Goal: Task Accomplishment & Management: Use online tool/utility

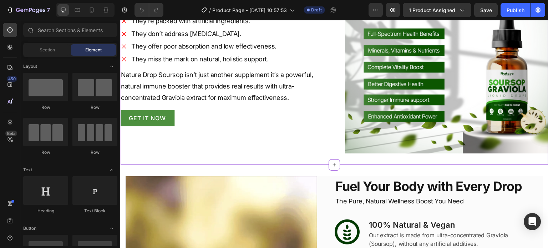
scroll to position [571, 0]
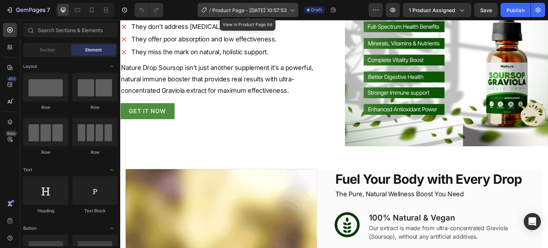
click at [278, 7] on span "Product Page - [DATE] 10:57:53" at bounding box center [249, 9] width 75 height 7
click at [293, 10] on icon at bounding box center [291, 9] width 7 height 7
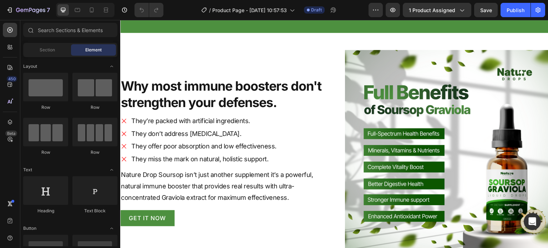
scroll to position [321, 0]
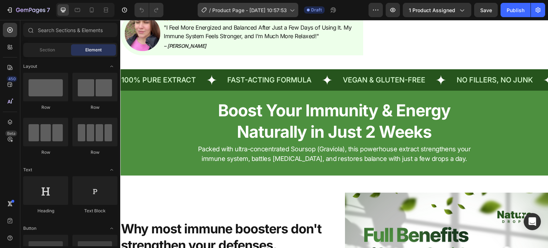
click at [274, 9] on span "Product Page - [DATE] 10:57:53" at bounding box center [249, 9] width 75 height 7
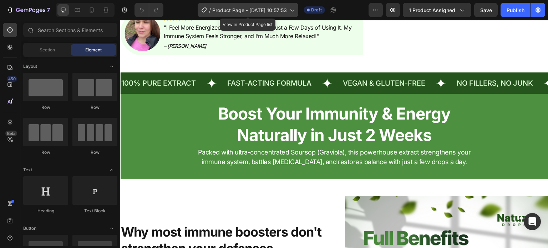
click at [290, 10] on icon at bounding box center [291, 9] width 7 height 7
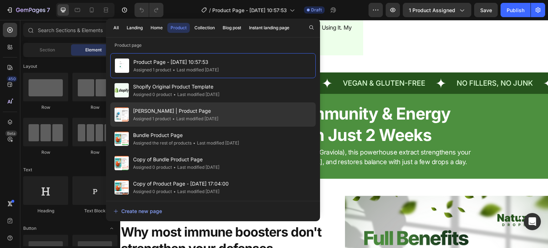
click at [179, 114] on span "[PERSON_NAME] | Product Page" at bounding box center [175, 111] width 85 height 9
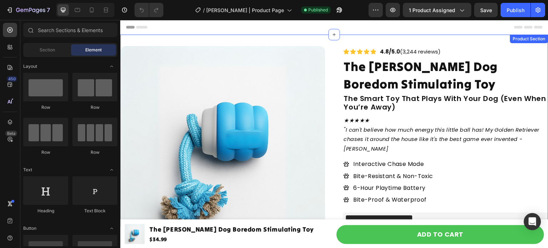
click at [346, 41] on div "Product Images Icon Icon Icon Icon Icon Icon List 4.8/5.0 (3,244 reviews) Text …" at bounding box center [334, 212] width 428 height 355
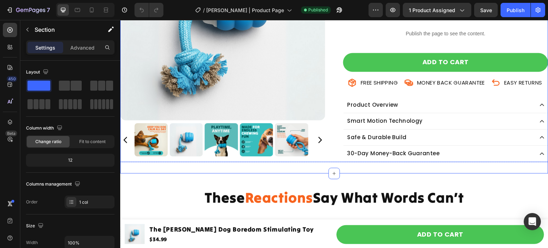
scroll to position [286, 0]
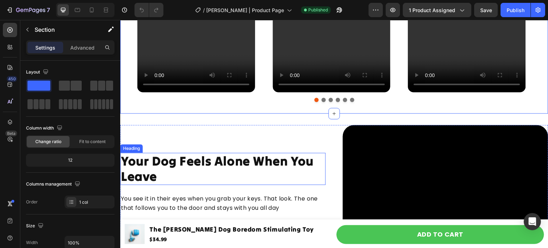
scroll to position [571, 0]
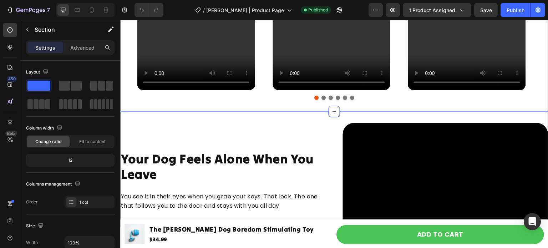
click at [253, 117] on div "Video Your Dog Feels Alone When You Leave Heading You see it in their eyes when…" at bounding box center [334, 224] width 428 height 226
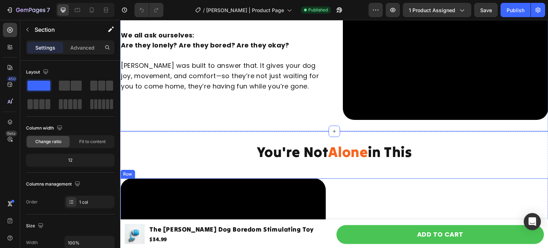
scroll to position [785, 0]
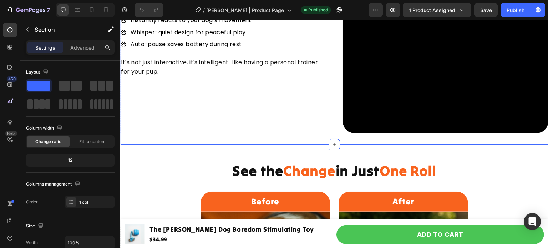
scroll to position [1285, 0]
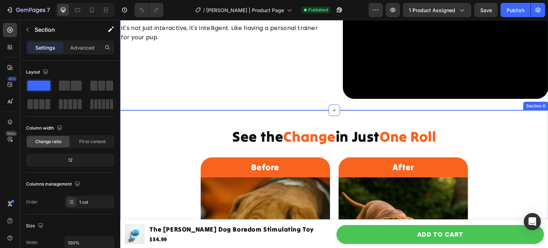
click at [291, 113] on div "See the Change in Just One Roll Heading Row Before Heading Row Image Lonely day…" at bounding box center [334, 229] width 428 height 238
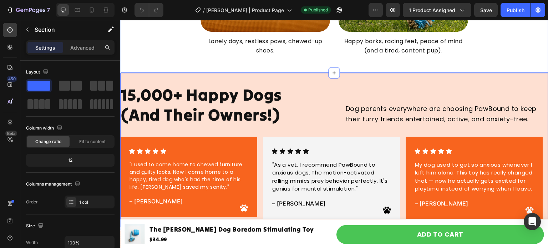
scroll to position [1535, 0]
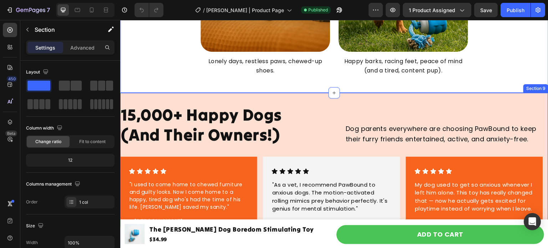
click at [294, 95] on div "15,000+ Happy Dogs (And Their Owners!) Heading Dog parents everywhere are choos…" at bounding box center [334, 177] width 428 height 168
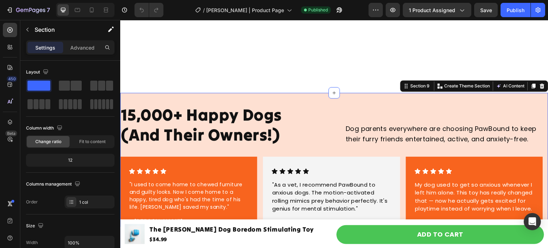
scroll to position [1749, 0]
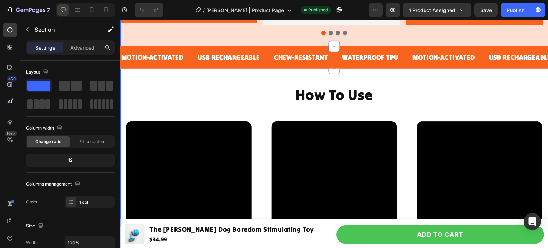
click at [272, 81] on div "How To Use Heading Row Video Power & Place Heading Plug it in once, and you’re …" at bounding box center [334, 189] width 428 height 241
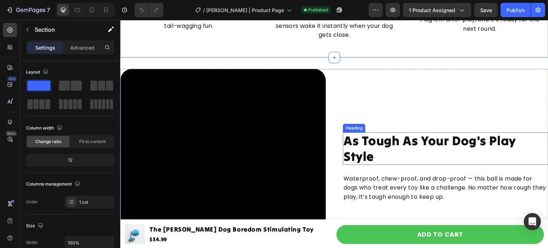
scroll to position [1999, 0]
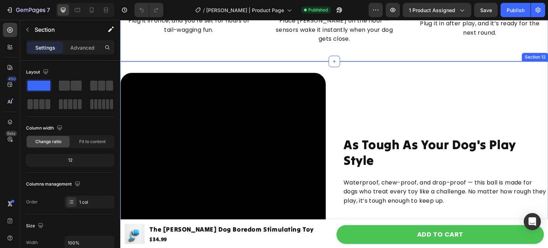
click at [345, 69] on div "Video As Tough As Your Dog's Play Style Heading Waterproof, chew-proof, and dro…" at bounding box center [334, 175] width 428 height 228
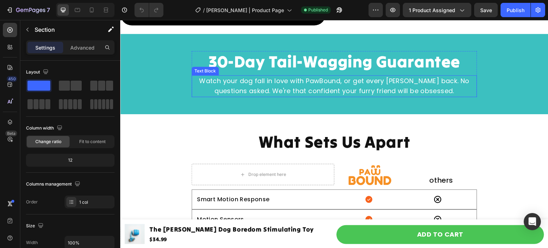
scroll to position [2249, 0]
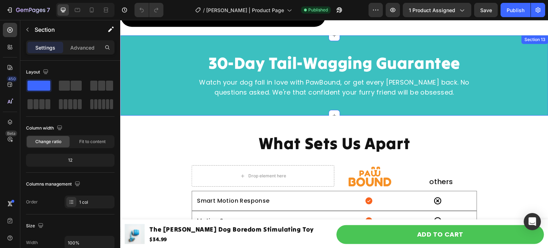
click at [282, 39] on div "30-Day Tail-Wagging Guarantee Heading Watch your dog fall in love with PawBound…" at bounding box center [334, 75] width 428 height 80
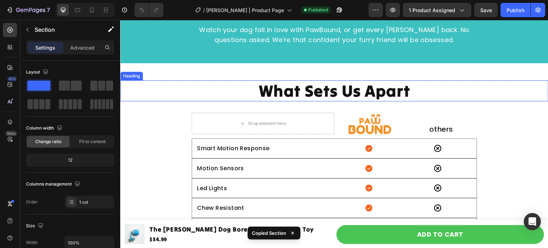
scroll to position [2284, 0]
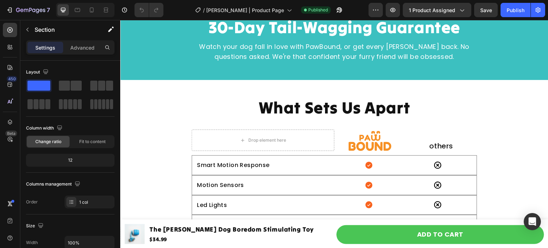
click at [243, 88] on div "What Sets Us Apart Heading Row Drop element here Image others Heading Row Smart…" at bounding box center [334, 183] width 428 height 206
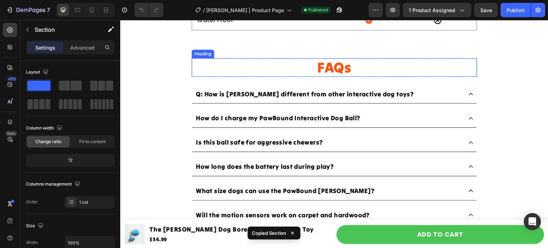
scroll to position [2498, 0]
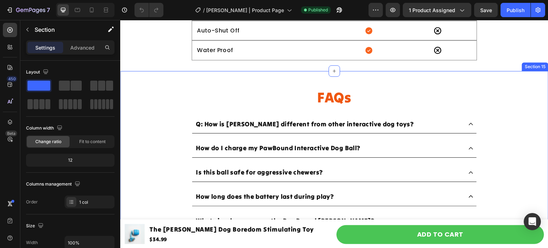
click at [171, 87] on div "FAQs Heading Row Q: How is Chase Buddy different from other interactive dog toy…" at bounding box center [334, 229] width 428 height 316
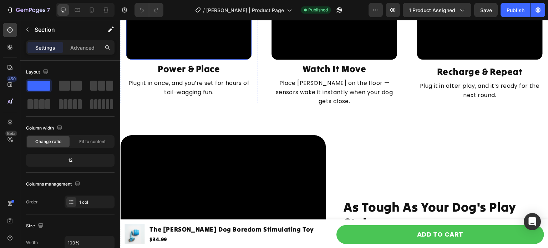
scroll to position [2141, 0]
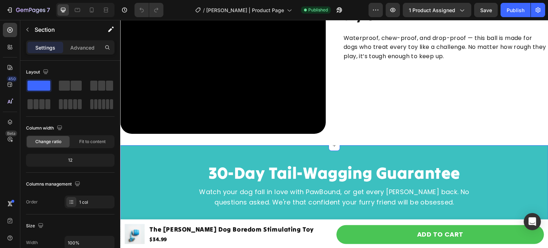
click at [223, 151] on div "30-Day Tail-Wagging Guarantee Heading Watch your dog fall in love with PawBound…" at bounding box center [334, 185] width 428 height 80
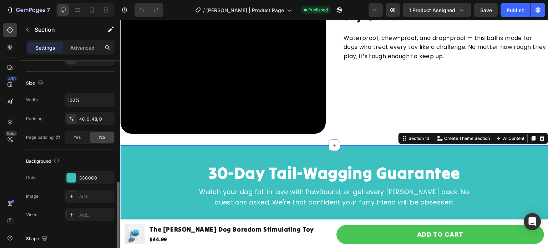
scroll to position [178, 0]
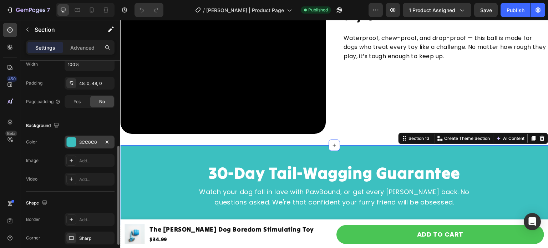
click at [97, 147] on div "3CC0C0" at bounding box center [90, 142] width 50 height 13
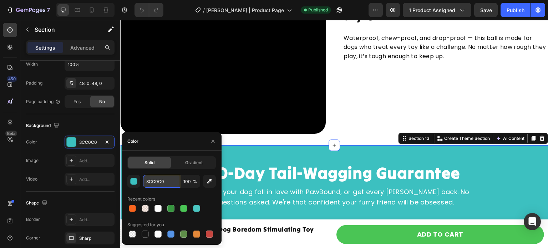
click at [155, 186] on input "3CC0C0" at bounding box center [161, 181] width 37 height 13
click at [336, 11] on icon "button" at bounding box center [339, 9] width 7 height 7
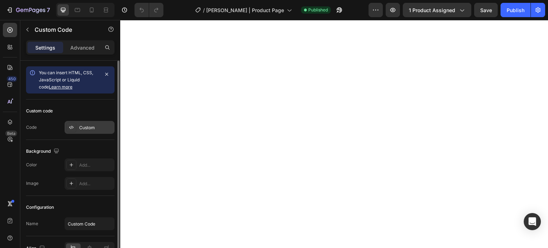
click at [84, 125] on div "Custom" at bounding box center [96, 128] width 34 height 6
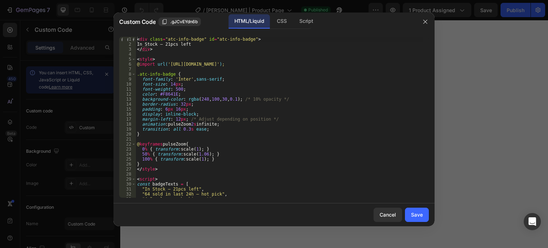
scroll to position [21, 0]
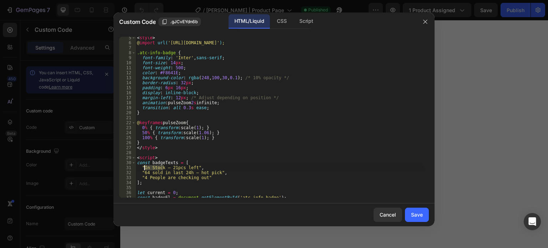
drag, startPoint x: 163, startPoint y: 167, endPoint x: 145, endPoint y: 168, distance: 17.9
click at [145, 168] on div "< style > @ import url( 'https://fonts.googleapis.com/css2?family=Inter:wght@40…" at bounding box center [280, 120] width 288 height 171
click at [176, 165] on div "< style > @ import url( 'https://fonts.googleapis.com/css2?family=Inter:wght@40…" at bounding box center [280, 120] width 288 height 171
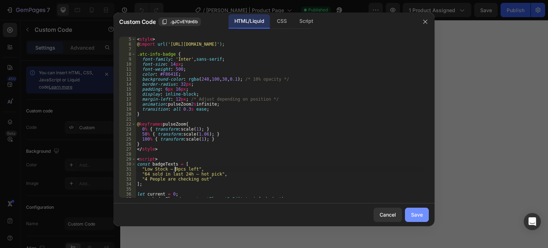
type textarea ""Low Stock – 9pcs left","
click at [422, 211] on div "Save" at bounding box center [417, 214] width 12 height 7
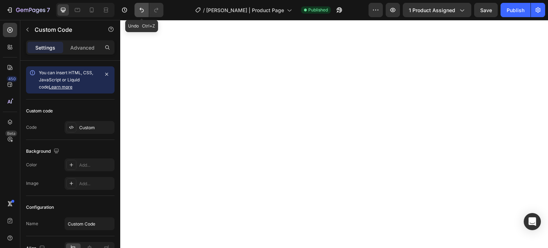
click at [139, 10] on icon "Undo/Redo" at bounding box center [141, 9] width 7 height 7
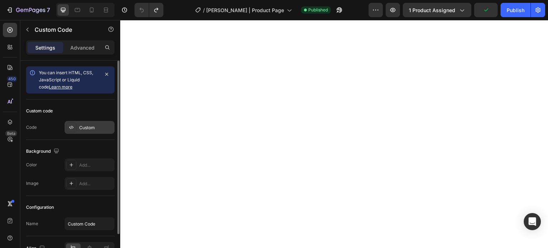
click at [96, 125] on div "Custom" at bounding box center [96, 128] width 34 height 6
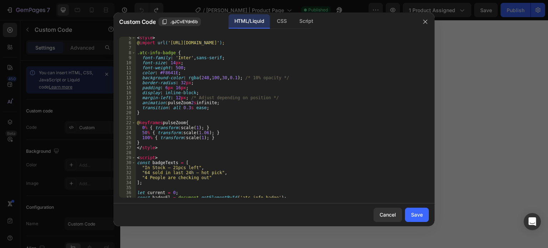
scroll to position [21, 0]
click at [446, 87] on div at bounding box center [274, 124] width 548 height 248
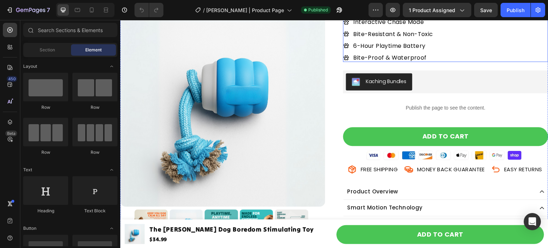
scroll to position [143, 0]
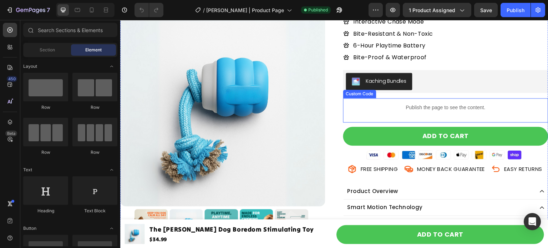
click at [379, 105] on p "Publish the page to see the content." at bounding box center [445, 107] width 205 height 7
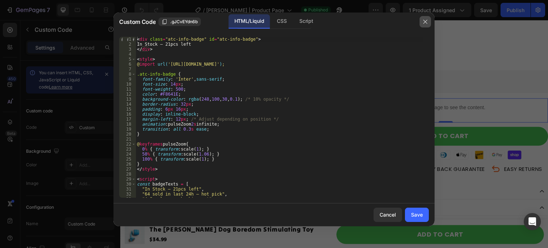
click at [427, 26] on button "button" at bounding box center [425, 21] width 11 height 11
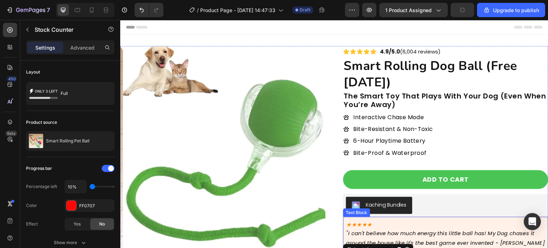
scroll to position [107, 0]
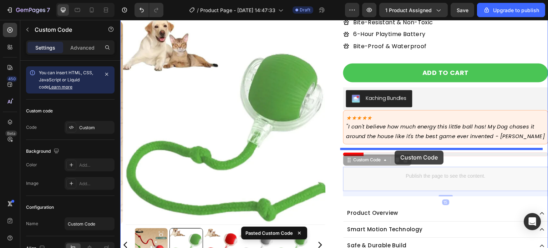
drag, startPoint x: 392, startPoint y: 173, endPoint x: 395, endPoint y: 150, distance: 23.5
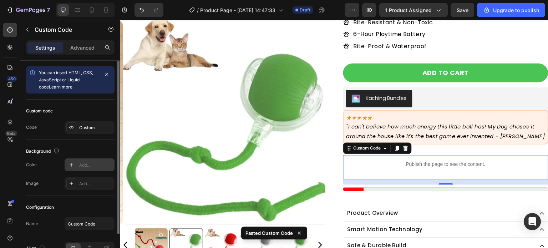
scroll to position [40, 0]
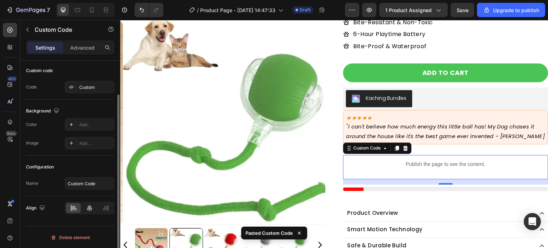
click at [93, 211] on icon at bounding box center [89, 208] width 7 height 7
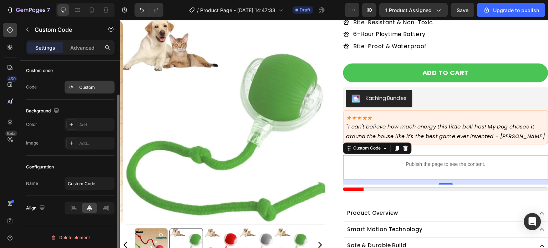
click at [91, 88] on div "Custom" at bounding box center [96, 87] width 34 height 6
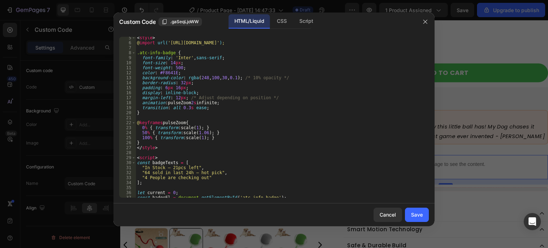
scroll to position [21, 0]
drag, startPoint x: 193, startPoint y: 167, endPoint x: 144, endPoint y: 167, distance: 48.5
click at [144, 167] on div "< style > @ import url( 'https://fonts.googleapis.com/css2?family=Inter:wght@40…" at bounding box center [280, 120] width 288 height 171
click at [215, 172] on div "< style > @ import url( 'https://fonts.googleapis.com/css2?family=Inter:wght@40…" at bounding box center [280, 120] width 288 height 171
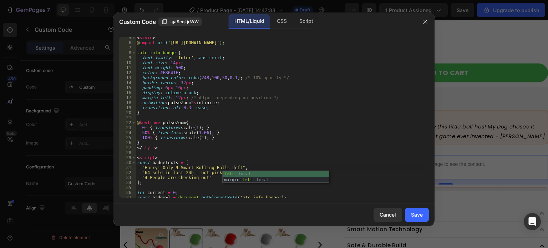
scroll to position [0, 6]
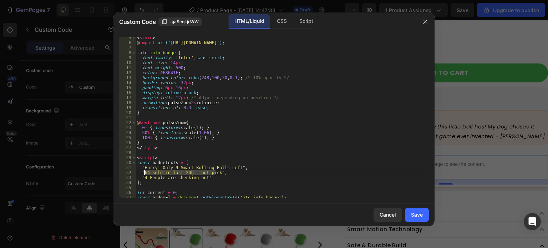
drag, startPoint x: 215, startPoint y: 172, endPoint x: 145, endPoint y: 175, distance: 69.7
click at [145, 175] on div "< style > @ import url( 'https://fonts.googleapis.com/css2?family=Inter:wght@40…" at bounding box center [280, 120] width 288 height 171
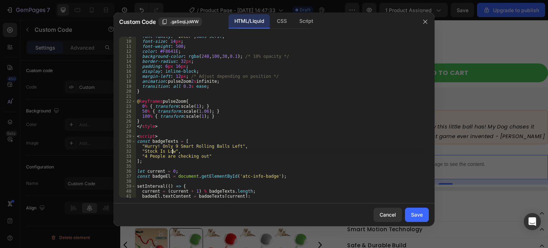
scroll to position [43, 0]
type textarea ""Stock Is Low","
click at [423, 215] on div "Save" at bounding box center [417, 214] width 12 height 7
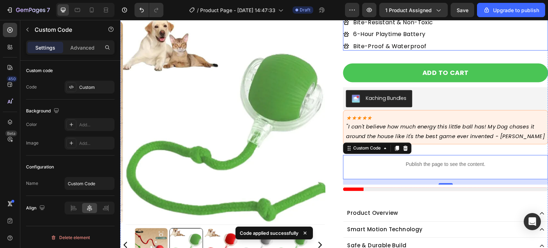
click at [394, 43] on p "Bite-Proof & Waterproof" at bounding box center [394, 45] width 80 height 7
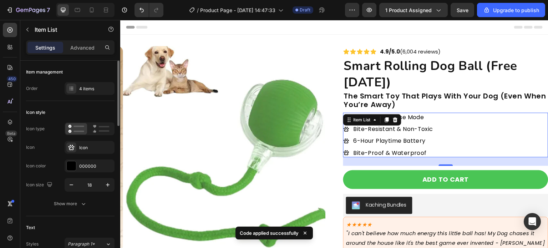
scroll to position [178, 0]
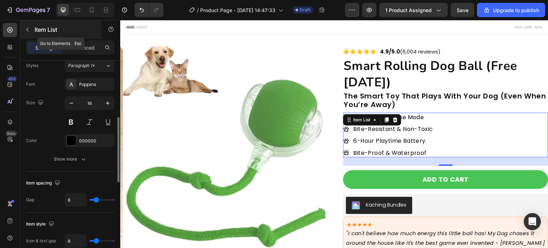
click at [28, 29] on icon "button" at bounding box center [28, 30] width 6 height 6
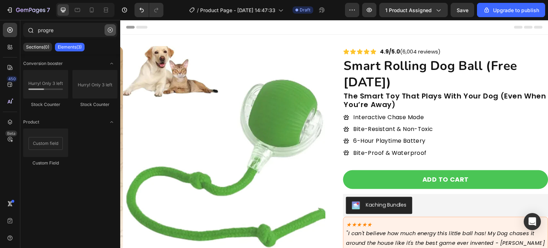
click at [110, 29] on icon "button" at bounding box center [110, 29] width 5 height 5
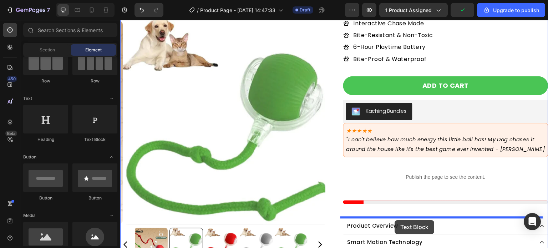
scroll to position [95, 0]
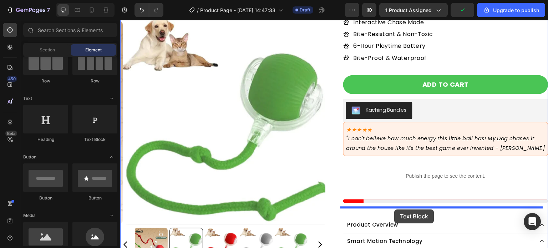
drag, startPoint x: 213, startPoint y: 145, endPoint x: 395, endPoint y: 210, distance: 192.9
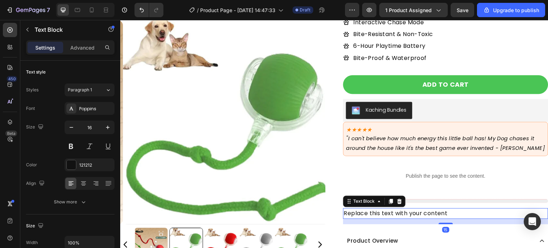
click at [389, 211] on div "Replace this text with your content" at bounding box center [445, 213] width 205 height 11
click at [389, 211] on p "Replace this text with your content" at bounding box center [446, 213] width 204 height 9
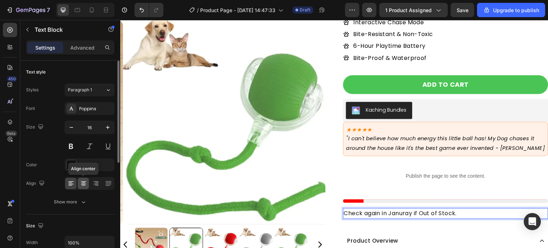
click at [85, 187] on div at bounding box center [83, 183] width 11 height 11
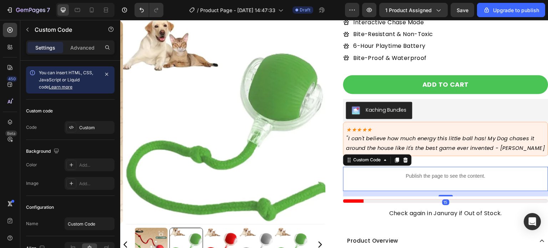
click at [418, 177] on p "Publish the page to see the content." at bounding box center [445, 176] width 205 height 7
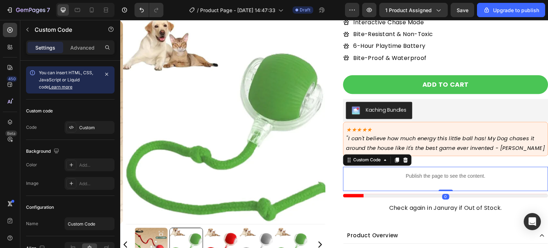
drag, startPoint x: 440, startPoint y: 195, endPoint x: 439, endPoint y: 187, distance: 7.1
click at [439, 187] on div "Publish the page to see the content. Custom Code 0" at bounding box center [445, 179] width 205 height 24
drag, startPoint x: 439, startPoint y: 187, endPoint x: 430, endPoint y: 187, distance: 9.3
click at [439, 187] on div "Publish the page to see the content. Custom Code 0" at bounding box center [445, 179] width 205 height 24
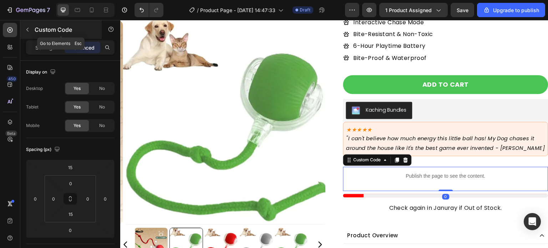
click at [28, 31] on icon "button" at bounding box center [27, 30] width 2 height 4
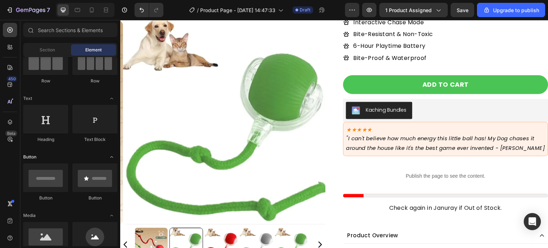
scroll to position [0, 0]
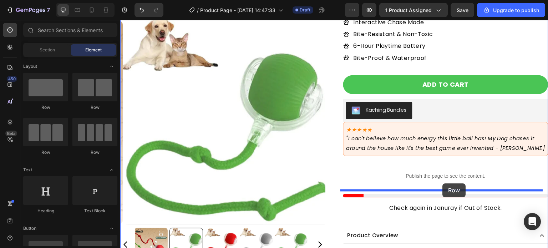
drag, startPoint x: 175, startPoint y: 110, endPoint x: 443, endPoint y: 183, distance: 278.4
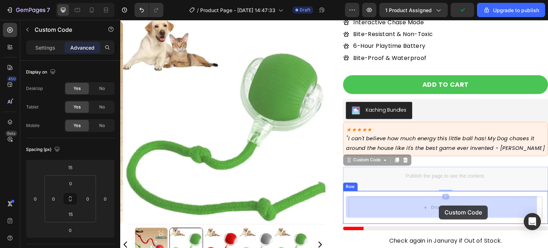
drag, startPoint x: 441, startPoint y: 177, endPoint x: 439, endPoint y: 205, distance: 27.2
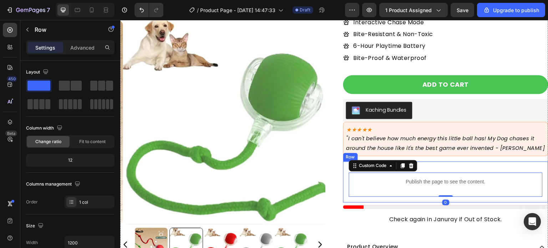
click at [343, 190] on div "Publish the page to see the content. Custom Code 0 Row" at bounding box center [445, 182] width 205 height 41
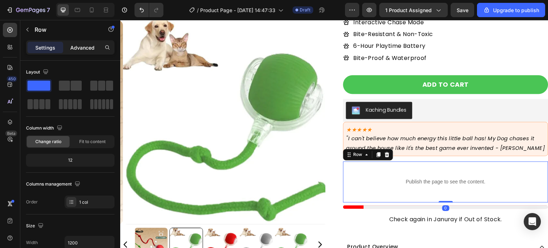
click at [86, 50] on p "Advanced" at bounding box center [82, 47] width 24 height 7
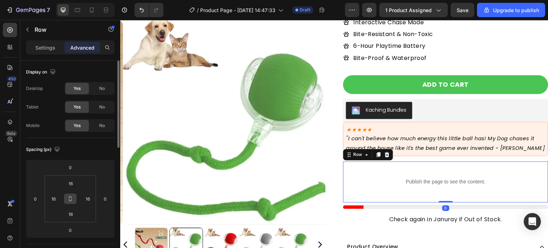
click at [70, 197] on icon at bounding box center [70, 197] width 2 height 2
click at [86, 197] on input "16" at bounding box center [87, 198] width 11 height 11
type input "0"
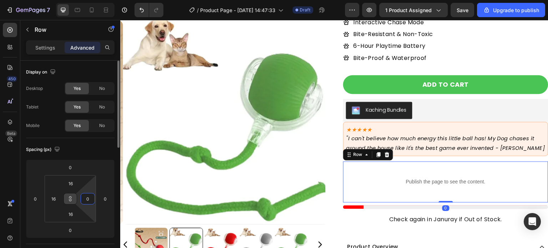
type input "0"
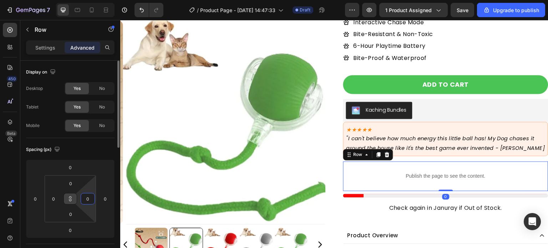
click at [91, 153] on div "Spacing (px)" at bounding box center [70, 149] width 89 height 11
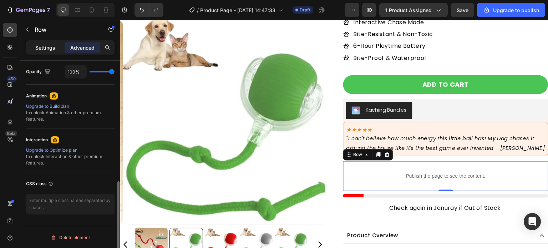
click at [44, 44] on p "Settings" at bounding box center [45, 47] width 20 height 7
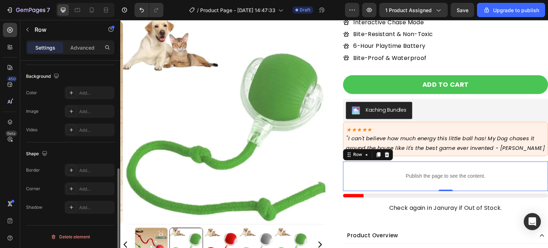
scroll to position [227, 0]
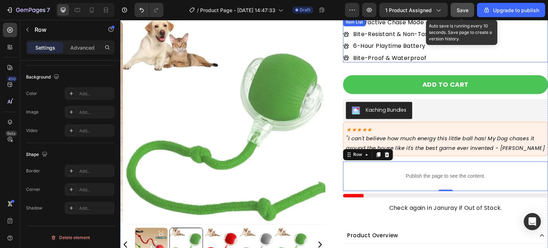
click at [474, 12] on button "Save" at bounding box center [463, 10] width 24 height 14
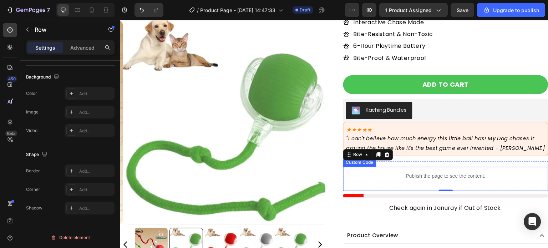
click at [408, 181] on div "Publish the page to see the content." at bounding box center [445, 176] width 205 height 19
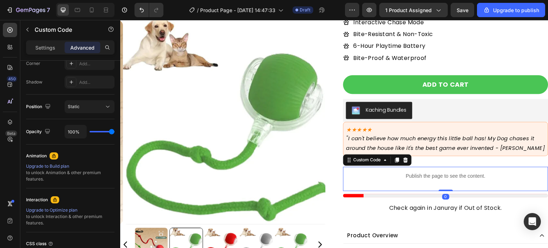
scroll to position [0, 0]
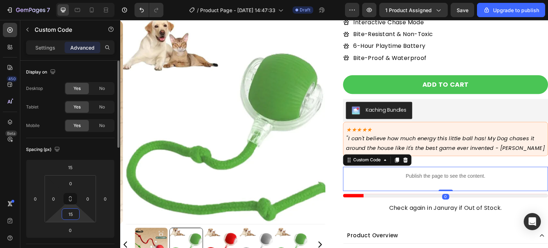
click at [73, 217] on input "15" at bounding box center [71, 214] width 14 height 11
type input "5"
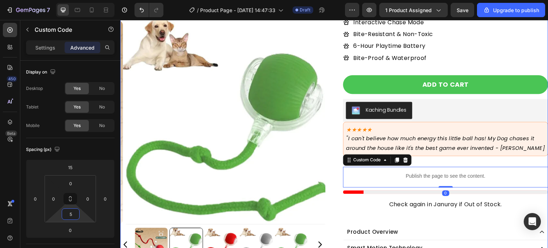
click at [403, 194] on div "Icon Icon Icon Icon Icon Icon List 4.9/5.0 (6,004 reviews) Text Block Row smart…" at bounding box center [445, 120] width 205 height 338
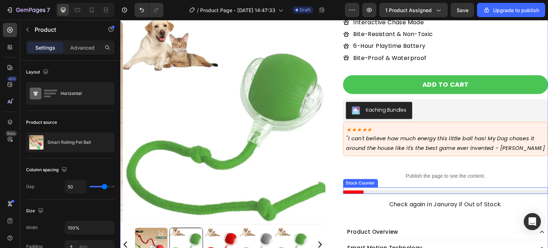
click at [404, 193] on div at bounding box center [445, 193] width 205 height 4
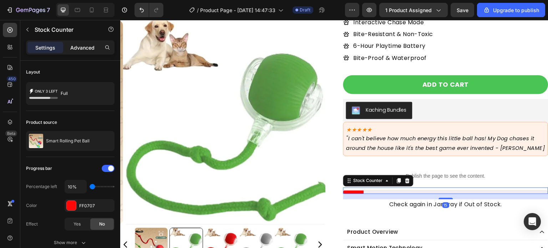
click at [82, 49] on p "Advanced" at bounding box center [82, 47] width 24 height 7
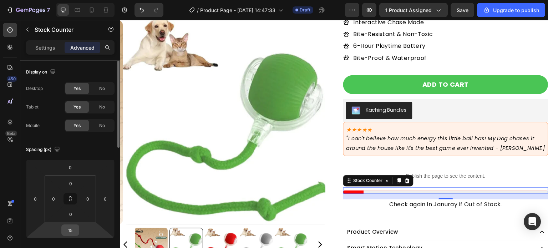
click at [74, 231] on input "15" at bounding box center [70, 230] width 14 height 11
type input "5"
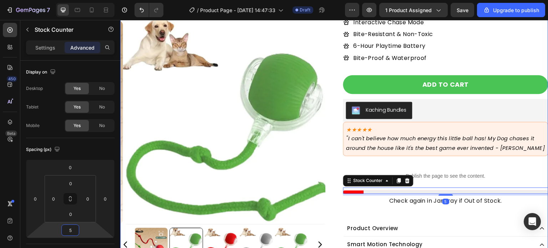
click at [393, 211] on div "Icon Icon Icon Icon Icon Icon List 4.9/5.0 (6,004 reviews) Text Block Row smart…" at bounding box center [445, 118] width 205 height 335
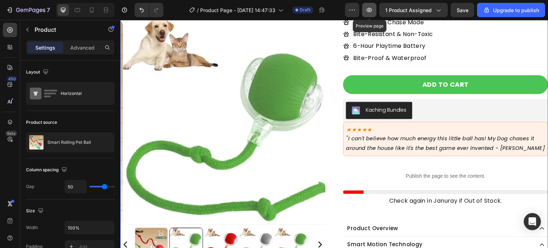
click at [365, 13] on button "button" at bounding box center [369, 10] width 14 height 14
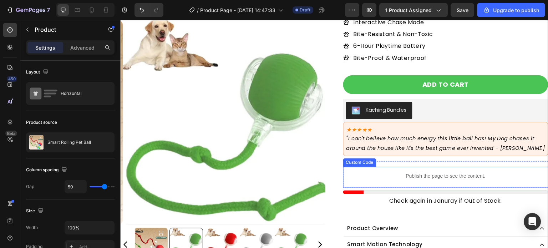
click at [377, 170] on div "Publish the page to see the content." at bounding box center [445, 176] width 205 height 19
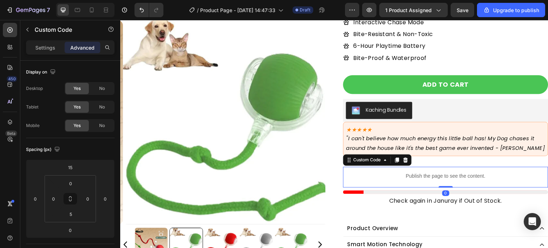
click at [52, 54] on div "Settings Advanced" at bounding box center [70, 47] width 89 height 14
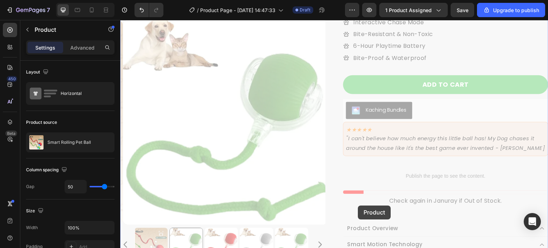
scroll to position [110, 0]
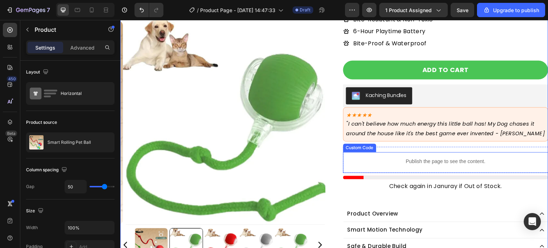
click at [391, 158] on p "Publish the page to see the content." at bounding box center [445, 161] width 205 height 7
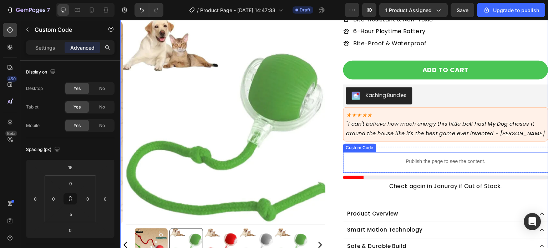
click at [391, 158] on p "Publish the page to see the content." at bounding box center [445, 161] width 205 height 7
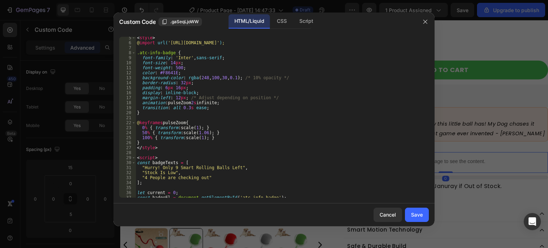
scroll to position [21, 0]
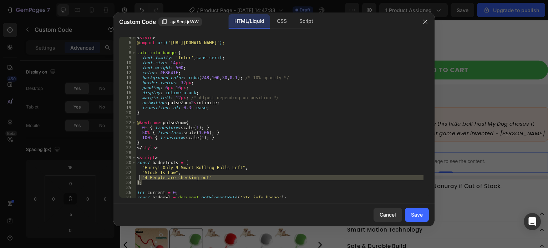
drag, startPoint x: 216, startPoint y: 180, endPoint x: 140, endPoint y: 178, distance: 75.3
click at [140, 178] on div "< style > @ import url( 'https://fonts.googleapis.com/css2?family=Inter:wght@40…" at bounding box center [280, 120] width 288 height 171
type textarea ""4 People are checking out" ];"
click at [96, 153] on div at bounding box center [274, 124] width 548 height 248
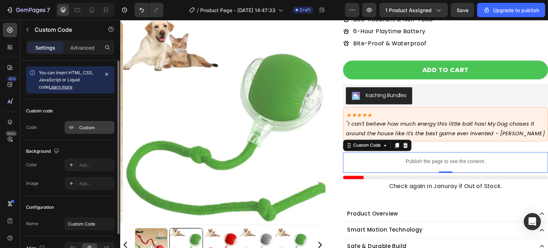
click at [97, 128] on div "Custom" at bounding box center [96, 128] width 34 height 6
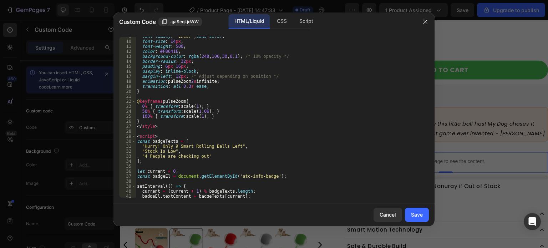
scroll to position [43, 0]
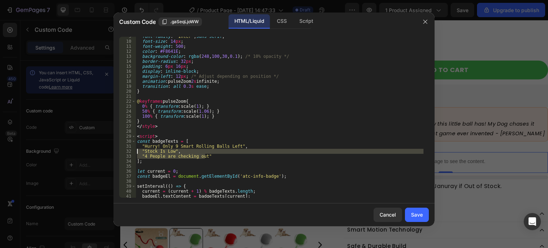
drag, startPoint x: 206, startPoint y: 155, endPoint x: 129, endPoint y: 150, distance: 76.9
click at [129, 150] on div ""4 People are checking out" 9 10 11 12 13 14 15 16 17 18 19 20 21 22 23 24 25 2…" at bounding box center [274, 117] width 310 height 161
type textarea ""Stock Is Low", "4 People are checking out""
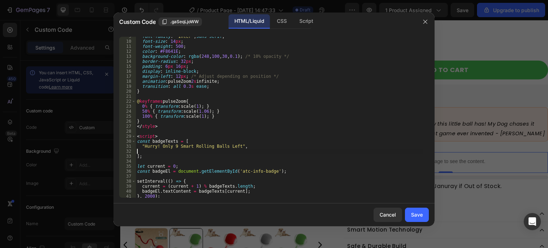
type textarea ""Hurry! Only 9 Smart Rolling Balls Left","
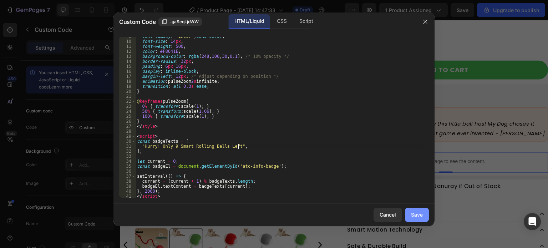
click at [419, 214] on div "Save" at bounding box center [417, 214] width 12 height 7
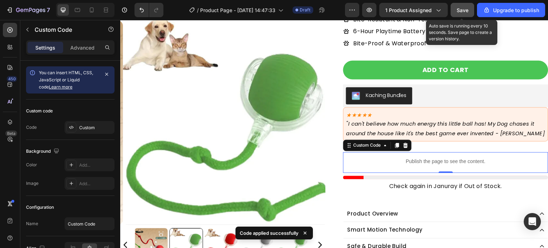
click at [460, 9] on span "Save" at bounding box center [463, 10] width 12 height 6
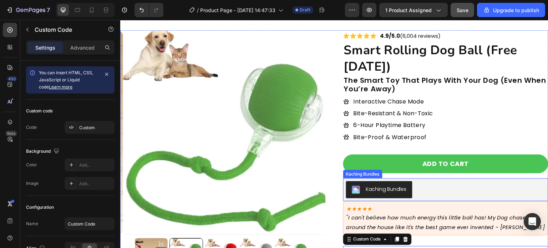
scroll to position [3, 0]
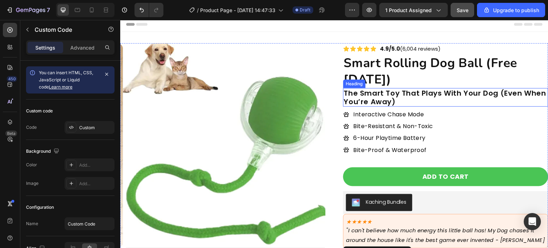
click at [404, 80] on h2 "smart rolling dog ball (free today)" at bounding box center [445, 71] width 205 height 34
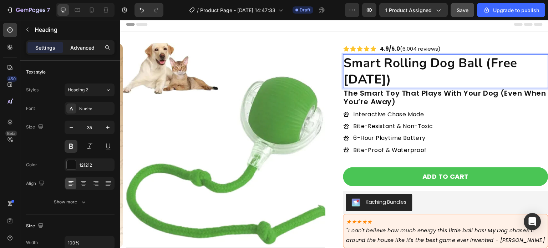
click at [82, 46] on p "Advanced" at bounding box center [82, 47] width 24 height 7
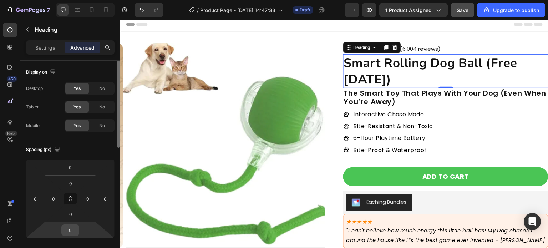
click at [74, 227] on input "0" at bounding box center [70, 230] width 14 height 11
type input "4"
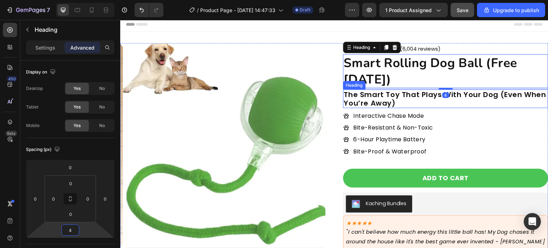
click at [389, 104] on p "The Smart Toy That Plays With Your Dog (Even When You’re Away)" at bounding box center [446, 98] width 204 height 17
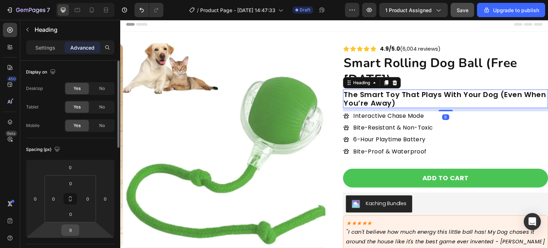
click at [77, 232] on input "9" at bounding box center [70, 230] width 14 height 11
type input "15"
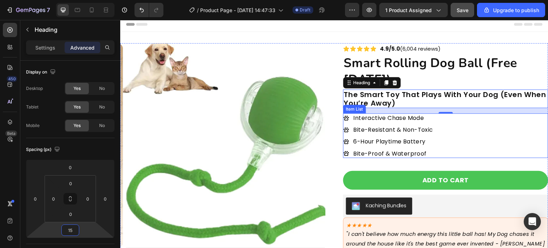
click at [469, 144] on div "Interactive Chase Mode Bite-Resistant & Non-Toxic 6-Hour Playtime Battery Bite-…" at bounding box center [445, 135] width 205 height 45
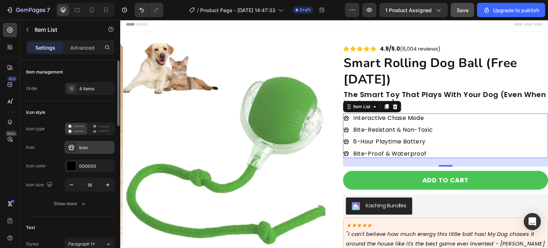
click at [95, 148] on div "Icon" at bounding box center [96, 148] width 34 height 6
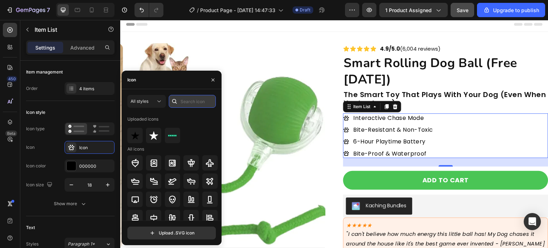
click at [185, 106] on input "text" at bounding box center [192, 101] width 47 height 13
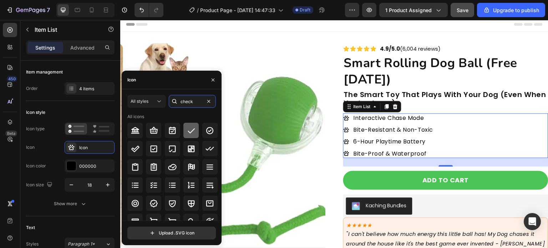
type input "check"
click at [191, 130] on icon at bounding box center [191, 130] width 7 height 5
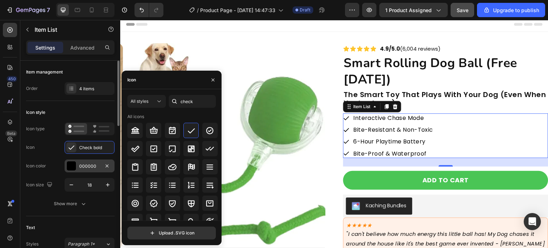
click at [81, 169] on div "000000" at bounding box center [89, 166] width 21 height 6
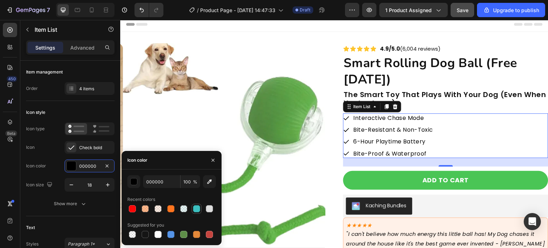
click at [200, 211] on div at bounding box center [196, 208] width 7 height 7
click at [204, 183] on button "button" at bounding box center [209, 181] width 13 height 13
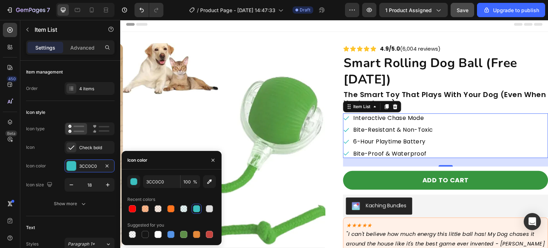
type input "4AC555"
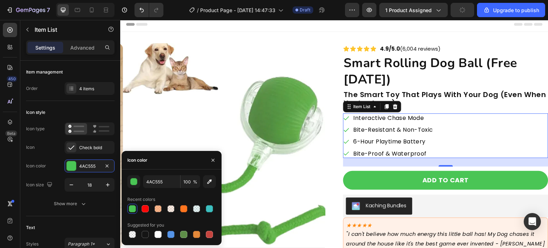
click at [458, 105] on p "The Smart Toy That Plays With Your Dog (Even When You’re Away)" at bounding box center [446, 98] width 204 height 17
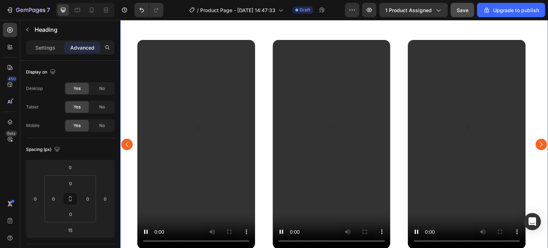
scroll to position [467, 0]
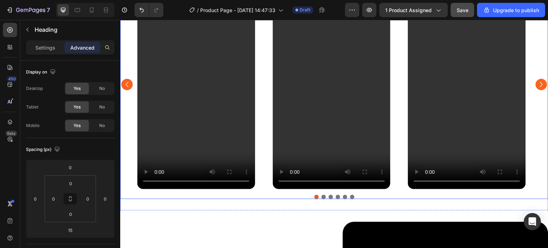
click at [403, 121] on div "Video Video Video Video Video Video" at bounding box center [334, 84] width 394 height 209
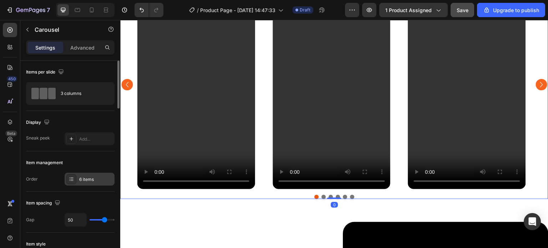
click at [85, 173] on div "6 items" at bounding box center [90, 179] width 50 height 13
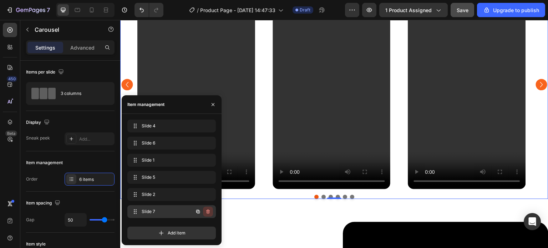
click at [207, 214] on icon "button" at bounding box center [208, 212] width 6 height 6
click at [204, 211] on div "Delete" at bounding box center [203, 211] width 13 height 6
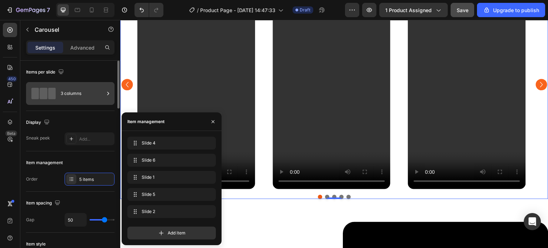
click at [84, 102] on div "3 columns" at bounding box center [70, 93] width 89 height 23
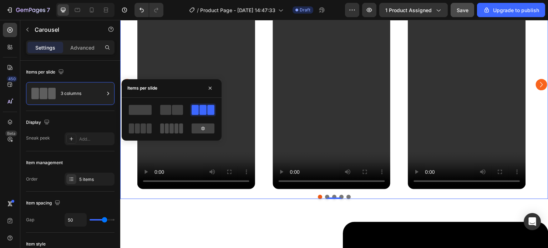
click at [170, 133] on span at bounding box center [172, 128] width 4 height 10
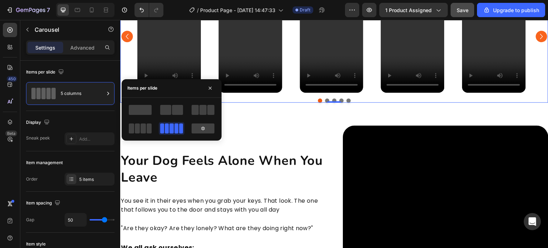
scroll to position [419, 0]
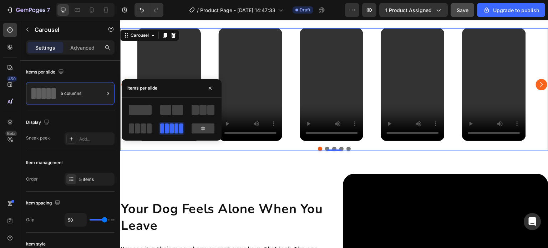
click at [291, 109] on div "Video Video Video Video Video" at bounding box center [334, 84] width 394 height 113
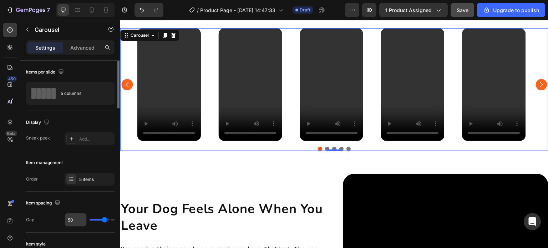
click at [80, 221] on input "50" at bounding box center [75, 219] width 21 height 13
type input "2"
type input "20"
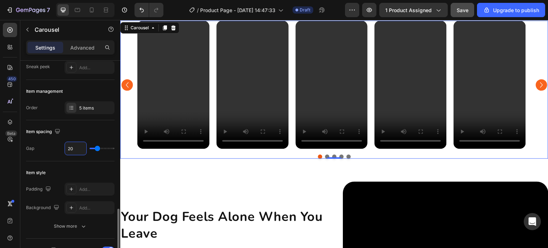
scroll to position [178, 0]
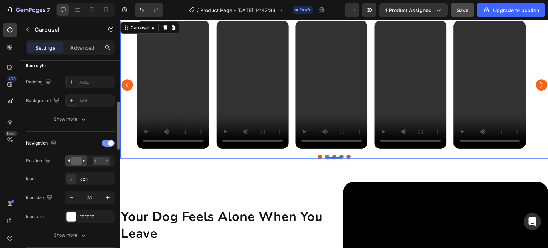
type input "20"
click at [110, 143] on span at bounding box center [111, 143] width 6 height 6
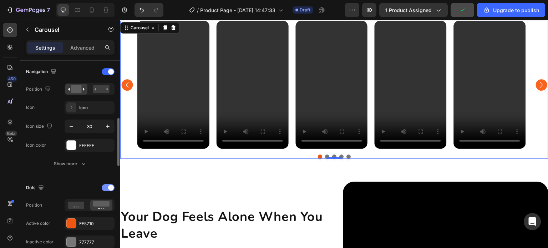
click at [109, 188] on span at bounding box center [111, 188] width 6 height 6
click at [108, 187] on span at bounding box center [111, 188] width 6 height 6
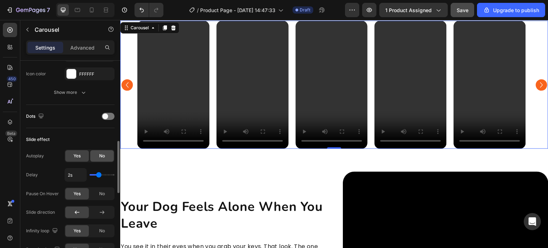
scroll to position [214, 0]
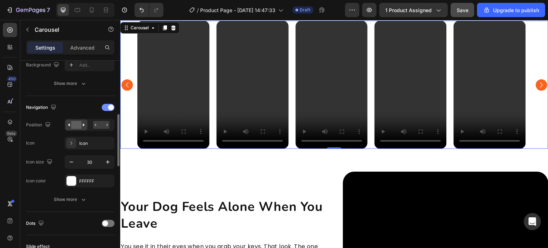
click at [107, 105] on div at bounding box center [108, 107] width 13 height 7
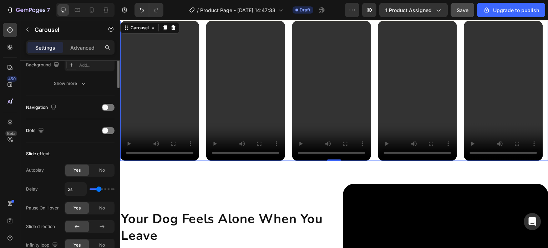
scroll to position [107, 0]
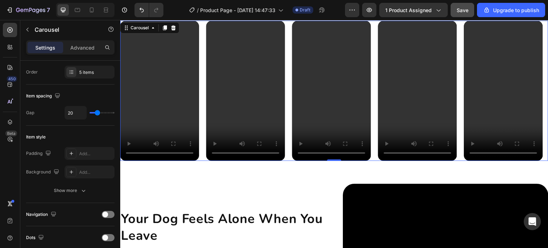
click at [204, 49] on div "Video Video Video Video Video" at bounding box center [334, 91] width 428 height 140
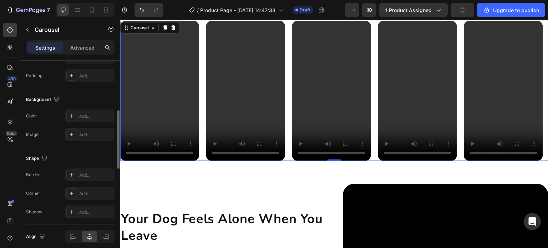
scroll to position [357, 0]
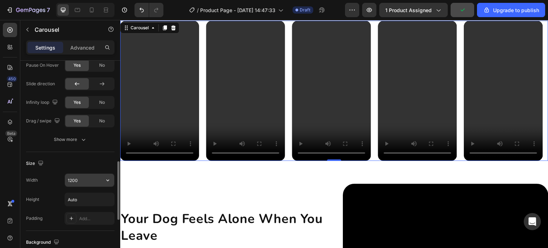
click at [90, 183] on input "1200" at bounding box center [89, 180] width 49 height 13
type input "1400"
click at [107, 11] on icon at bounding box center [105, 9] width 7 height 7
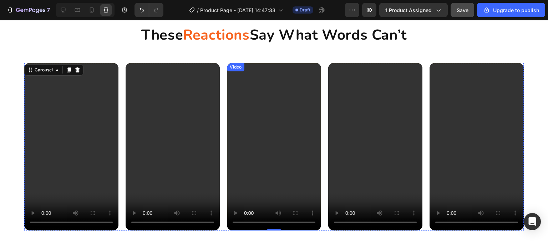
scroll to position [426, 0]
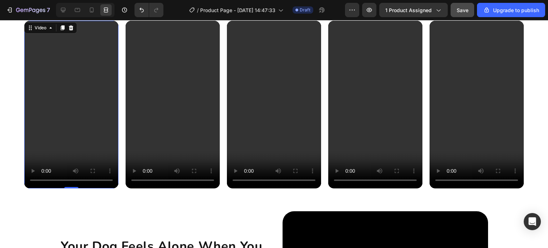
click at [90, 87] on video at bounding box center [71, 104] width 94 height 167
click at [66, 12] on icon at bounding box center [63, 9] width 7 height 7
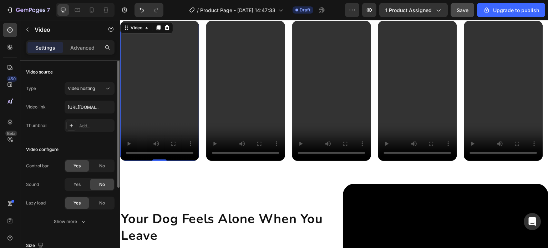
scroll to position [71, 0]
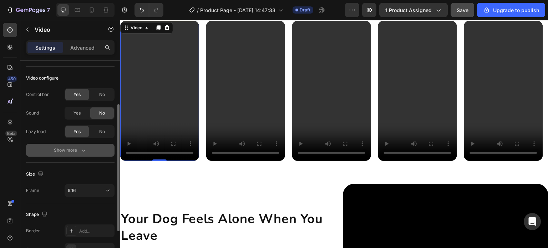
click at [92, 149] on button "Show more" at bounding box center [70, 150] width 89 height 13
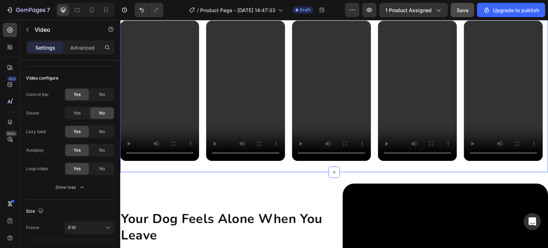
click at [216, 170] on div "These Reactions Say What Words Can’t Heading Video Video Video Video Video Vide…" at bounding box center [334, 70] width 428 height 205
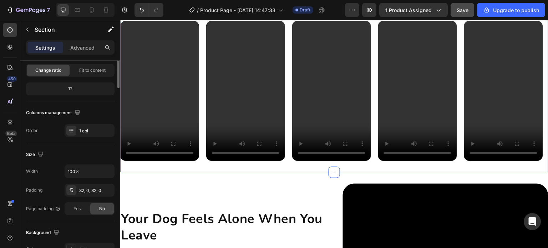
scroll to position [0, 0]
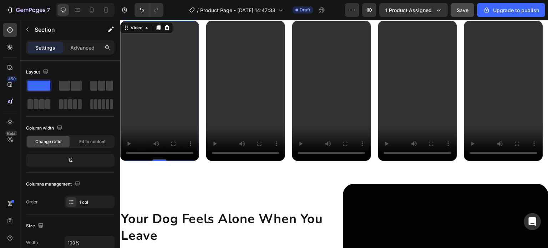
click at [173, 116] on video at bounding box center [159, 91] width 79 height 140
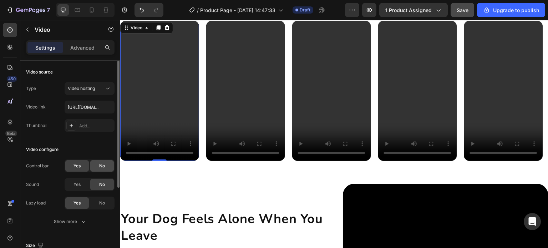
click at [102, 170] on div "No" at bounding box center [102, 165] width 24 height 11
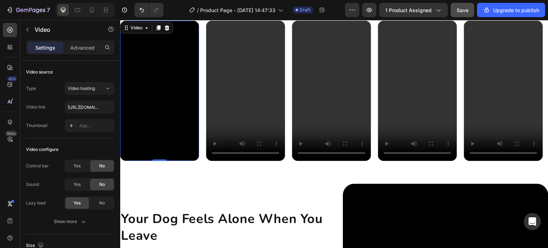
drag, startPoint x: 166, startPoint y: 107, endPoint x: 172, endPoint y: 107, distance: 6.8
click at [166, 108] on video at bounding box center [159, 91] width 79 height 140
click at [222, 103] on video at bounding box center [245, 91] width 79 height 140
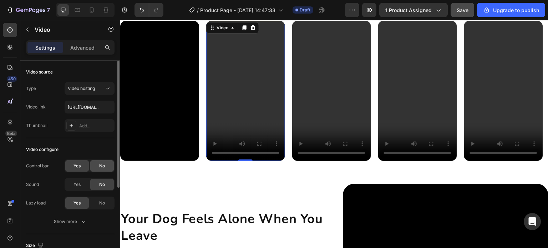
click at [106, 164] on div "No" at bounding box center [102, 165] width 24 height 11
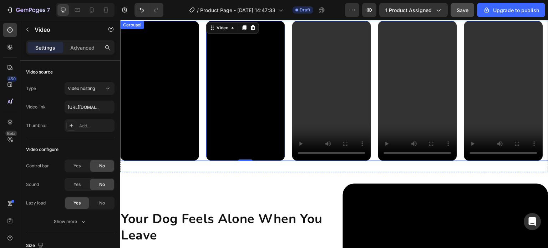
click at [292, 109] on div "Video Video 0 Video Video Video" at bounding box center [334, 91] width 428 height 140
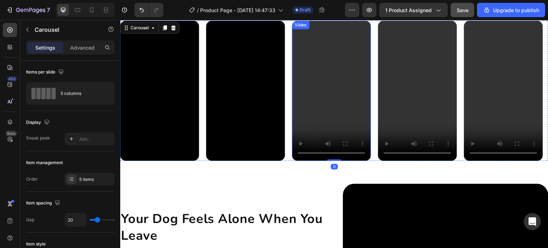
click at [320, 96] on video at bounding box center [331, 91] width 79 height 140
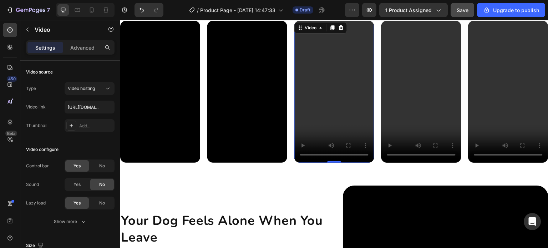
scroll to position [428, 0]
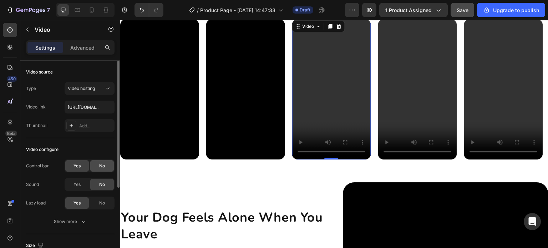
click at [98, 166] on div "No" at bounding box center [102, 165] width 24 height 11
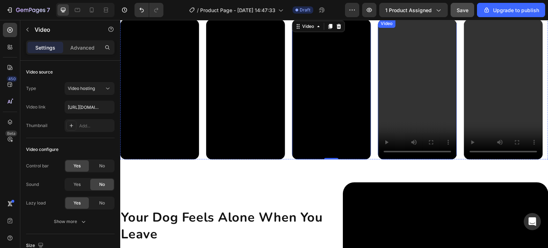
click at [408, 106] on video at bounding box center [417, 89] width 79 height 140
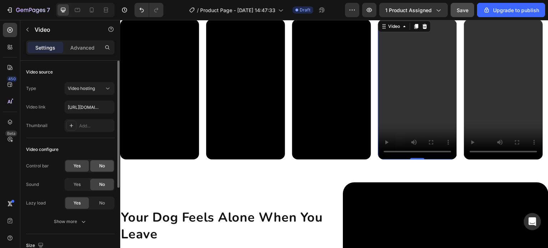
click at [104, 161] on div "No" at bounding box center [102, 165] width 24 height 11
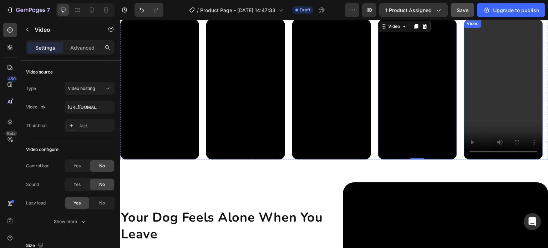
click at [483, 104] on video at bounding box center [503, 89] width 79 height 140
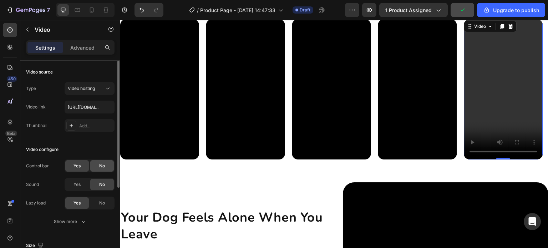
click at [102, 168] on span "No" at bounding box center [102, 166] width 6 height 6
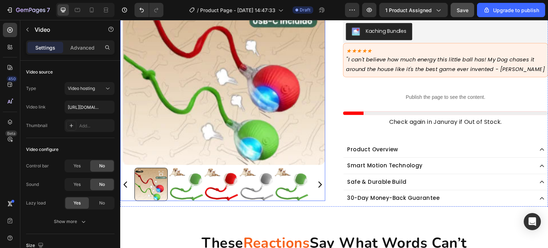
scroll to position [142, 0]
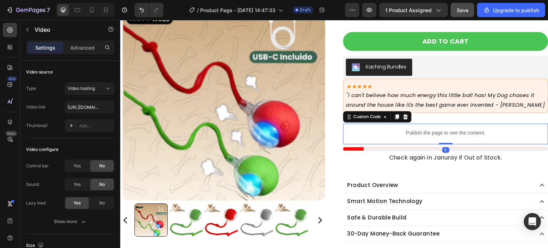
click at [390, 132] on p "Publish the page to see the content." at bounding box center [445, 132] width 205 height 7
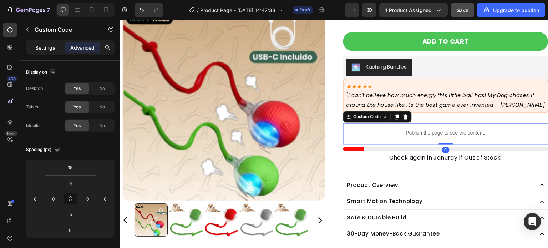
click at [44, 42] on div "Settings" at bounding box center [45, 47] width 36 height 11
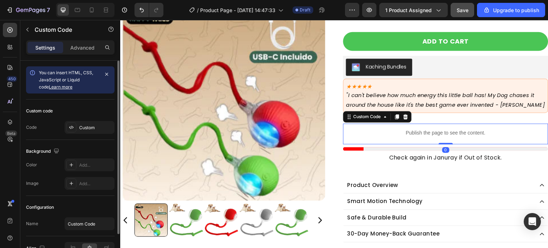
scroll to position [36, 0]
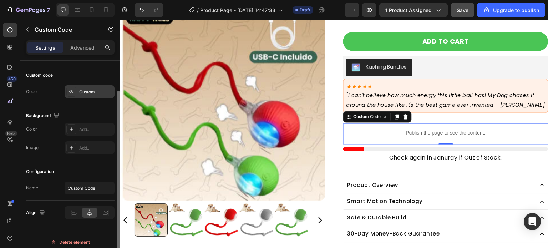
click at [80, 96] on div "Custom" at bounding box center [90, 91] width 50 height 13
click at [93, 93] on div "Custom" at bounding box center [96, 92] width 34 height 6
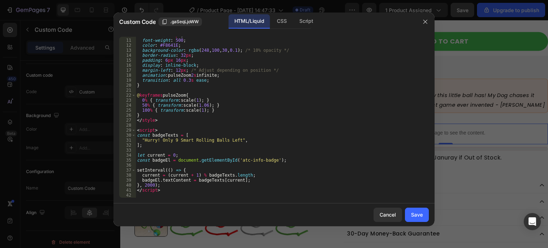
scroll to position [6, 0]
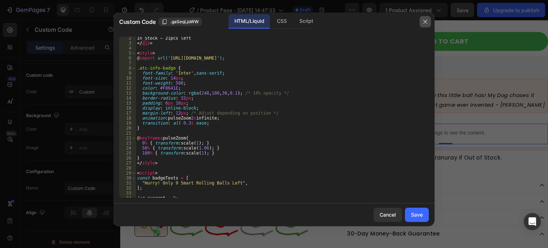
click at [428, 23] on button "button" at bounding box center [425, 21] width 11 height 11
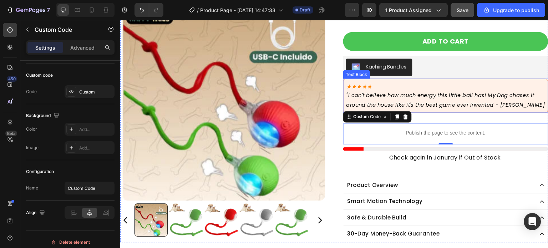
click at [385, 82] on p "★★★★★" at bounding box center [446, 86] width 199 height 9
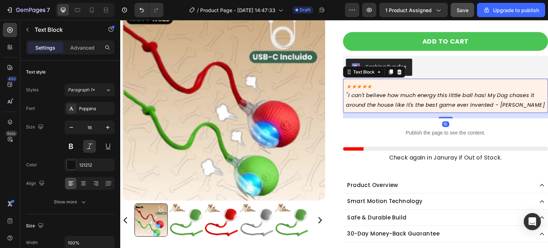
scroll to position [178, 0]
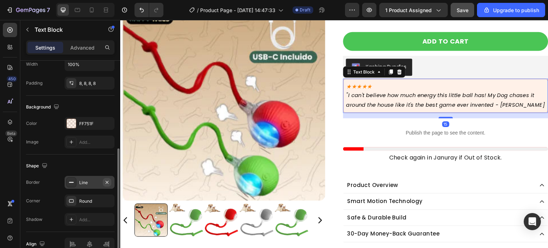
click at [105, 181] on icon "button" at bounding box center [107, 183] width 6 height 6
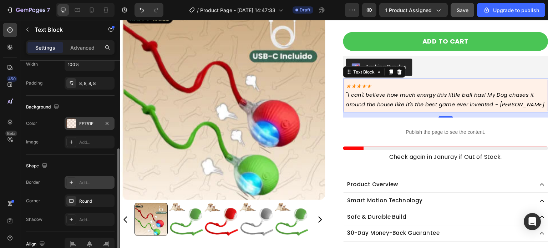
click at [90, 125] on div "FF751F" at bounding box center [89, 124] width 21 height 6
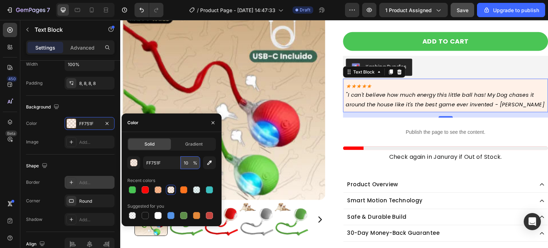
click at [188, 165] on input "10" at bounding box center [191, 162] width 20 height 13
type input "5"
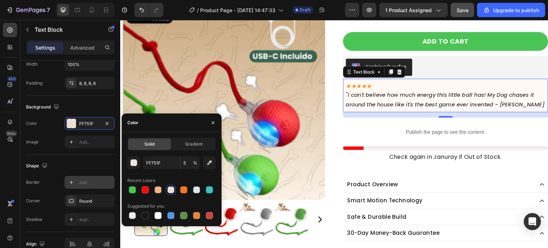
click at [339, 94] on div "Product Images Icon Icon Icon Icon Icon Icon List 4.9/5.0 (6,004 reviews) Text …" at bounding box center [334, 73] width 428 height 338
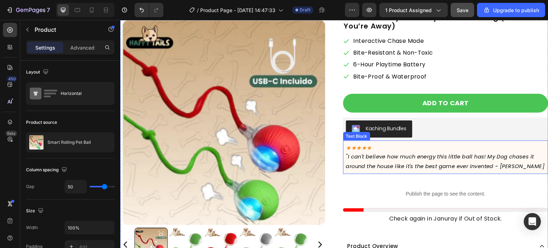
scroll to position [106, 0]
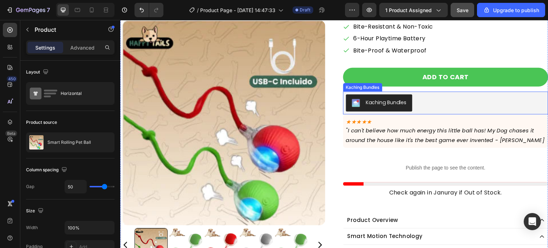
click at [434, 107] on div "Kaching Bundles" at bounding box center [446, 102] width 200 height 17
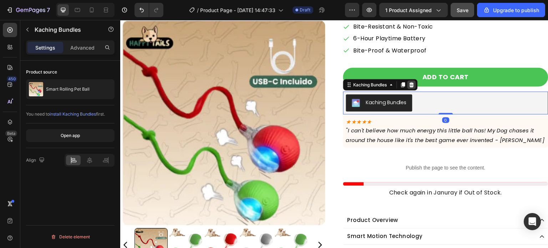
click at [411, 83] on icon at bounding box center [412, 84] width 5 height 5
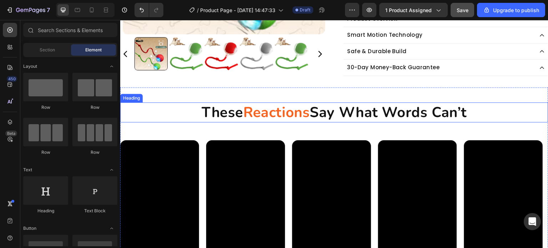
scroll to position [321, 0]
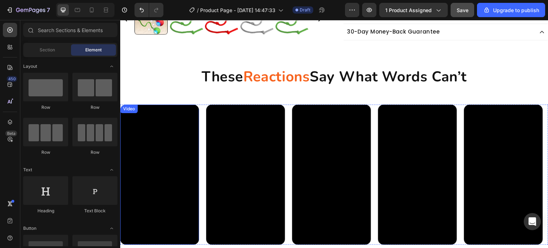
click at [149, 144] on video at bounding box center [159, 175] width 79 height 140
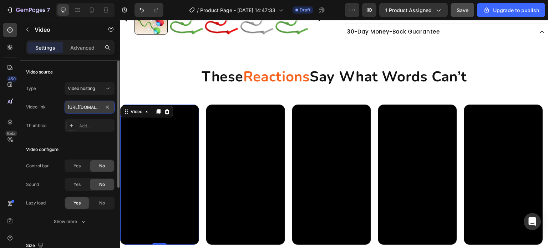
click at [84, 111] on input "https://cdn.shopify.com/videos/c/o/v/fd18a17fe422458d9f8a4e1794dece04.mp4" at bounding box center [90, 107] width 50 height 13
paste input "c3d870aedca14a2683a1b49c36e32cb0"
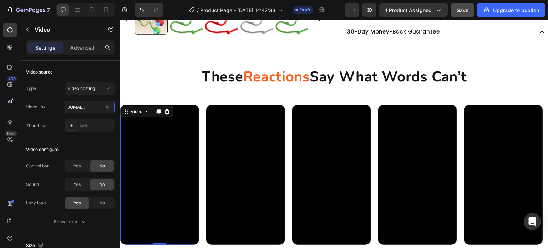
type input "https://cdn.shopify.com/videos/c/o/v/c3d870aedca14a2683a1b49c36e32cb0.mp4"
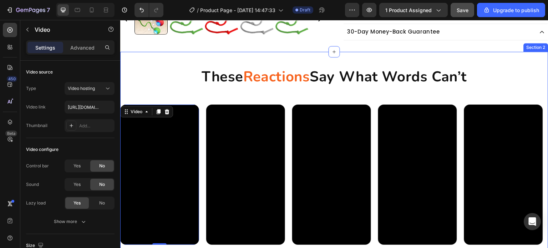
click at [252, 143] on video at bounding box center [245, 175] width 79 height 140
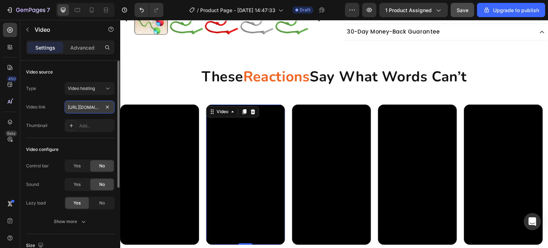
click at [87, 108] on input "https://cdn.shopify.com/videos/c/o/v/f494f174c24549f49f27a6fe1206e177.mp4" at bounding box center [90, 107] width 50 height 13
paste input "8b9b285b5eb848528063fbcd068bbc41"
type input "https://cdn.shopify.com/videos/c/o/v/8b9b285b5eb848528063fbcd068bbc41.mp4"
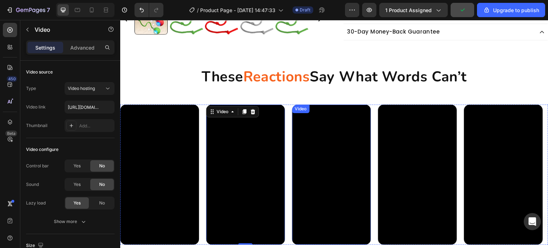
click at [332, 162] on video at bounding box center [331, 175] width 79 height 140
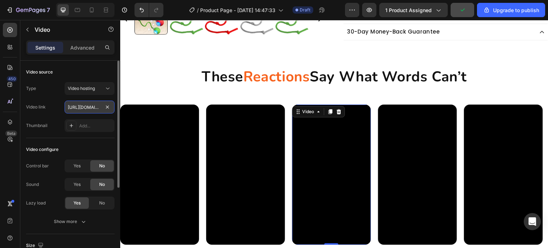
click at [84, 110] on input "https://cdn.shopify.com/videos/c/o/v/edcc73810b4449e9ac9bf7880a04b54e.mp4" at bounding box center [90, 107] width 50 height 13
paste input "61d05e2b8a1a414aa5a6446d0fd76755"
type input "https://cdn.shopify.com/videos/c/o/v/61d05e2b8a1a414aa5a6446d0fd76755.mp4"
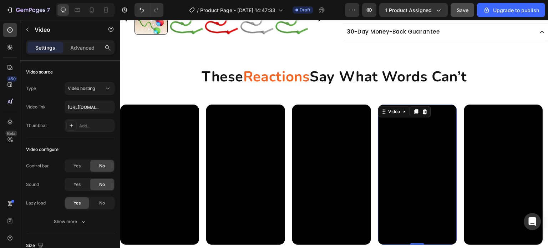
click at [418, 140] on video at bounding box center [417, 175] width 79 height 140
click at [94, 110] on input "https://cdn.shopify.com/videos/c/o/v/c59fd980d2fc4f448b0010c85d500c39.mp4" at bounding box center [90, 107] width 50 height 13
paste input "2734bcf23a0e41ca9ec44f6d339d6ed5"
type input "https://cdn.shopify.com/videos/c/o/v/2734bcf23a0e41ca9ec44f6d339d6ed5.mp4"
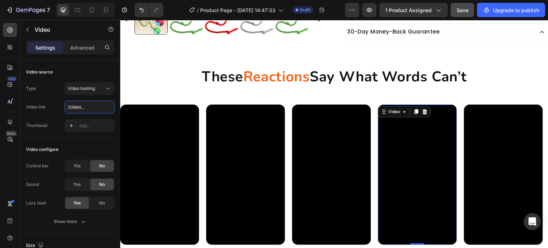
scroll to position [0, 0]
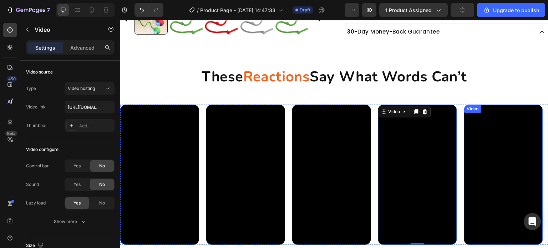
click at [508, 160] on video at bounding box center [503, 175] width 79 height 140
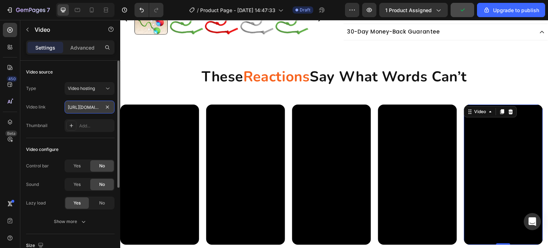
click at [91, 111] on input "https://cdn.shopify.com/videos/c/o/v/b8ee2c411eef483ea5d714ff934168e6.mp4" at bounding box center [90, 107] width 50 height 13
paste input "d509023155a442398d225429e1f83370"
type input "https://cdn.shopify.com/videos/c/o/v/d509023155a442398d225429e1f83370.mp4"
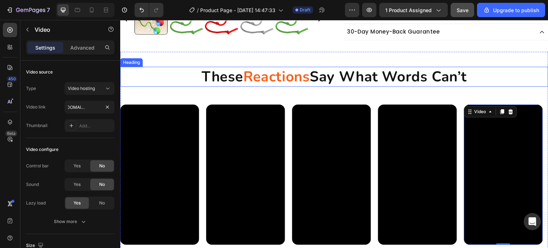
click at [333, 79] on h2 "These Reactions Say What Words Can’t" at bounding box center [334, 77] width 428 height 20
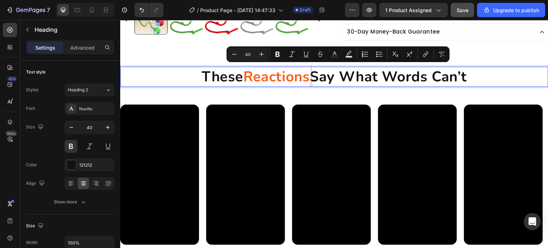
click at [310, 79] on span "Reactions" at bounding box center [276, 76] width 66 height 19
drag, startPoint x: 310, startPoint y: 79, endPoint x: 283, endPoint y: 64, distance: 30.5
click at [310, 79] on span "Reactions" at bounding box center [276, 76] width 66 height 19
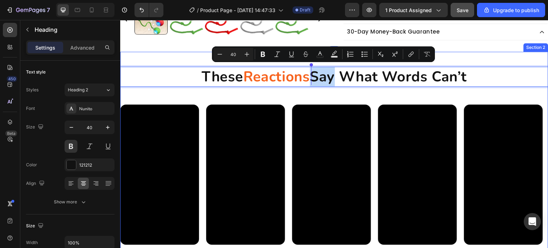
click at [326, 89] on div "These Reactions Say What Words Can’t Heading 50 Video Video Video Video Video V…" at bounding box center [334, 154] width 428 height 182
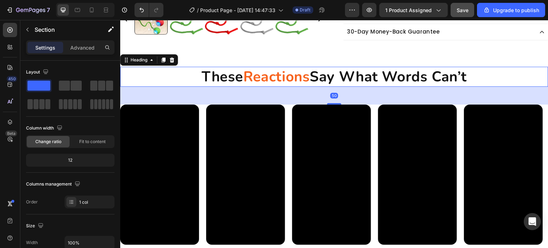
click at [397, 80] on p "These Reactions Say What Words Can’t" at bounding box center [334, 76] width 427 height 19
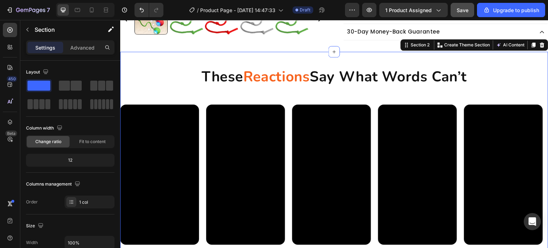
click at [319, 90] on div "These Reactions Say What Words Can’t Heading Video Video Video Video Video Vide…" at bounding box center [334, 154] width 428 height 182
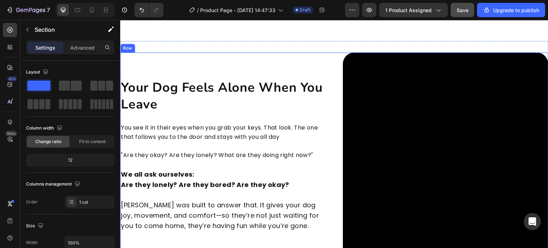
scroll to position [570, 0]
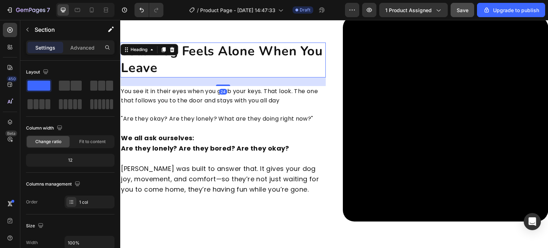
click at [191, 58] on h2 "Your Dog Feels Alone When You Leave" at bounding box center [223, 59] width 206 height 35
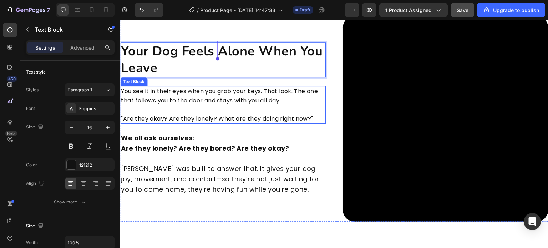
click at [239, 88] on p "You see it in their eyes when you grab your keys. That look. The one that follo…" at bounding box center [223, 96] width 204 height 18
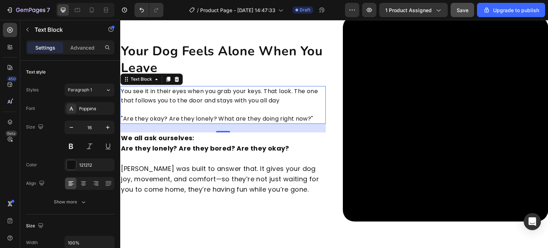
click at [197, 118] on p ""Are they okay? Are they lonely? What are they doing right now?"" at bounding box center [223, 118] width 204 height 9
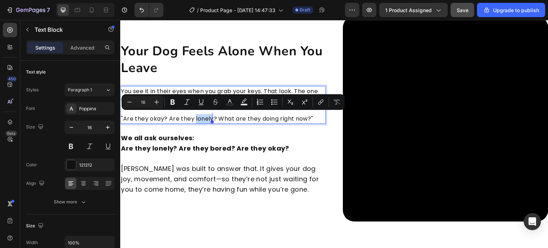
click at [197, 118] on p ""Are they okay? Are they lonely? What are they doing right now?"" at bounding box center [223, 118] width 204 height 9
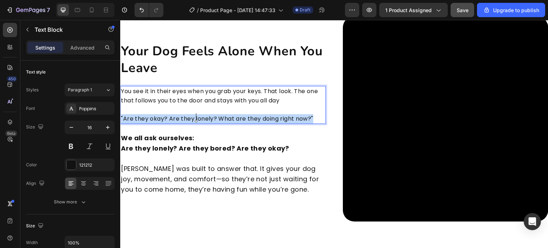
click at [197, 118] on p ""Are they okay? Are they lonely? What are they doing right now?"" at bounding box center [223, 118] width 204 height 9
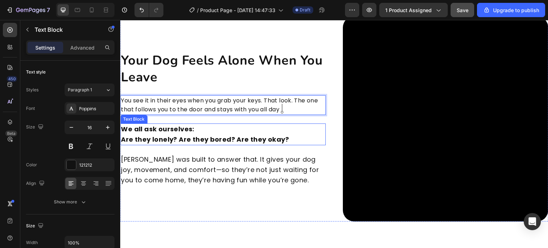
click at [191, 126] on p "We all ask ourselves: Are they lonely? Are they bored? Are they okay?" at bounding box center [223, 134] width 204 height 21
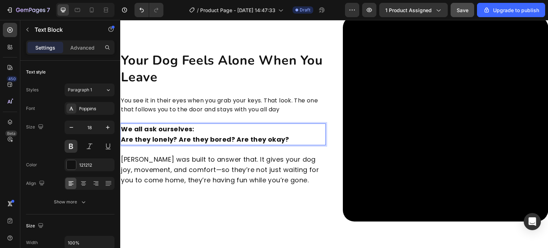
click at [196, 127] on p "We all ask ourselves: Are they lonely? Are they bored? Are they okay?" at bounding box center [223, 134] width 204 height 21
click at [116, 128] on div at bounding box center [117, 165] width 5 height 208
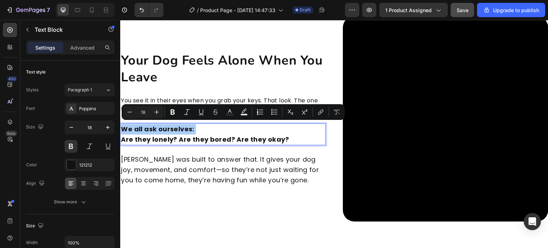
scroll to position [208, 0]
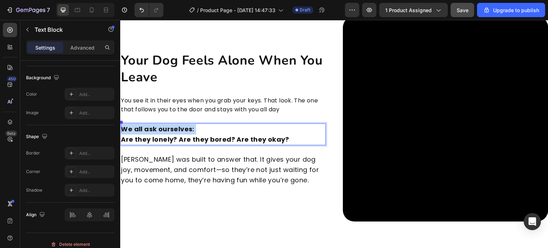
click at [159, 128] on p "We all ask ourselves: Are they lonely? Are they bored? Are they okay?" at bounding box center [223, 134] width 204 height 21
click at [198, 128] on p "We all ask ourselves: Are they lonely? Are they bored? Are they okay?" at bounding box center [223, 134] width 204 height 21
click at [121, 139] on p "⁠⁠⁠⁠⁠⁠⁠ Are they lonely? Are they bored? Are they okay?" at bounding box center [223, 134] width 204 height 21
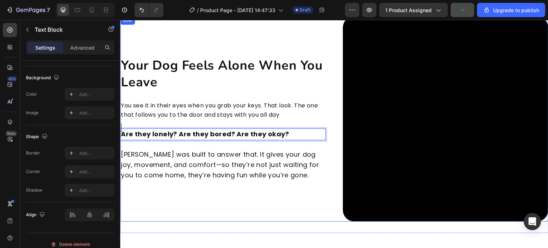
scroll to position [575, 0]
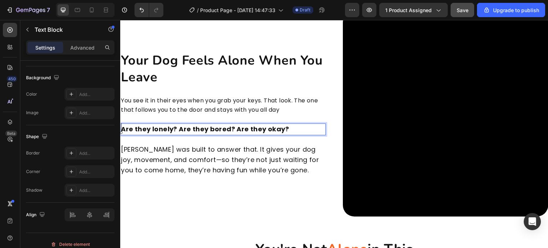
click at [173, 128] on p "Are they lonely? Are they bored? Are they okay?" at bounding box center [223, 129] width 204 height 10
click at [281, 129] on p "Are they lonely? Are they bored? Are they okay?" at bounding box center [223, 129] width 204 height 10
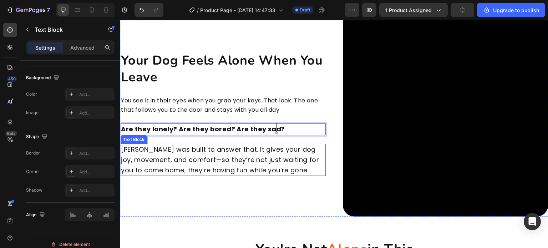
click at [215, 153] on p "Chase Buddy was built to answer that. It gives your dog joy, movement, and comf…" at bounding box center [223, 160] width 204 height 31
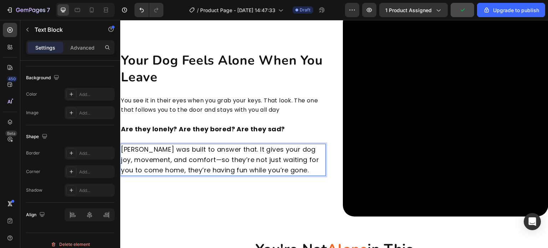
click at [168, 148] on p "Chase Buddy was built to answer that. It gives your dog joy, movement, and comf…" at bounding box center [223, 160] width 204 height 31
click at [164, 150] on p "Chase Buddy was built to answer that. It gives your dog joy, movement, and comf…" at bounding box center [223, 160] width 204 height 31
drag, startPoint x: 165, startPoint y: 149, endPoint x: 121, endPoint y: 151, distance: 44.0
click at [121, 151] on p "Chase Buddy was built to answer that. It gives your dog joy, movement, and comf…" at bounding box center [223, 160] width 204 height 31
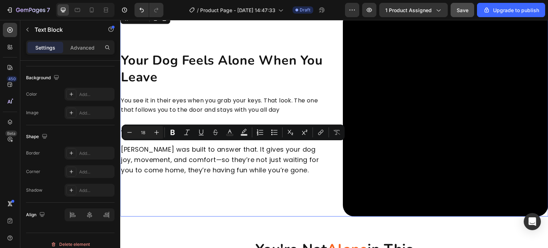
click at [222, 194] on div "Your Dog Feels Alone When You Leave Heading You see it in their eyes when you g…" at bounding box center [223, 114] width 206 height 206
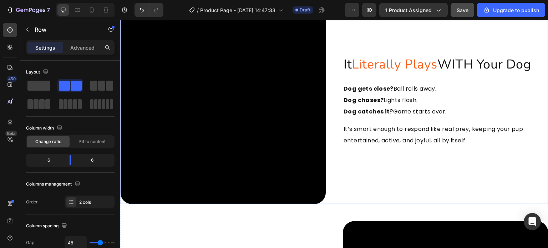
scroll to position [857, 0]
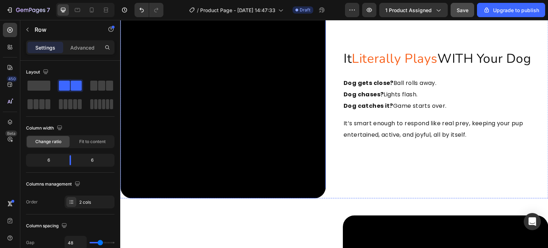
click at [247, 137] on video at bounding box center [223, 96] width 206 height 206
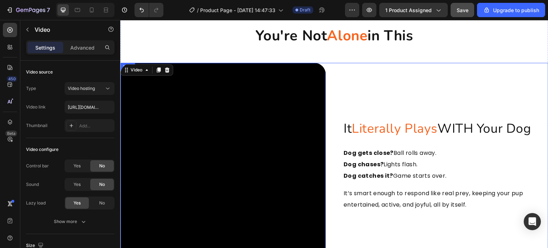
scroll to position [785, 0]
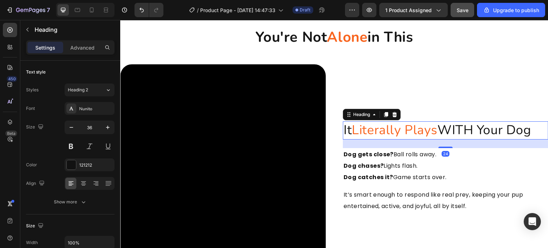
click at [403, 126] on span "Literally Plays" at bounding box center [395, 129] width 86 height 17
click at [70, 151] on button at bounding box center [71, 146] width 13 height 13
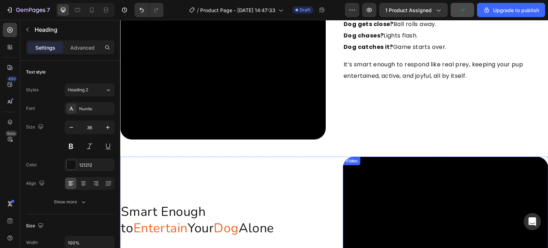
scroll to position [999, 0]
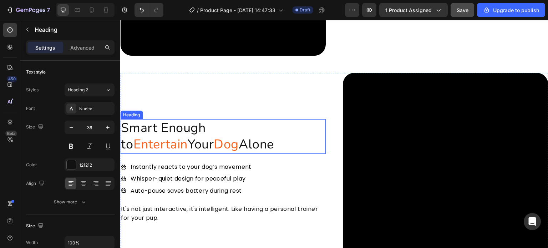
click at [135, 126] on h2 "Smart Enough to Entertain Your Dog Alone" at bounding box center [223, 136] width 206 height 35
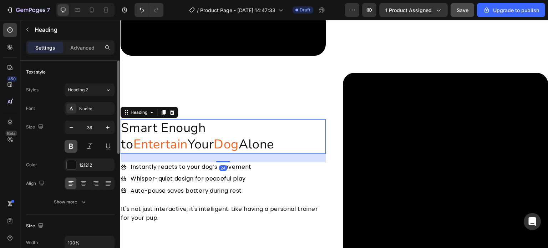
click at [69, 145] on button at bounding box center [71, 146] width 13 height 13
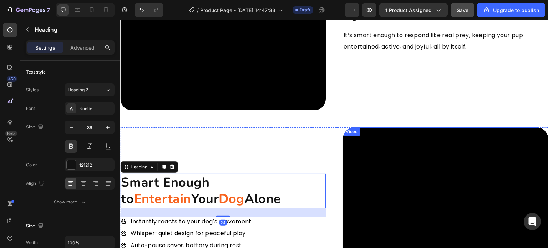
scroll to position [857, 0]
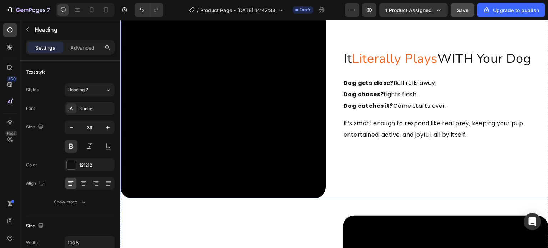
click at [388, 59] on span "Literally Plays" at bounding box center [395, 58] width 86 height 17
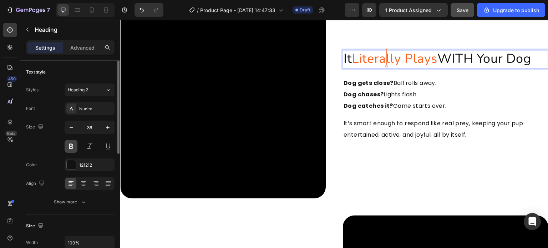
click at [70, 147] on button at bounding box center [71, 146] width 13 height 13
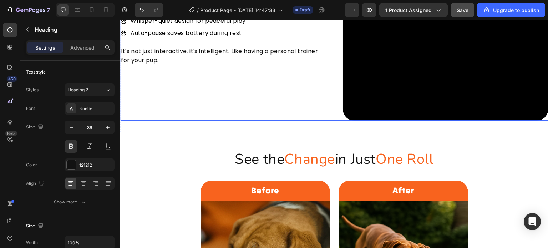
scroll to position [1213, 0]
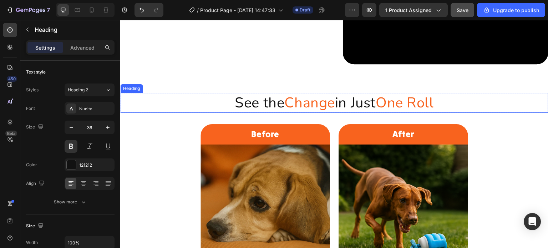
click at [348, 99] on h2 "See the Change in Just One Roll" at bounding box center [334, 103] width 428 height 20
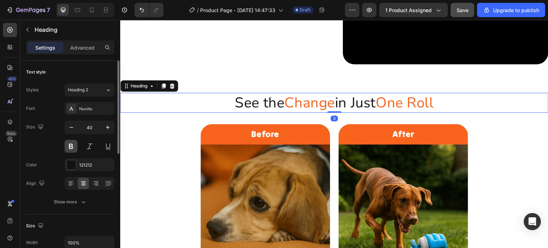
click at [72, 148] on button at bounding box center [71, 146] width 13 height 13
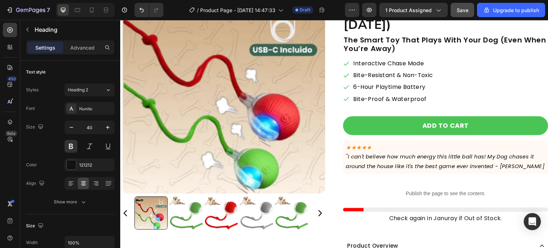
scroll to position [36, 0]
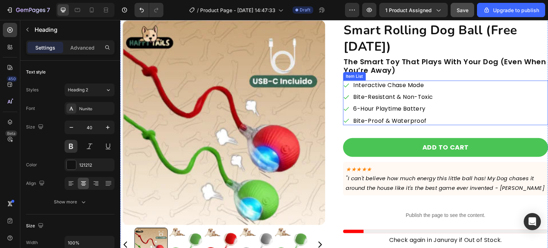
click at [402, 85] on p "Interactive Chase Mode" at bounding box center [394, 85] width 80 height 7
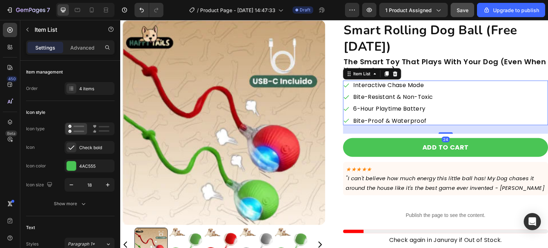
click at [403, 85] on p "Interactive Chase Mode" at bounding box center [394, 85] width 80 height 7
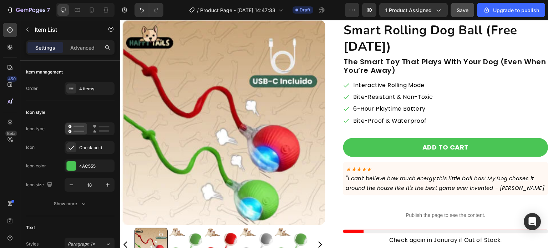
click at [120, 20] on lt-div at bounding box center [120, 20] width 0 height 0
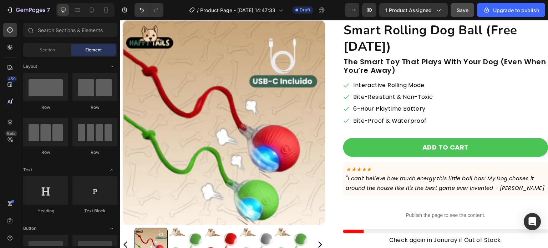
click at [422, 87] on p "Interactive Rolling Mode" at bounding box center [394, 85] width 80 height 7
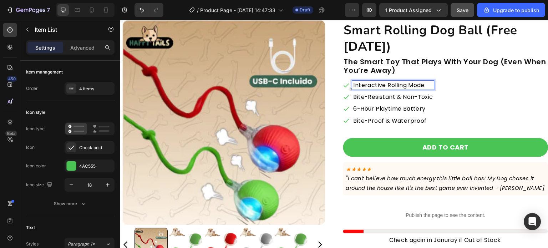
click at [120, 20] on lt-div at bounding box center [120, 20] width 0 height 0
click at [397, 85] on p "Interactive Rolling Mode" at bounding box center [394, 85] width 80 height 7
click at [485, 96] on div "Interactive Rolling (3 Modes) Bite-Resistant & Non-Toxic 6-Hour Playtime Batter…" at bounding box center [445, 103] width 205 height 45
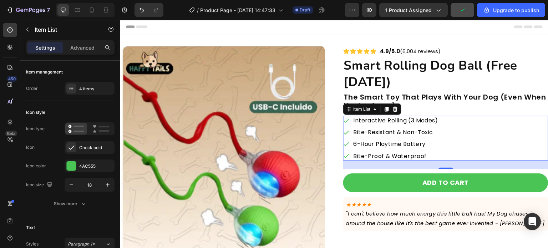
scroll to position [0, 0]
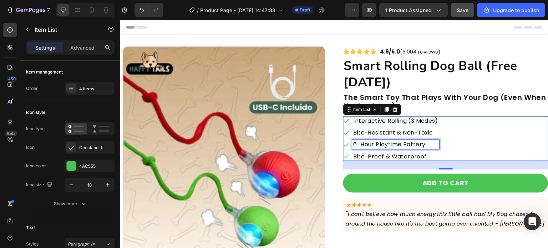
click at [357, 145] on p "6-Hour Playtime Battery" at bounding box center [396, 144] width 85 height 7
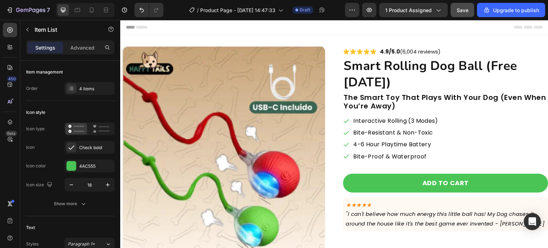
click at [120, 20] on lt-div at bounding box center [120, 20] width 0 height 0
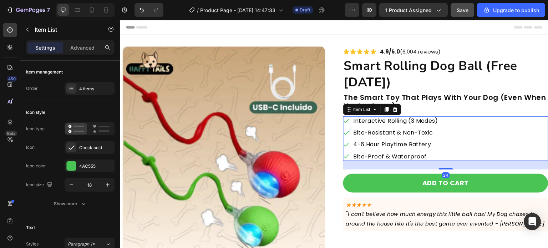
click at [396, 146] on p "4-6 Hour Playtime Battery" at bounding box center [396, 144] width 85 height 7
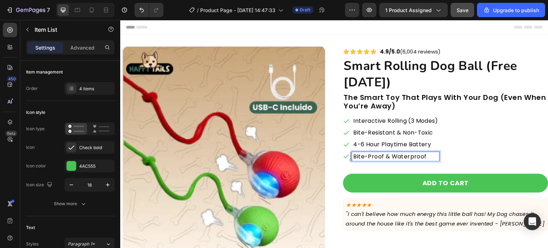
click at [420, 157] on p "Bite-Proof & Waterproof" at bounding box center [396, 156] width 85 height 7
click at [422, 157] on p "Bite-Proof & Waterproof" at bounding box center [396, 156] width 85 height 7
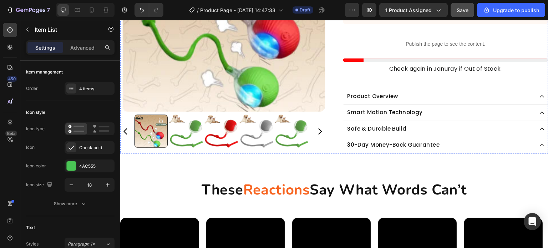
scroll to position [214, 0]
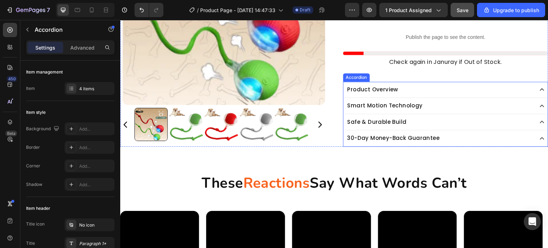
click at [415, 91] on div "Product Overview" at bounding box center [440, 90] width 187 height 10
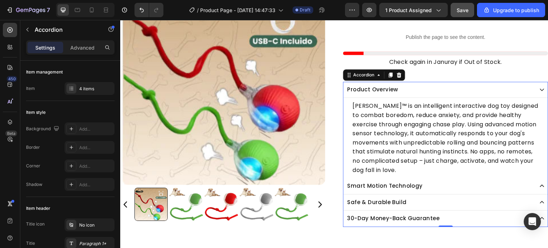
click at [442, 186] on div "Smart Motion Technology" at bounding box center [440, 186] width 187 height 10
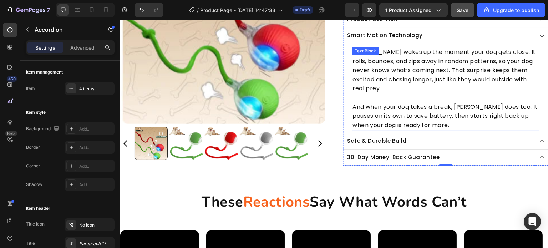
scroll to position [286, 0]
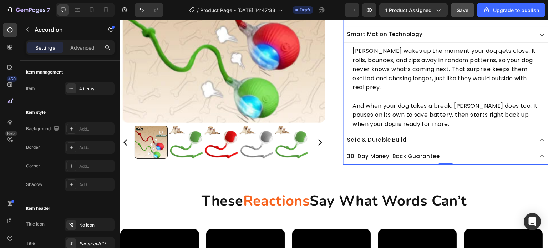
click at [430, 138] on div "Safe & Durable Build" at bounding box center [440, 140] width 187 height 10
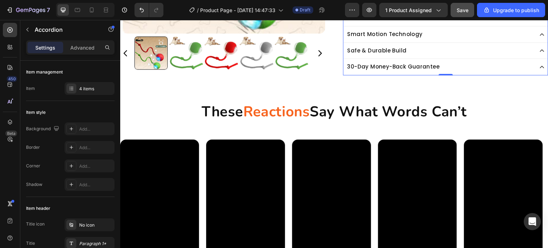
click at [428, 46] on div "Safe & Durable Build" at bounding box center [440, 51] width 187 height 10
click at [428, 47] on div "Safe & Durable Build" at bounding box center [440, 51] width 187 height 10
click at [428, 49] on div "Safe & Durable Build" at bounding box center [440, 51] width 187 height 10
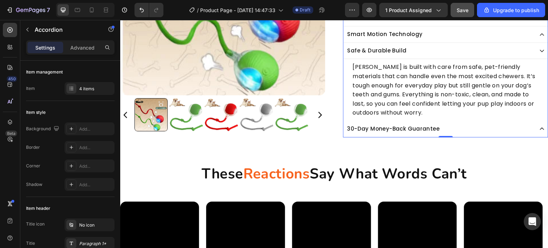
click at [467, 49] on div "Safe & Durable Build" at bounding box center [440, 51] width 187 height 10
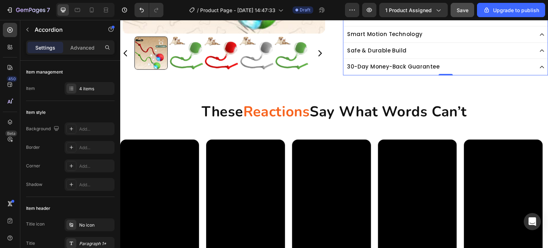
click at [468, 68] on div "30-Day Money-Back Guarantee" at bounding box center [440, 67] width 187 height 10
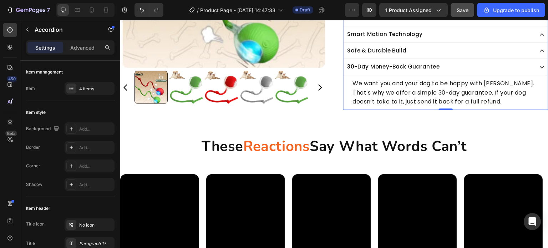
click at [465, 66] on div "30-Day Money-Back Guarantee" at bounding box center [440, 67] width 187 height 10
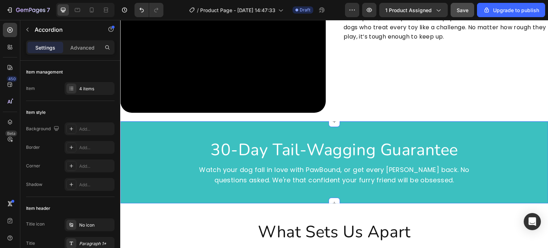
scroll to position [2106, 0]
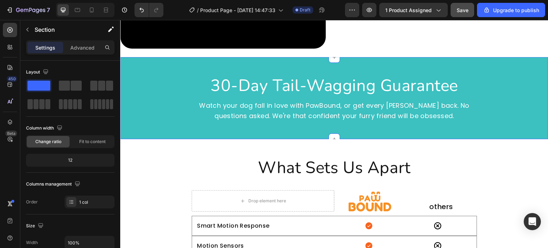
click at [316, 65] on div "30-Day Tail-Wagging Guarantee Heading Watch your dog fall in love with PawBound…" at bounding box center [334, 98] width 428 height 82
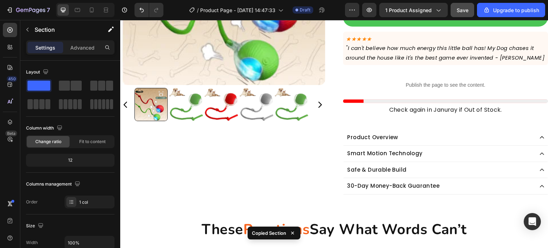
scroll to position [250, 0]
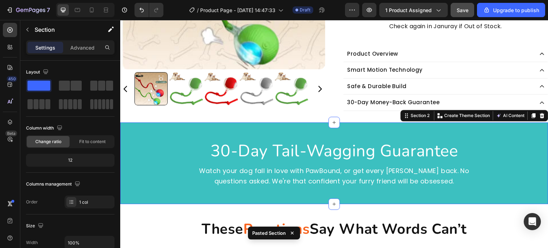
click at [305, 146] on h2 "30-Day Tail-Wagging Guarantee" at bounding box center [335, 151] width 286 height 23
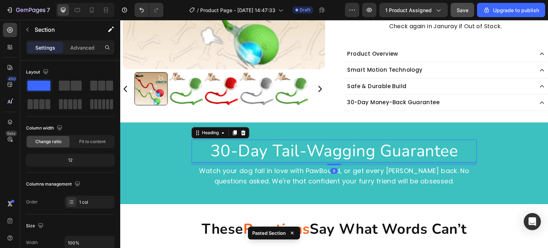
click at [305, 146] on h2 "30-Day Tail-Wagging Guarantee" at bounding box center [335, 151] width 286 height 23
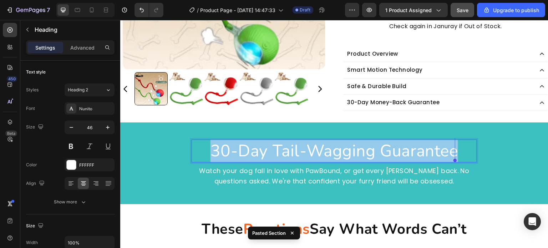
click at [305, 146] on p "30-Day Tail-Wagging Guarantee" at bounding box center [334, 150] width 284 height 21
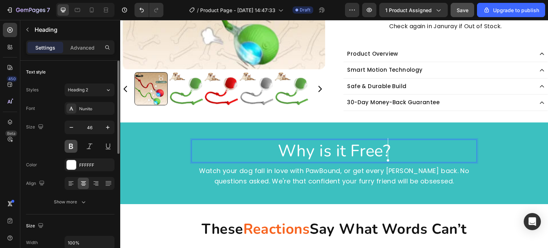
click at [65, 145] on button at bounding box center [71, 146] width 13 height 13
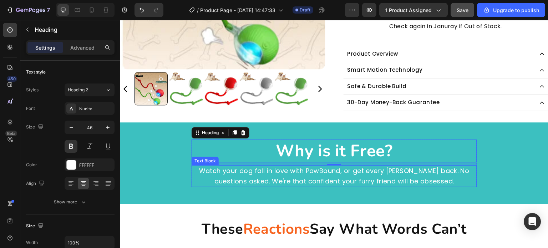
click at [286, 178] on p "Watch your dog fall in love with PawBound, or get every penny back. No question…" at bounding box center [334, 176] width 284 height 21
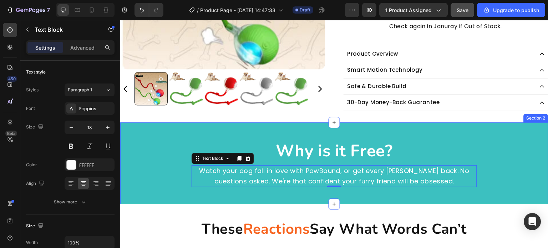
click at [267, 179] on p "Watch your dog fall in love with PawBound, or get every penny back. No question…" at bounding box center [334, 176] width 284 height 21
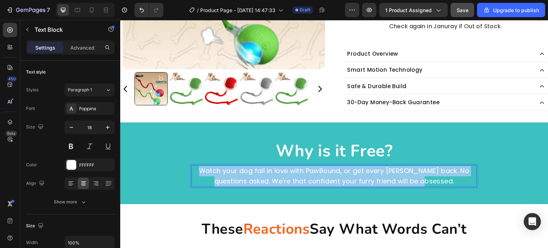
click at [267, 179] on p "Watch your dog fall in love with PawBound, or get every penny back. No question…" at bounding box center [334, 176] width 284 height 21
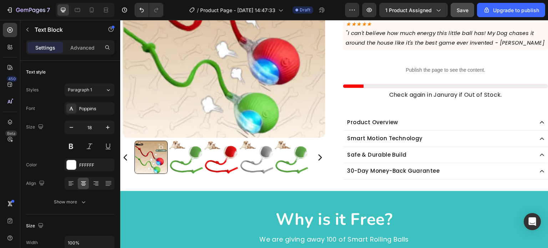
scroll to position [226, 0]
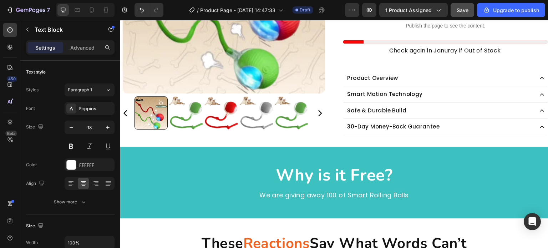
click at [399, 195] on p "We are giving away 100 of Smart Rolling Balls" at bounding box center [334, 195] width 284 height 10
click at [393, 194] on p "We are giving away 100 of Smart Rolling Balls" at bounding box center [334, 195] width 284 height 10
click at [431, 195] on p "We are giving away 100 of Smart Rolling Dog Balls" at bounding box center [334, 195] width 284 height 10
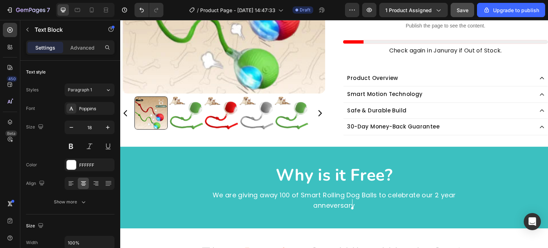
click at [330, 207] on p "We are giving away 100 of Smart Rolling Dog Balls to celebrate our 2 year annev…" at bounding box center [334, 200] width 284 height 21
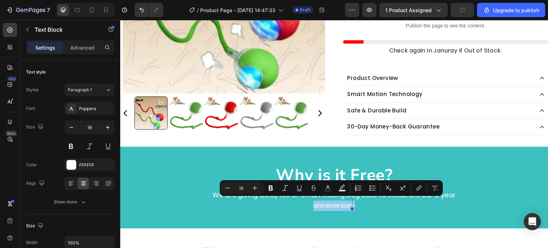
click at [329, 205] on p "We are giving away 100 of Smart Rolling Dog Balls to celebrate our 2 year annev…" at bounding box center [334, 200] width 284 height 21
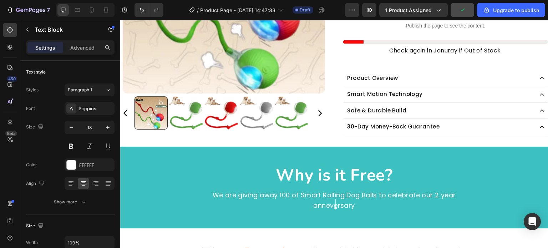
click at [334, 207] on p "We are giving away 100 of Smart Rolling Dog Balls to celebrate our 2 year annev…" at bounding box center [334, 200] width 284 height 21
click at [120, 20] on lt-span "ann i versary" at bounding box center [120, 20] width 0 height 0
click at [339, 203] on p "We are giving away 100 of Smart Rolling Dog Balls to celebrate our 2 year anniv…" at bounding box center [334, 200] width 284 height 21
click at [447, 195] on p "We are giving away 100 of Smart Rolling Dog Balls to celebrate our 2 year anniv…" at bounding box center [334, 200] width 284 height 21
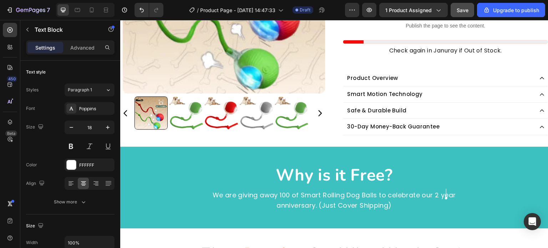
click at [441, 193] on p "We are giving away 100 of Smart Rolling Dog Balls to celebrate our 2 year anniv…" at bounding box center [334, 200] width 284 height 21
click at [120, 20] on lt-em "2-year" at bounding box center [120, 20] width 0 height 0
click at [235, 201] on p "We are giving away 100 of Smart Rolling Dog Balls to celebrate our 2-year anniv…" at bounding box center [334, 200] width 284 height 21
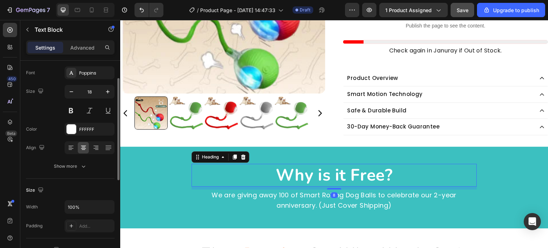
click at [242, 182] on h2 "Why is it Free?" at bounding box center [335, 175] width 286 height 23
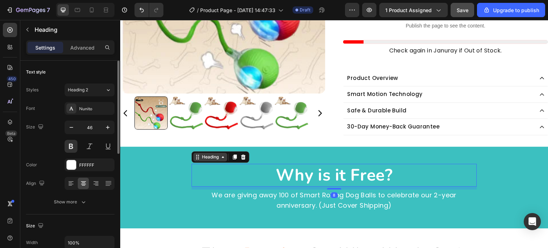
click at [205, 156] on div "Heading" at bounding box center [211, 157] width 20 height 6
click at [201, 158] on div "Heading" at bounding box center [211, 157] width 20 height 6
click at [204, 158] on div "Heading" at bounding box center [210, 157] width 34 height 9
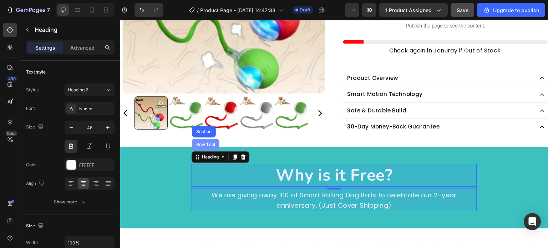
click at [206, 147] on div "Row 1 col" at bounding box center [205, 144] width 27 height 11
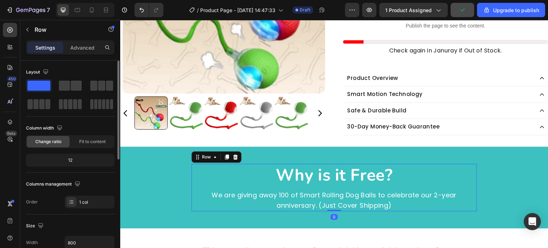
click at [85, 241] on input "800" at bounding box center [89, 242] width 49 height 13
click at [86, 241] on input "800" at bounding box center [89, 242] width 49 height 13
type input "8"
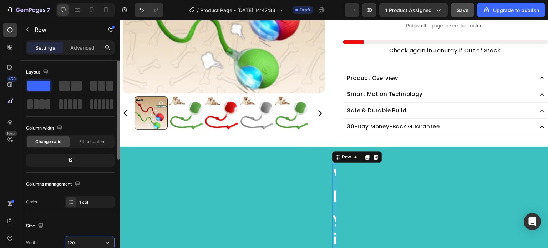
type input "1200"
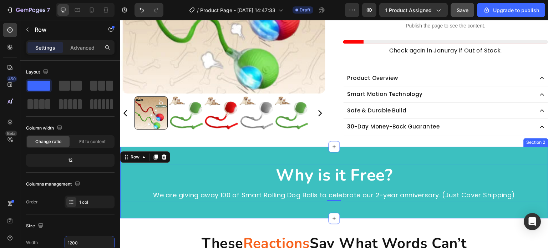
click at [234, 158] on div "Why is it Free? Heading We are giving away 100 of Smart Rolling Dog Balls to ce…" at bounding box center [334, 183] width 428 height 72
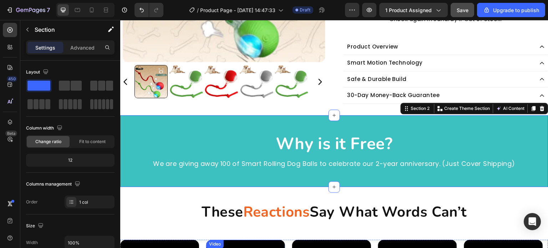
scroll to position [297, 0]
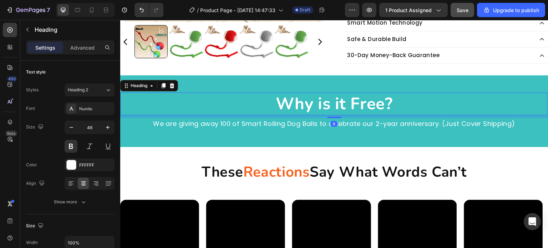
click at [349, 101] on h2 "Why is it Free?" at bounding box center [334, 103] width 428 height 23
click at [350, 101] on h2 "Why is it Free?" at bounding box center [334, 103] width 428 height 23
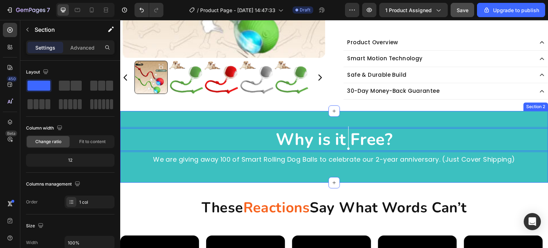
click at [414, 117] on div "Why is it Free? Heading 8 We are giving away 100 of Smart Rolling Dog Balls to …" at bounding box center [334, 147] width 428 height 72
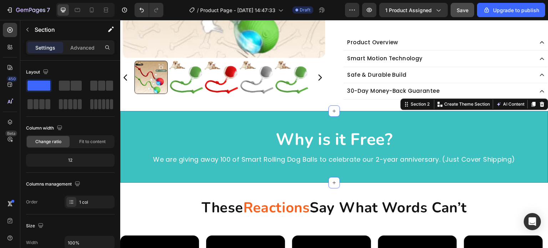
scroll to position [226, 0]
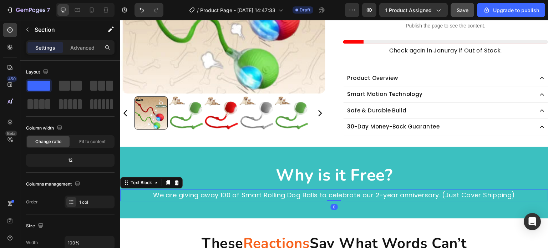
click at [224, 197] on p "We are giving away 100 of Smart Rolling Dog Balls to celebrate our 2-year anniv…" at bounding box center [334, 195] width 427 height 10
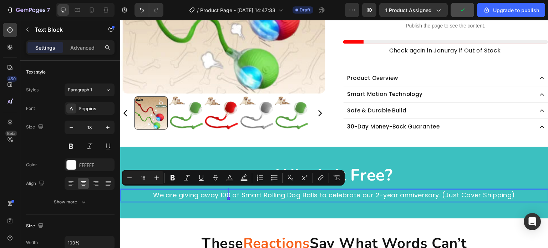
click at [218, 195] on p "We are giving away 100 of Smart Rolling Dog Balls to celebrate our 2-year anniv…" at bounding box center [334, 195] width 427 height 10
click at [223, 193] on p "We are giving away 100 of Smart Rolling Dog Balls to celebrate our 2-year anniv…" at bounding box center [334, 195] width 427 height 10
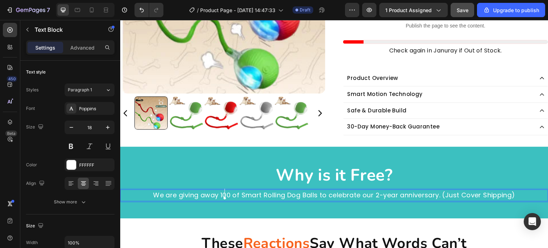
click at [219, 194] on p "We are giving away 100 of Smart Rolling Dog Balls to celebrate our 2-year anniv…" at bounding box center [334, 195] width 427 height 10
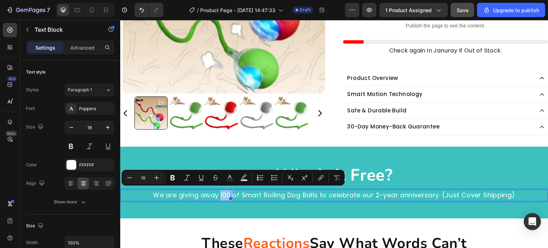
click at [217, 195] on p "We are giving away 100 of Smart Rolling Dog Balls to celebrate our 2-year anniv…" at bounding box center [334, 195] width 427 height 10
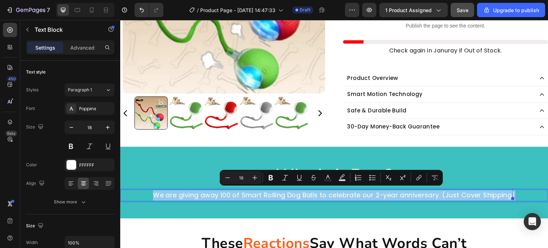
drag, startPoint x: 217, startPoint y: 195, endPoint x: 225, endPoint y: 194, distance: 7.5
click at [225, 194] on p "We are giving away 100 of Smart Rolling Dog Balls to celebrate our 2-year anniv…" at bounding box center [334, 195] width 427 height 10
click at [223, 195] on p "We are giving away 100 of Smart Rolling Dog Balls to celebrate our 2-year anniv…" at bounding box center [334, 195] width 427 height 10
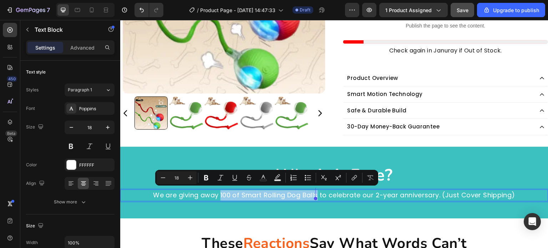
drag, startPoint x: 219, startPoint y: 195, endPoint x: 315, endPoint y: 197, distance: 96.4
click at [315, 197] on p "We are giving away 100 of Smart Rolling Dog Balls to celebrate our 2-year anniv…" at bounding box center [334, 195] width 427 height 10
click at [203, 182] on button "Bold" at bounding box center [206, 177] width 13 height 13
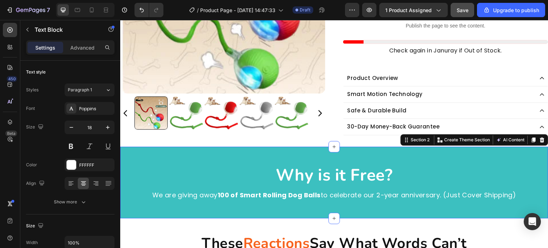
click at [222, 207] on div "Why is it Free? Heading We are giving away 100 of Smart Rolling Dog Balls to ce…" at bounding box center [334, 183] width 428 height 72
click at [235, 192] on strong "100 of Smart Rolling Dog Balls" at bounding box center [269, 195] width 103 height 9
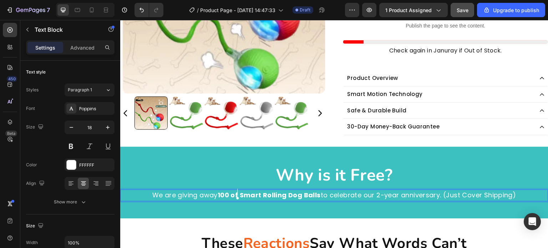
click at [237, 196] on strong "100 of Smart Rolling Dog Balls" at bounding box center [269, 195] width 103 height 9
click at [443, 172] on p "Why is it Free?" at bounding box center [334, 175] width 427 height 21
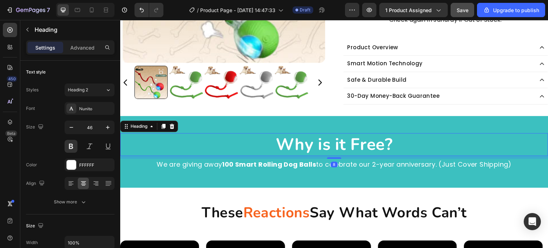
scroll to position [297, 0]
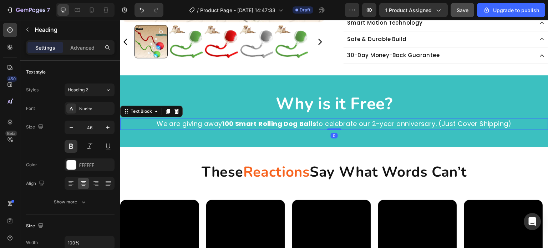
click at [519, 124] on p "We are giving away 100 Smart Rolling Dog Balls to celebrate our 2-year annivers…" at bounding box center [334, 124] width 427 height 10
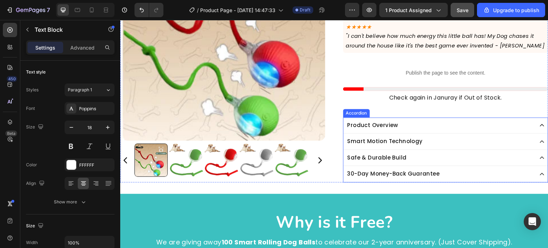
scroll to position [286, 0]
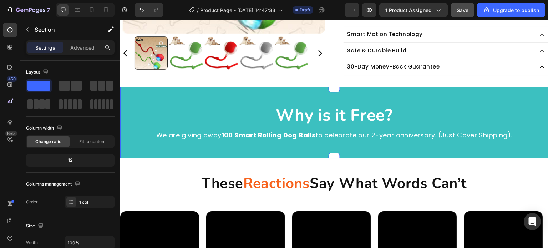
click at [223, 97] on div "Why is it Free? Heading We are giving away 100 Smart Rolling Dog Balls to celeb…" at bounding box center [334, 123] width 428 height 72
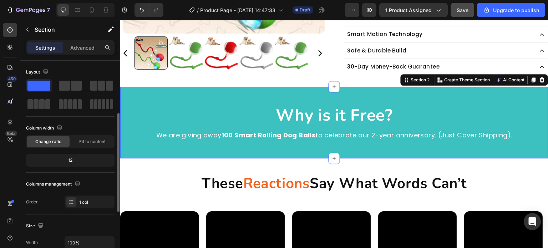
scroll to position [107, 0]
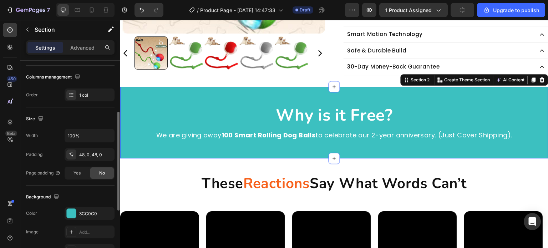
click at [71, 205] on div "Background The changes might be hidden by the video. Color 3CC0C0 Image Add... …" at bounding box center [70, 224] width 89 height 77
click at [72, 205] on div "Background The changes might be hidden by the video. Color 3CC0C0 Image Add... …" at bounding box center [70, 224] width 89 height 77
click at [85, 211] on div "3CC0C0" at bounding box center [89, 214] width 21 height 6
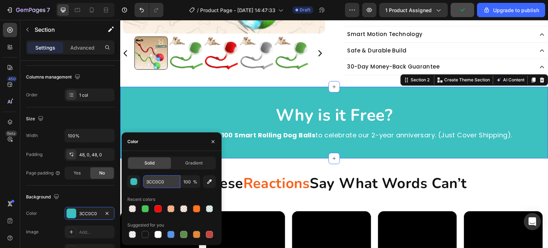
click at [158, 183] on input "3CC0C0" at bounding box center [161, 181] width 37 height 13
click at [265, 183] on span "Reactions" at bounding box center [276, 183] width 66 height 19
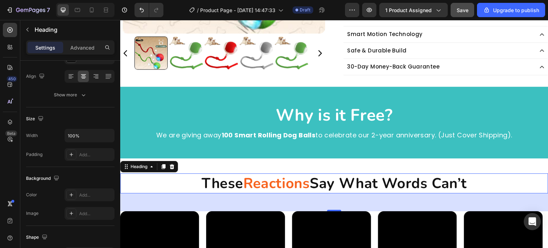
scroll to position [0, 0]
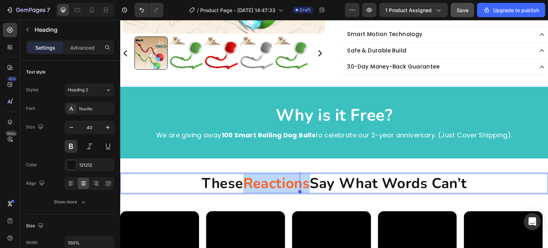
drag, startPoint x: 243, startPoint y: 182, endPoint x: 304, endPoint y: 186, distance: 61.5
click at [304, 186] on span "Reactions" at bounding box center [276, 183] width 66 height 19
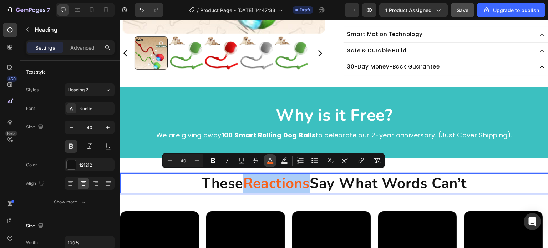
click at [268, 162] on rect "Editor contextual toolbar" at bounding box center [270, 163] width 7 height 2
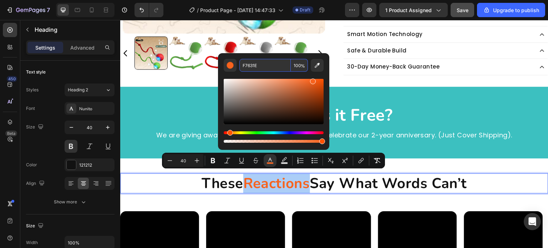
click at [262, 66] on input "F7631E" at bounding box center [264, 65] width 51 height 13
paste input "3CC0C0"
type input "3CC0C0"
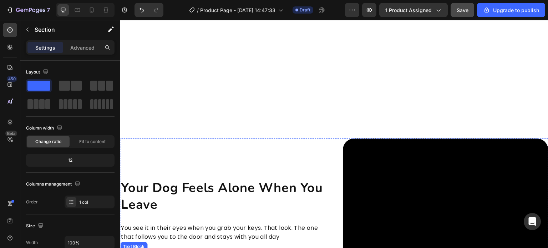
scroll to position [642, 0]
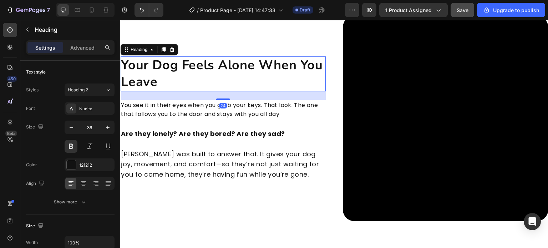
click at [190, 69] on h2 "Your Dog Feels Alone When You Leave" at bounding box center [223, 73] width 206 height 35
click at [179, 63] on h2 "Your Dog Feels Alone When You Leave" at bounding box center [223, 73] width 206 height 35
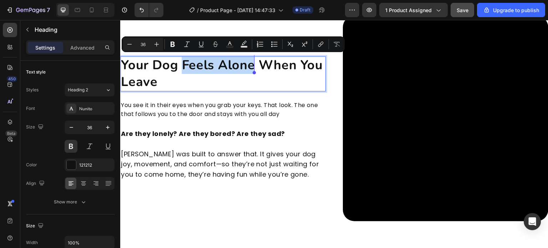
drag, startPoint x: 182, startPoint y: 63, endPoint x: 252, endPoint y: 70, distance: 69.5
click at [252, 70] on p "Your Dog Feels Alone When You Leave" at bounding box center [223, 74] width 204 height 34
click at [228, 43] on icon "Editor contextual toolbar" at bounding box center [229, 44] width 7 height 7
click at [233, 44] on icon "Editor contextual toolbar" at bounding box center [229, 44] width 7 height 7
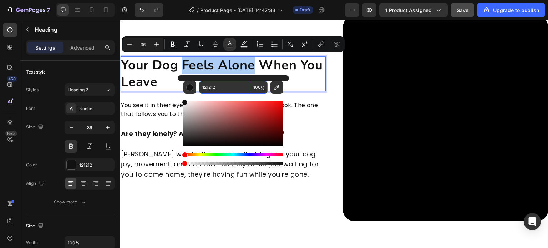
click at [220, 92] on input "121212" at bounding box center [224, 87] width 51 height 13
paste input "3CC0C0"
type input "3CC0C0"
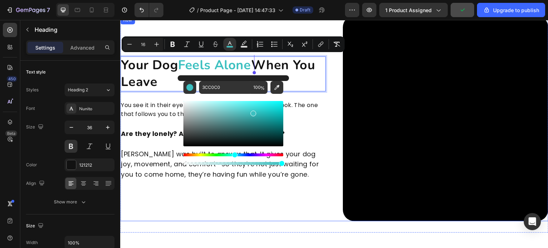
click at [163, 122] on div "Your Dog Feels Alone When You Leave Heading 24 You see it in their eyes when yo…" at bounding box center [223, 119] width 206 height 206
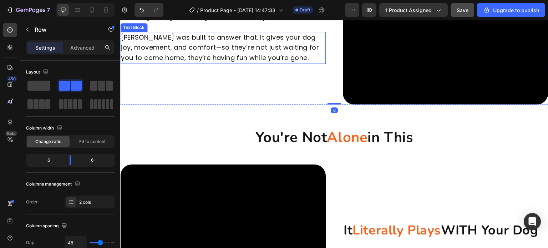
scroll to position [785, 0]
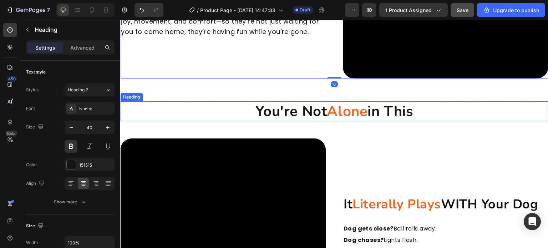
click at [327, 110] on span "Alone" at bounding box center [347, 111] width 41 height 19
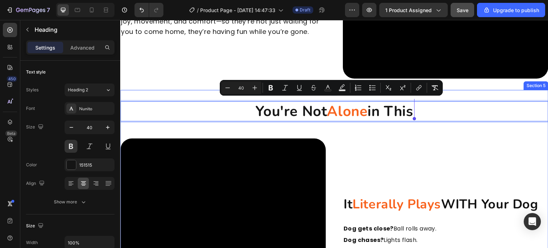
click at [437, 113] on p "You're Not Alone in This" at bounding box center [334, 111] width 427 height 19
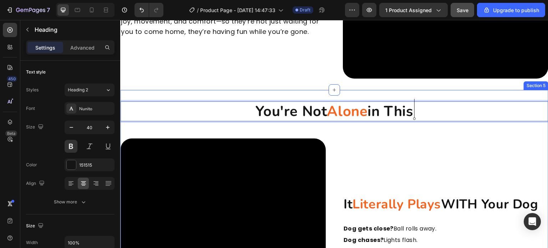
drag, startPoint x: 436, startPoint y: 133, endPoint x: 439, endPoint y: 130, distance: 4.4
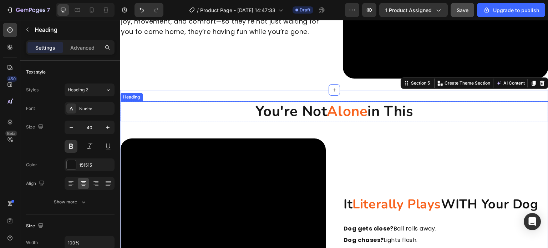
click at [440, 101] on h2 "You're Not Alone in This" at bounding box center [334, 111] width 428 height 20
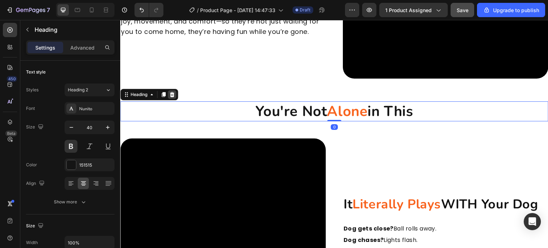
click at [172, 92] on icon at bounding box center [172, 94] width 5 height 5
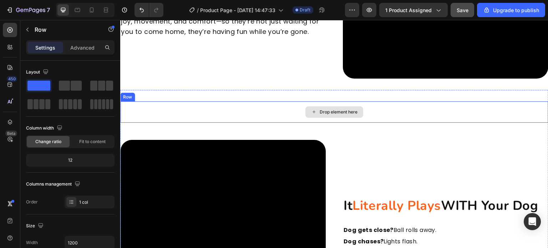
click at [216, 111] on div "Drop element here" at bounding box center [334, 111] width 428 height 21
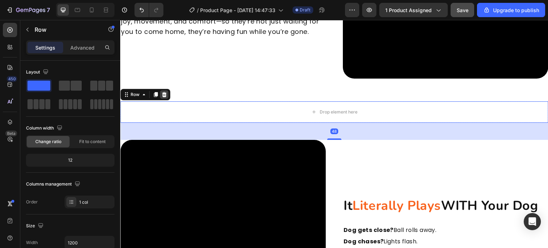
click at [166, 94] on icon at bounding box center [164, 95] width 6 height 6
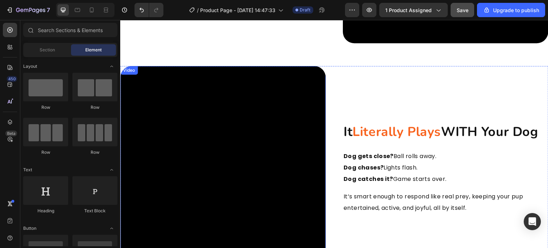
scroll to position [857, 0]
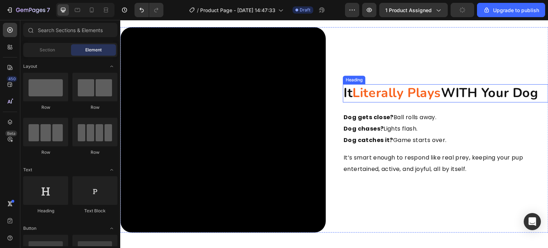
click at [360, 87] on span "Literally Plays" at bounding box center [397, 92] width 89 height 17
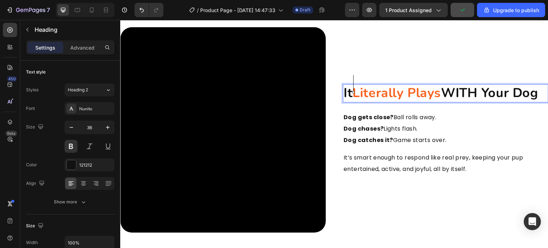
click at [357, 84] on span "Literally Plays" at bounding box center [397, 92] width 89 height 17
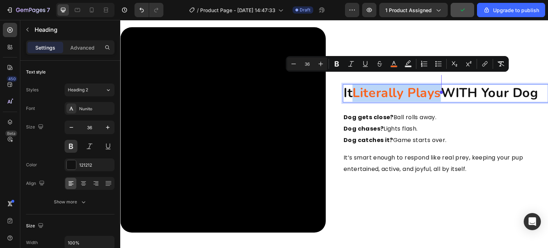
drag, startPoint x: 356, startPoint y: 84, endPoint x: 419, endPoint y: 84, distance: 63.2
click at [419, 84] on span "Literally Plays" at bounding box center [397, 92] width 89 height 17
click at [398, 65] on button "color" at bounding box center [394, 63] width 13 height 13
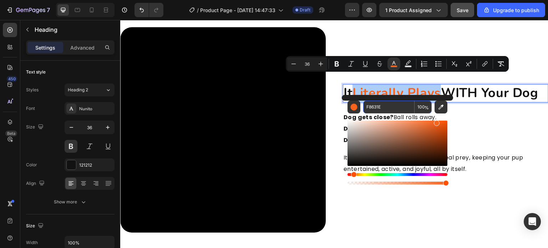
click at [382, 110] on input "F8631E" at bounding box center [388, 107] width 51 height 13
paste input "3CC0C0"
type input "3CC0C0"
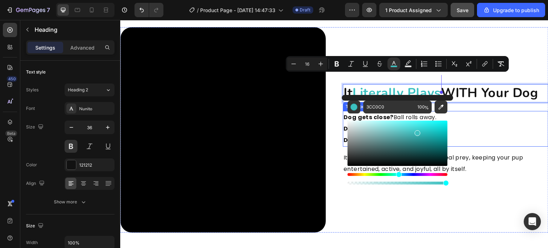
click at [518, 142] on p "Dog gets close? Ball rolls away. Dog chases? Lights flash. Dog catches it? Game…" at bounding box center [446, 129] width 204 height 34
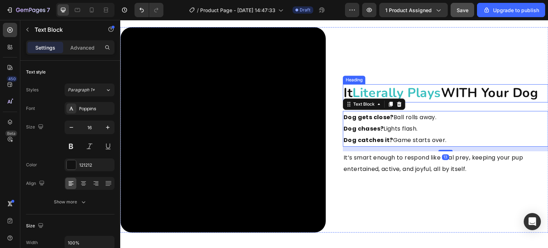
click at [473, 100] on p "It Literally Plays WITH Your Dog" at bounding box center [446, 93] width 204 height 17
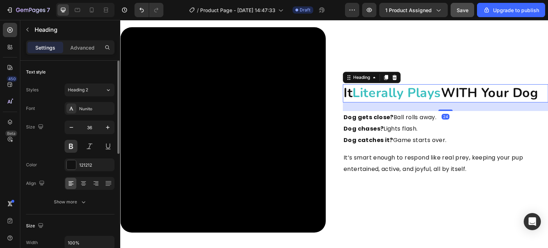
click at [87, 194] on div "Font Nunito Size 36 Color 121212 Align Show more" at bounding box center [70, 155] width 89 height 106
click at [87, 199] on button "Show more" at bounding box center [70, 202] width 89 height 13
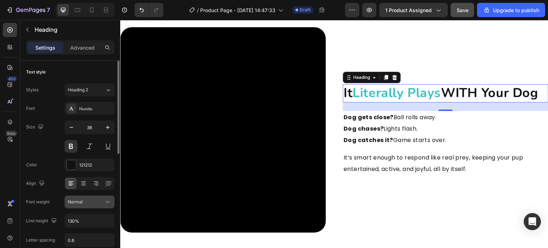
scroll to position [107, 0]
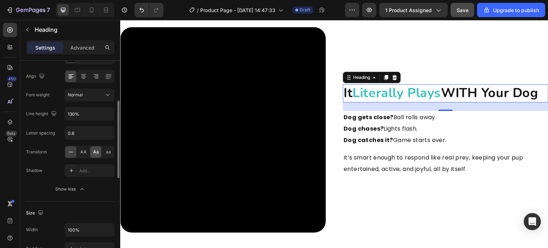
click at [97, 155] on div "Aa" at bounding box center [95, 151] width 11 height 11
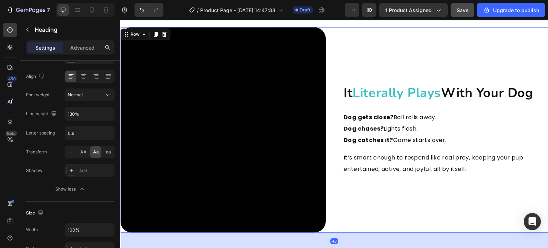
click at [417, 66] on div "it literally plays with your dog Heading Dog gets close? Ball rolls away. Dog c…" at bounding box center [446, 130] width 206 height 206
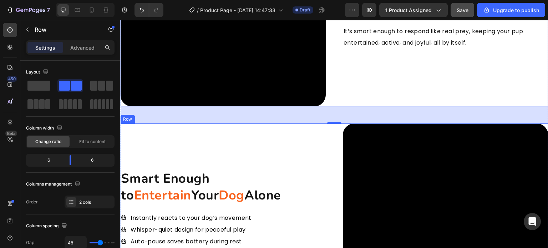
scroll to position [999, 0]
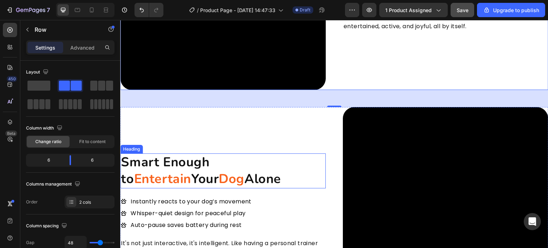
click at [191, 170] on span "Entertain" at bounding box center [162, 178] width 57 height 17
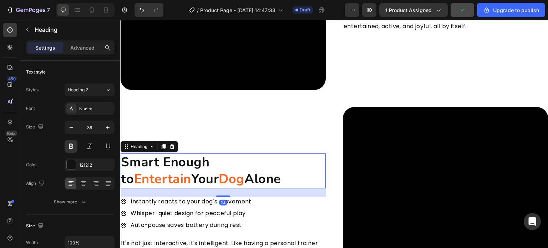
click at [217, 165] on h2 "Smart Enough to Entertain Your Dog Alone" at bounding box center [223, 170] width 206 height 35
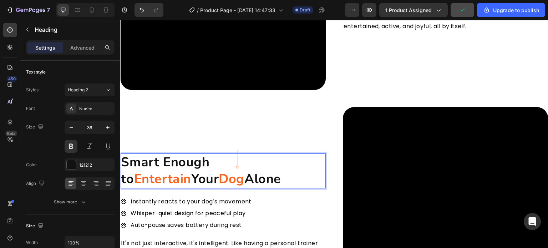
click at [191, 170] on span "Entertain" at bounding box center [162, 178] width 57 height 17
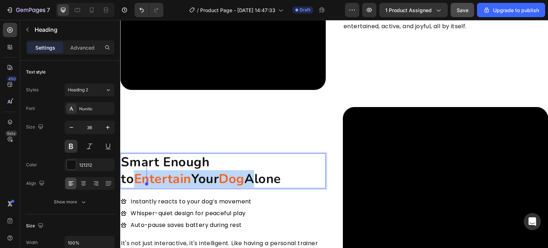
drag, startPoint x: 230, startPoint y: 158, endPoint x: 148, endPoint y: 175, distance: 83.5
click at [148, 175] on p "Smart Enough to Entertain Your Dog Alone" at bounding box center [223, 171] width 204 height 34
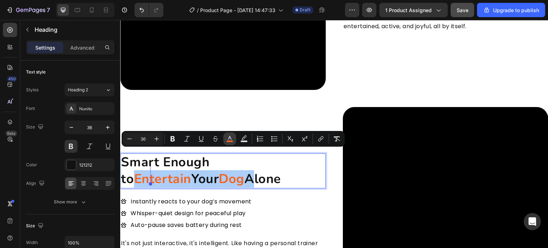
click at [231, 140] on icon "Editor contextual toolbar" at bounding box center [230, 138] width 4 height 4
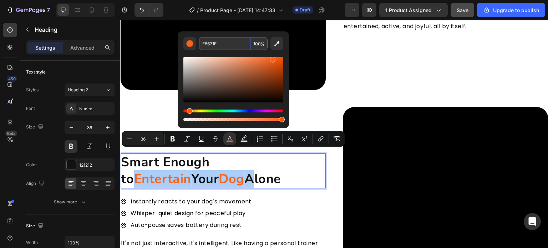
click at [225, 46] on input "F8631E" at bounding box center [224, 43] width 51 height 13
paste input "3CC0C0"
type input "3CC0C0"
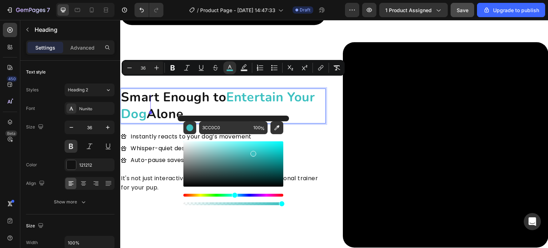
scroll to position [1071, 0]
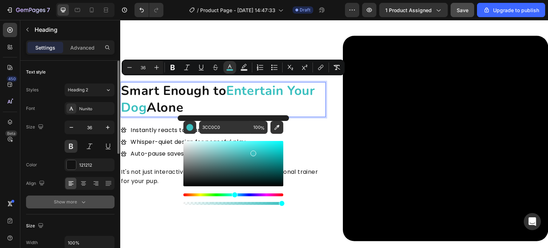
click at [95, 200] on button "Show more" at bounding box center [70, 202] width 89 height 13
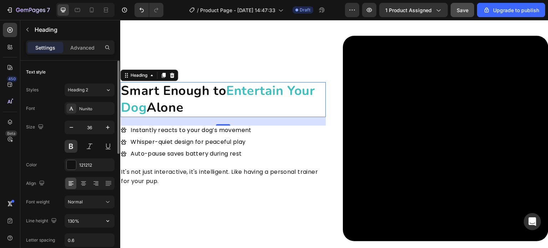
scroll to position [71, 0]
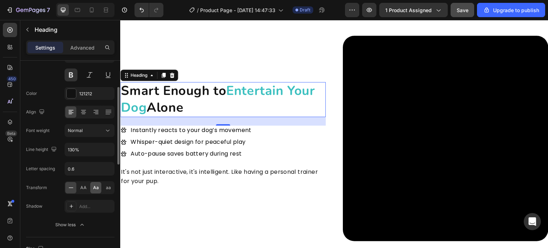
click at [97, 189] on span "Aa" at bounding box center [96, 188] width 6 height 6
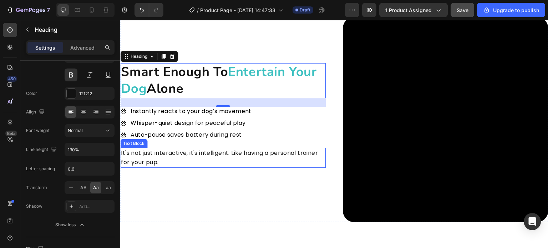
scroll to position [1106, 0]
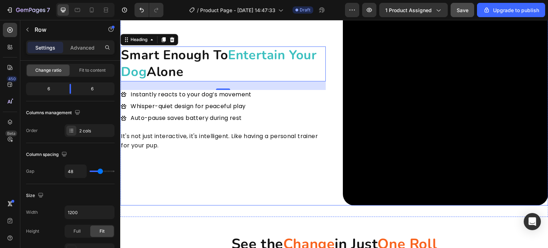
click at [233, 167] on div "smart enough to entertain your dog alone Heading 24 Instantly reacts to your do…" at bounding box center [223, 103] width 206 height 206
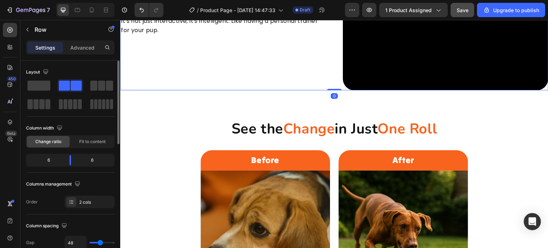
scroll to position [1249, 0]
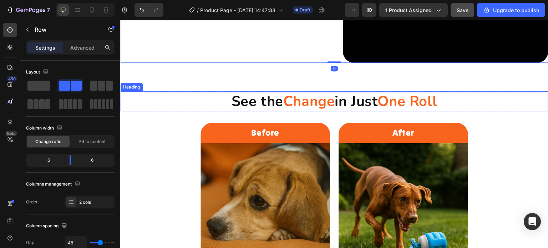
click at [284, 92] on span "Change" at bounding box center [309, 101] width 52 height 19
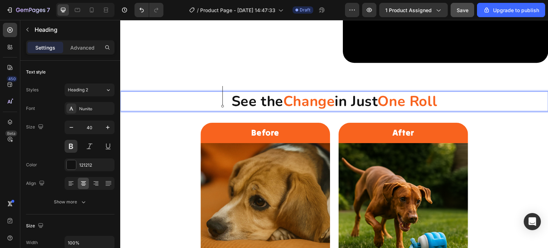
click at [283, 98] on span "Change" at bounding box center [309, 101] width 52 height 19
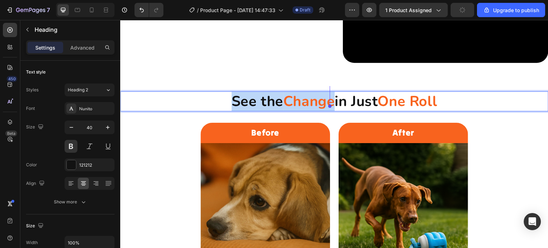
drag, startPoint x: 222, startPoint y: 95, endPoint x: 309, endPoint y: 88, distance: 88.0
click at [328, 99] on p "See the Change in Just One Roll" at bounding box center [334, 101] width 427 height 19
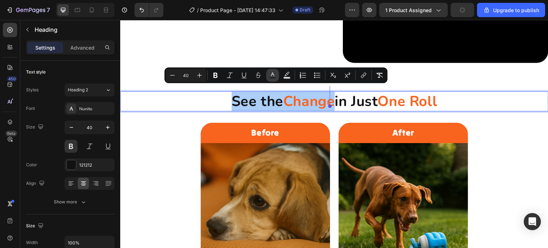
click at [274, 73] on icon "Editor contextual toolbar" at bounding box center [272, 75] width 7 height 7
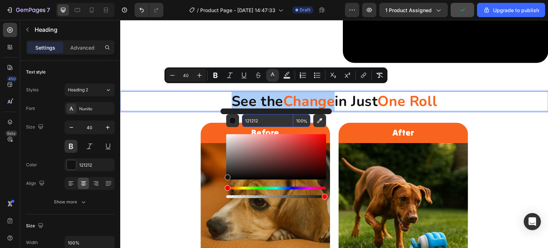
click at [274, 117] on input "121212" at bounding box center [267, 120] width 51 height 13
paste input "3CC0C0"
type input "3CC0C0"
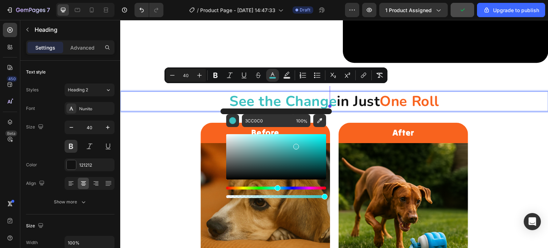
click at [388, 97] on span "One Roll" at bounding box center [410, 101] width 60 height 19
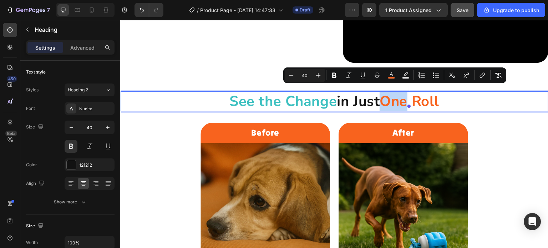
click at [384, 97] on span "One Roll" at bounding box center [410, 101] width 60 height 19
click at [370, 98] on p "See the Change in Just One Roll" at bounding box center [334, 101] width 427 height 19
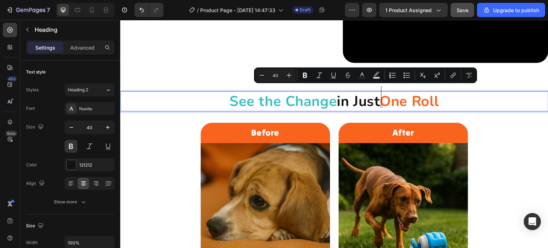
click at [383, 97] on span "One Roll" at bounding box center [410, 101] width 60 height 19
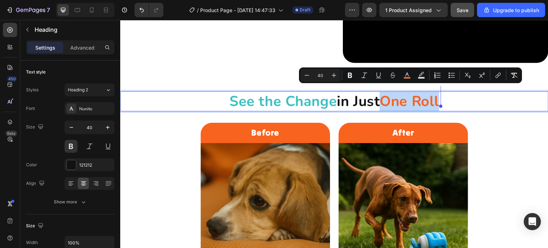
drag, startPoint x: 383, startPoint y: 97, endPoint x: 444, endPoint y: 95, distance: 60.7
click at [444, 95] on p "See the Change in Just One Roll" at bounding box center [334, 101] width 427 height 19
click at [407, 75] on icon "Editor contextual toolbar" at bounding box center [407, 75] width 7 height 7
type input "F8631E"
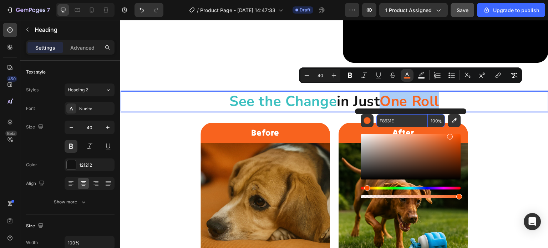
click at [392, 118] on input "F8631E" at bounding box center [402, 120] width 51 height 13
type input "121212"
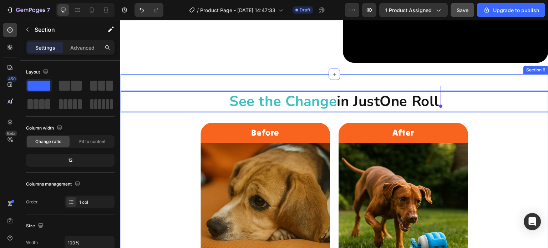
click at [494, 135] on div "See the Change in Just One Roll Heading 0 Row Before Heading Row Image Lonely d…" at bounding box center [334, 193] width 428 height 205
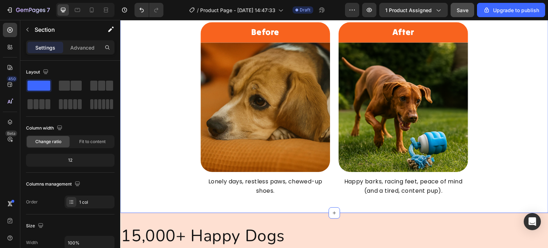
scroll to position [1285, 0]
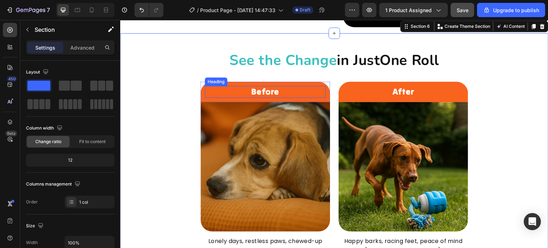
click at [313, 94] on h2 "Before" at bounding box center [265, 92] width 121 height 12
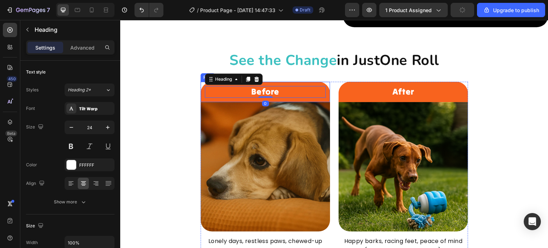
click at [322, 100] on div "Before Heading 0 Row" at bounding box center [266, 92] width 130 height 20
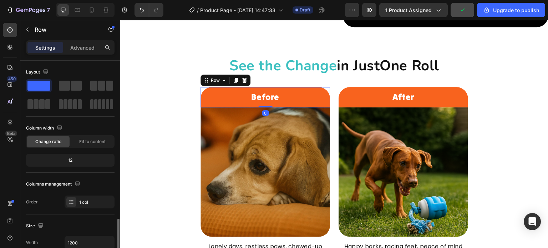
scroll to position [143, 0]
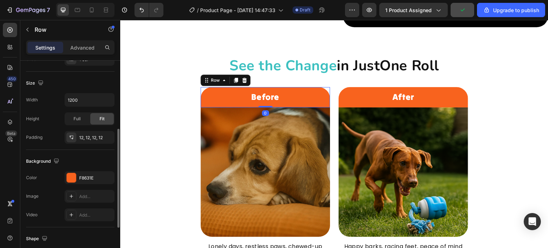
click at [83, 184] on div "The changes might be hidden by the video. Color F8631E Image Add... Video Add..." at bounding box center [70, 196] width 89 height 50
click at [92, 182] on div "F8631E" at bounding box center [90, 177] width 50 height 13
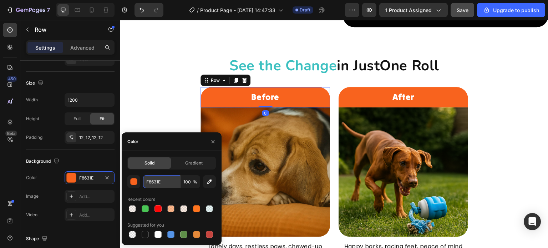
click at [157, 182] on input "F8631E" at bounding box center [161, 181] width 37 height 13
paste input "3CC0C0"
type input "3CC0C0"
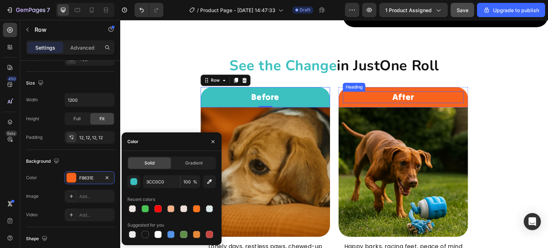
click at [346, 96] on h2 "After" at bounding box center [403, 97] width 121 height 12
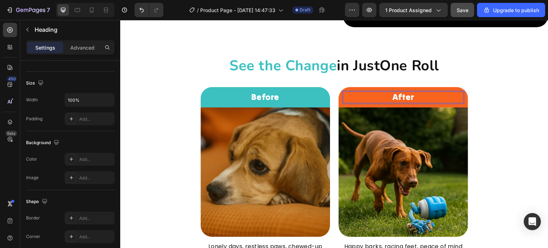
scroll to position [0, 0]
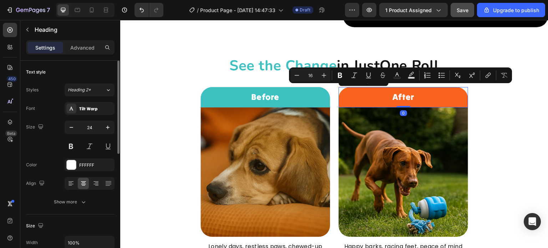
click at [340, 97] on div "After Heading Row 0" at bounding box center [404, 97] width 130 height 20
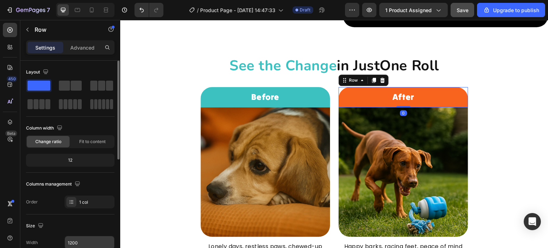
scroll to position [107, 0]
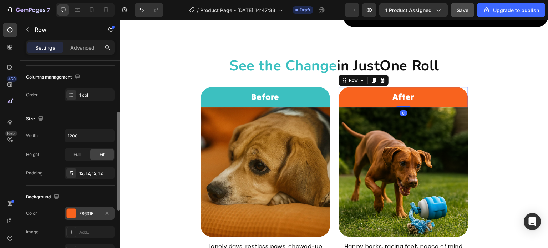
click at [84, 212] on div "F8631E" at bounding box center [89, 214] width 21 height 6
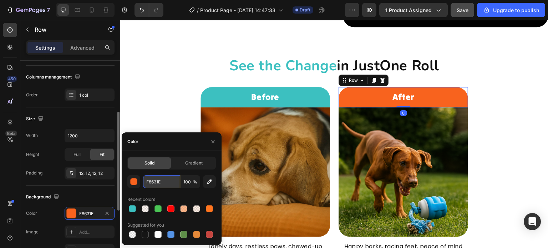
click at [164, 181] on input "F8631E" at bounding box center [161, 181] width 37 height 13
paste input "3CC0C0"
type input "3CC0C0"
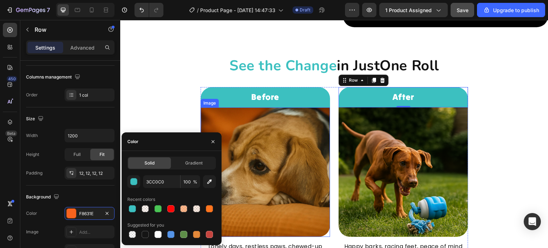
click at [503, 141] on div "⁠⁠⁠⁠⁠⁠⁠ See the Change in Just One Roll Heading Row Before Heading Row Image Lo…" at bounding box center [334, 158] width 428 height 205
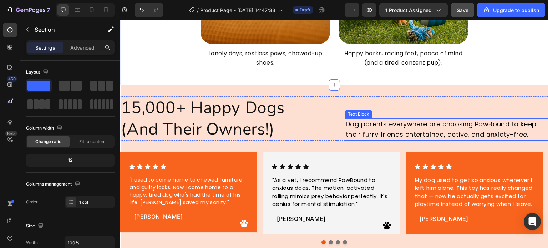
scroll to position [1499, 0]
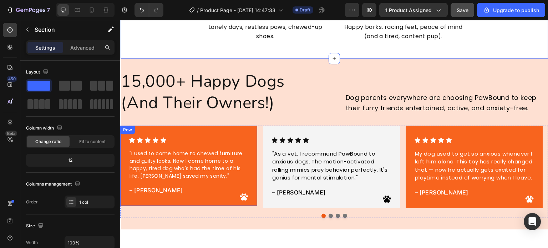
click at [253, 128] on div "Icon Icon Icon Icon Icon Icon List "I used to come home to chewed furniture and…" at bounding box center [188, 166] width 137 height 80
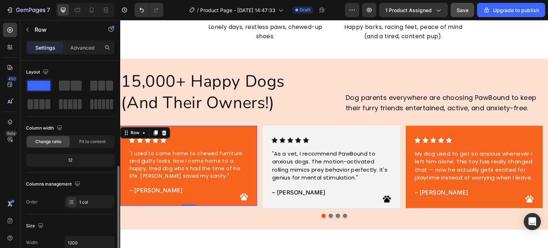
scroll to position [71, 0]
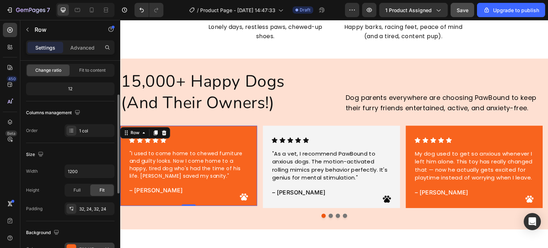
click at [84, 246] on div "F8641E" at bounding box center [89, 249] width 21 height 6
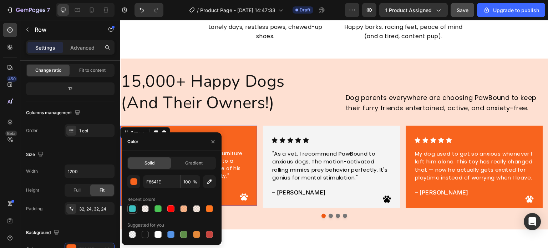
click at [134, 206] on div at bounding box center [132, 208] width 7 height 7
type input "3CC0C0"
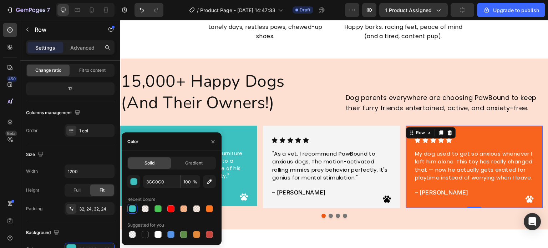
click at [412, 205] on div "Icon Icon Icon Icon Icon Icon List My dog used to get so anxious whenever I lef…" at bounding box center [474, 167] width 137 height 82
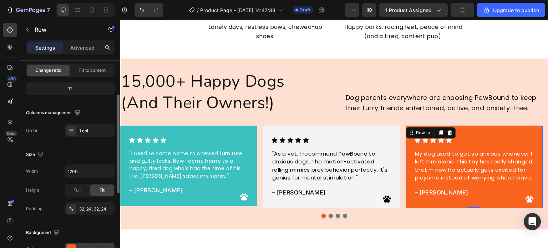
click at [73, 244] on div at bounding box center [71, 248] width 9 height 9
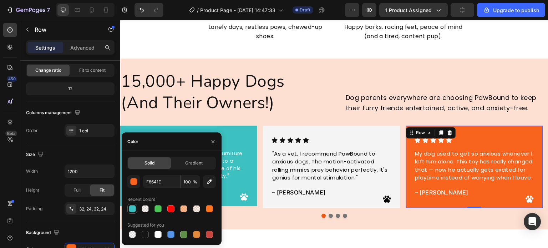
click at [133, 208] on div at bounding box center [132, 208] width 7 height 7
type input "3CC0C0"
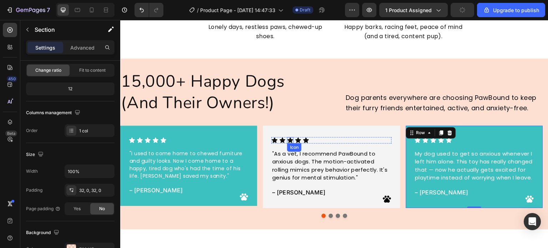
click at [310, 116] on div "15,000+ Happy Dogs (And Their Owners!) Heading Dog parents everywhere are choos…" at bounding box center [334, 144] width 428 height 148
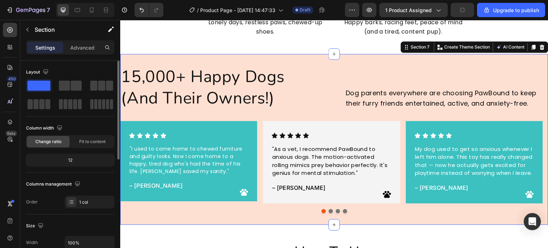
scroll to position [1570, 0]
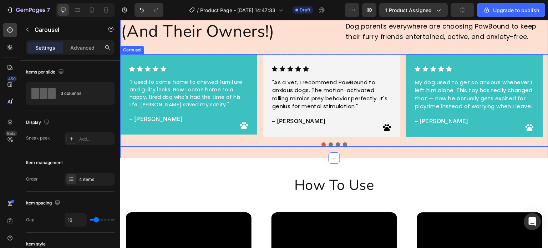
click at [336, 143] on button "Dot" at bounding box center [338, 144] width 4 height 4
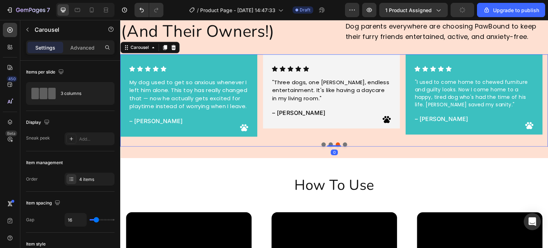
click at [343, 144] on button "Dot" at bounding box center [345, 144] width 4 height 4
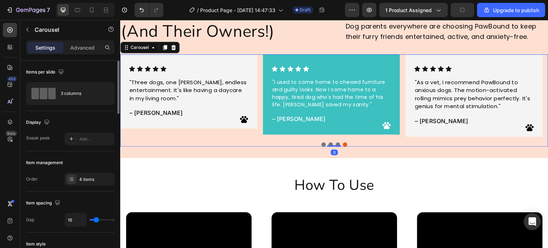
scroll to position [143, 0]
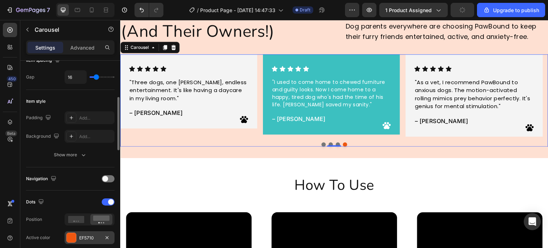
click at [73, 235] on div at bounding box center [71, 237] width 9 height 9
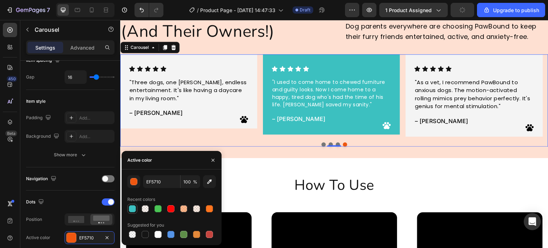
click at [133, 213] on div at bounding box center [132, 209] width 9 height 9
type input "3CC0C0"
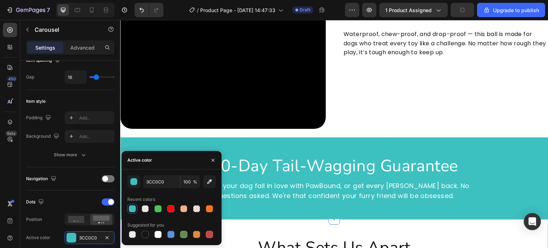
scroll to position [2141, 0]
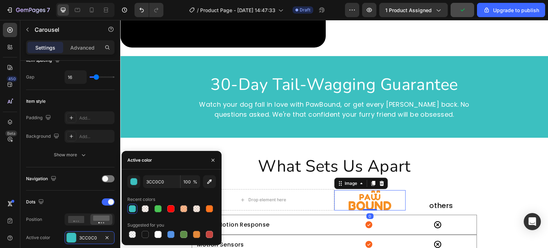
click at [374, 206] on img at bounding box center [370, 200] width 43 height 20
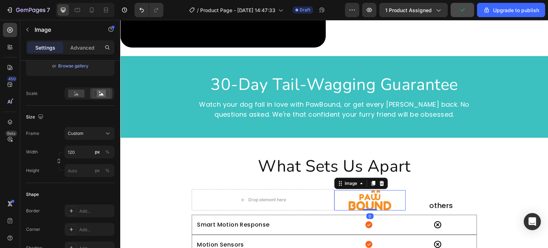
scroll to position [0, 0]
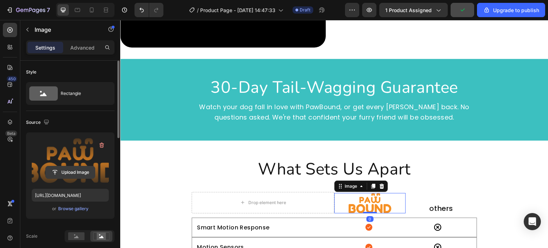
click at [74, 173] on input "file" at bounding box center [70, 172] width 49 height 12
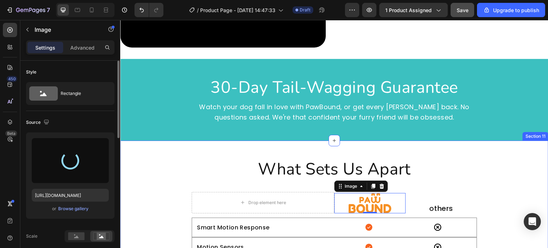
type input "https://cdn.shopify.com/s/files/1/0857/7817/0213/files/gempages_578929588122419…"
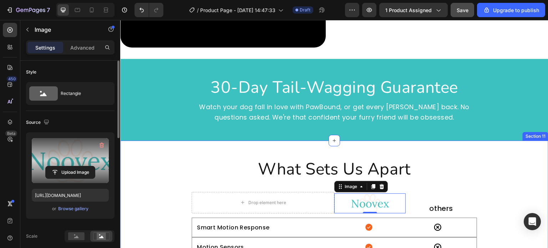
click at [458, 178] on div "What Sets Us Apart Heading Row Drop element here Image 0 others Heading Row Sma…" at bounding box center [334, 247] width 428 height 179
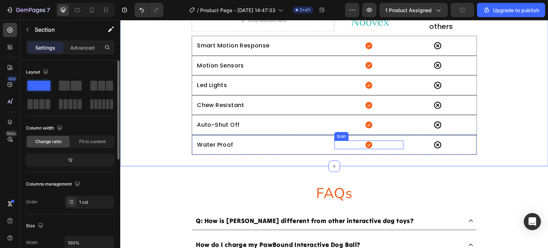
scroll to position [2356, 0]
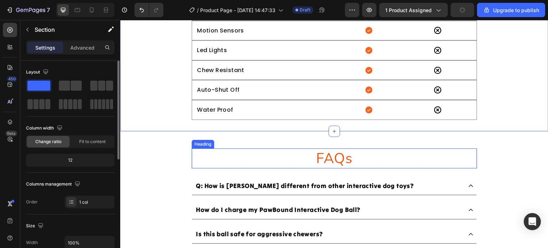
click at [342, 156] on h2 "FAQs" at bounding box center [335, 158] width 286 height 20
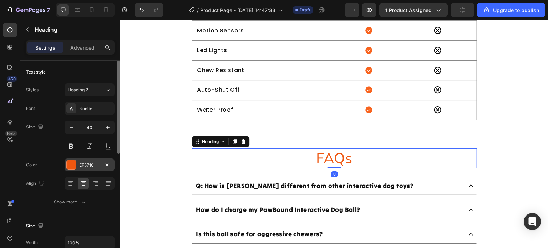
click at [66, 165] on div "EF5710" at bounding box center [90, 164] width 50 height 13
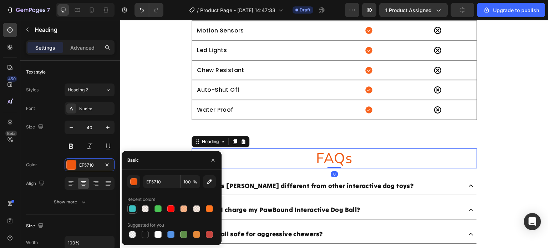
click at [136, 207] on div at bounding box center [132, 209] width 9 height 9
type input "3CC0C0"
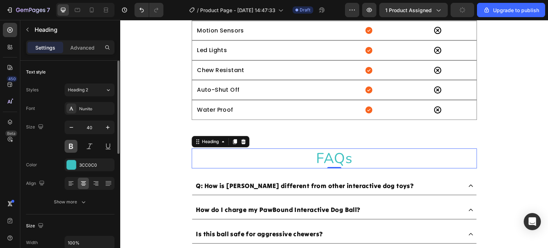
click at [71, 145] on button at bounding box center [71, 146] width 13 height 13
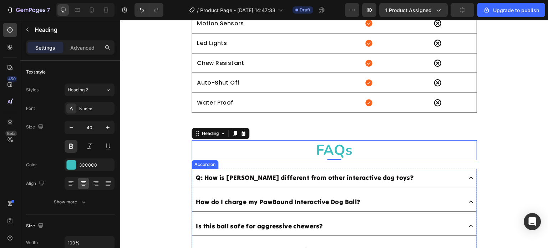
scroll to position [2391, 0]
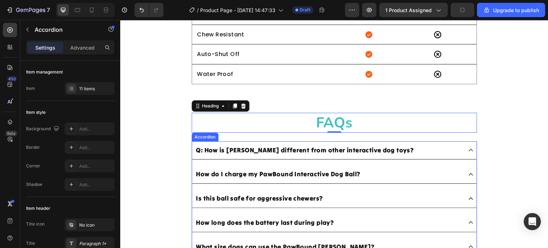
click at [200, 153] on p "Q: How is Chase Buddy different from other interactive dog toys?" at bounding box center [305, 150] width 218 height 10
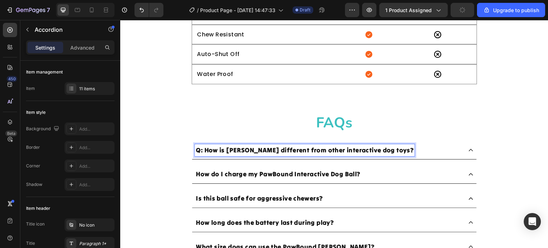
click at [198, 152] on p "Q: How is Chase Buddy different from other interactive dog toys?" at bounding box center [305, 150] width 218 height 10
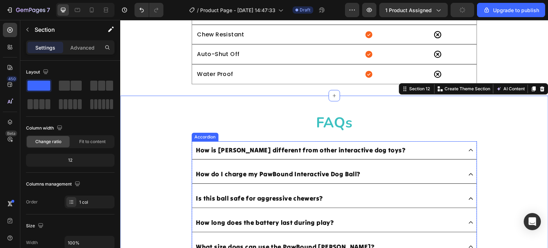
scroll to position [2213, 0]
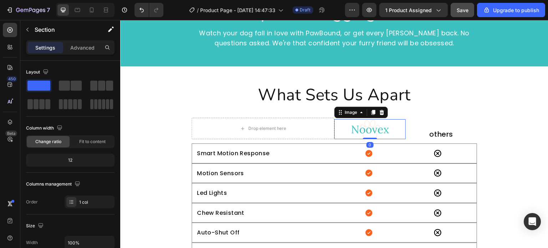
click at [357, 133] on img at bounding box center [370, 129] width 43 height 20
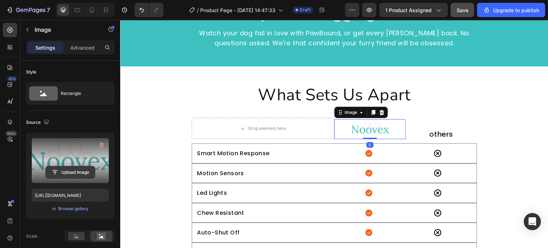
click at [71, 171] on input "file" at bounding box center [70, 172] width 49 height 12
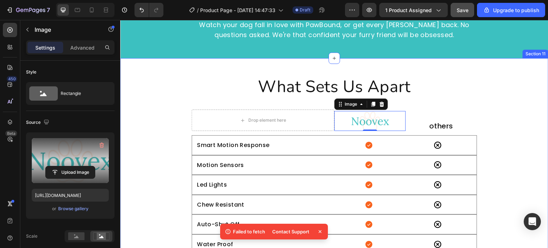
scroll to position [2177, 0]
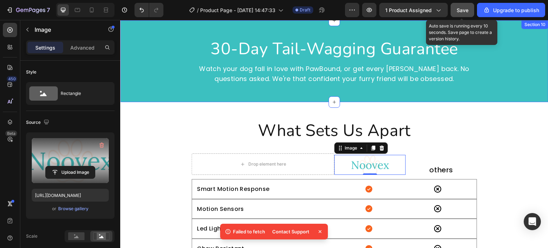
click at [464, 12] on span "Save" at bounding box center [463, 10] width 12 height 6
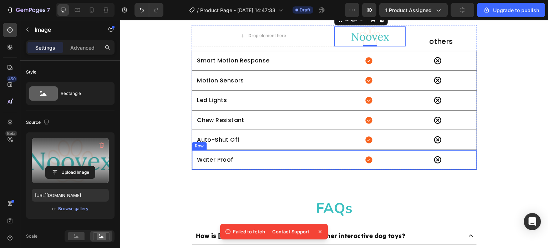
scroll to position [2249, 0]
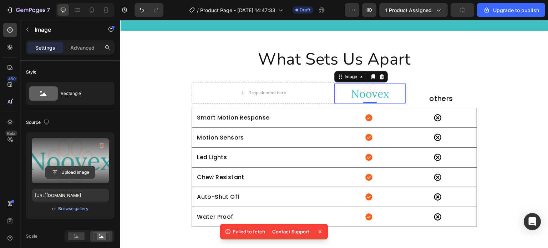
click at [76, 173] on input "file" at bounding box center [70, 172] width 49 height 12
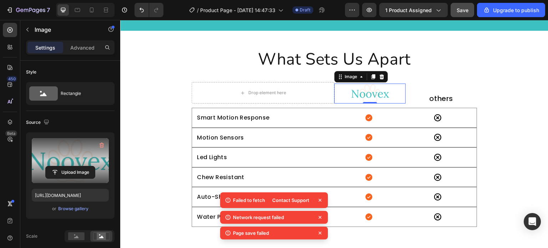
click at [320, 231] on icon at bounding box center [320, 232] width 7 height 7
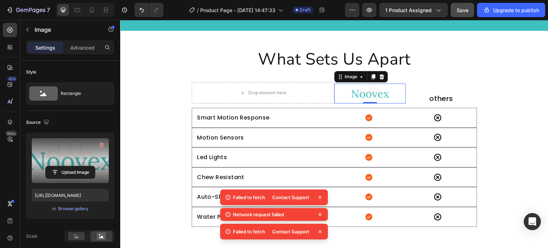
click at [319, 233] on icon at bounding box center [320, 231] width 3 height 3
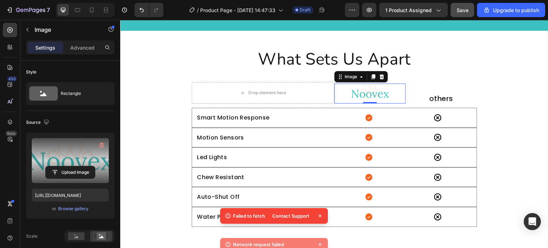
click at [318, 219] on icon at bounding box center [320, 215] width 7 height 7
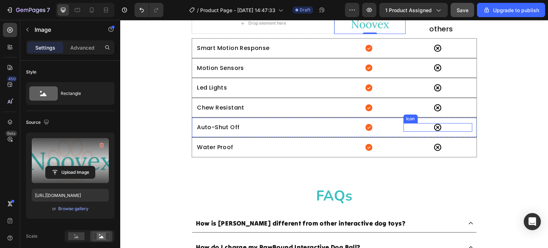
scroll to position [2320, 0]
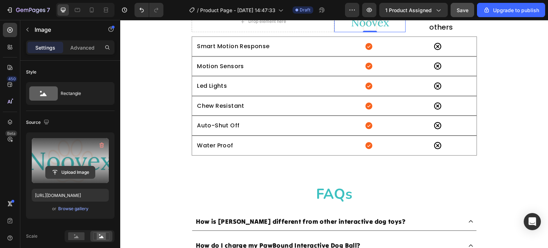
click at [65, 172] on input "file" at bounding box center [70, 172] width 49 height 12
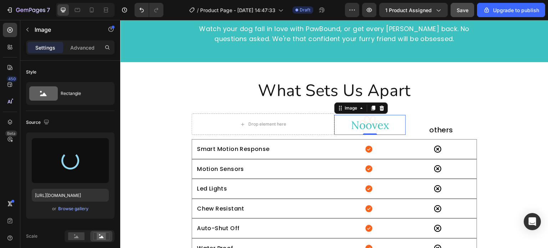
scroll to position [2213, 0]
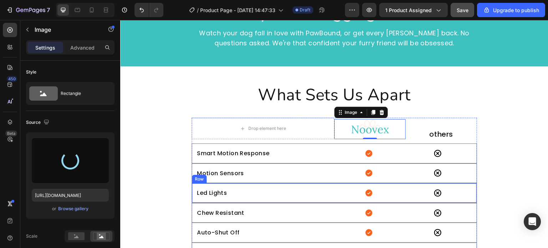
type input "https://cdn.shopify.com/s/files/1/0857/7817/0213/files/gempages_578929588122419…"
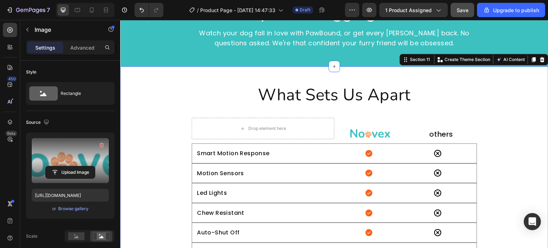
click at [247, 111] on div "What Sets Us Apart Heading Row Drop element here Image others Heading Row Smart…" at bounding box center [334, 173] width 428 height 179
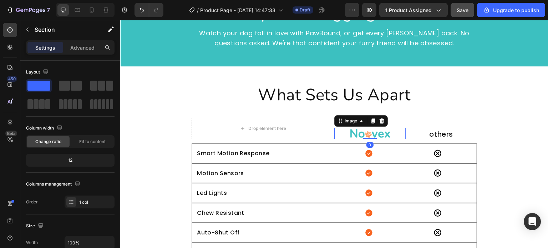
click at [381, 136] on img at bounding box center [370, 133] width 43 height 11
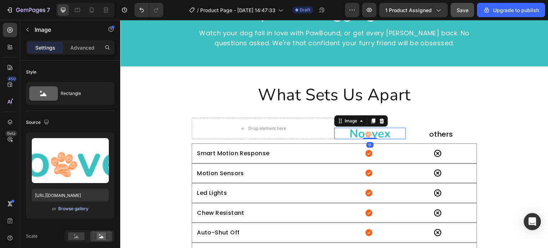
scroll to position [107, 0]
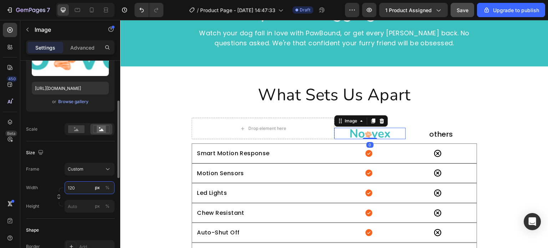
click at [89, 192] on input "120" at bounding box center [90, 187] width 50 height 13
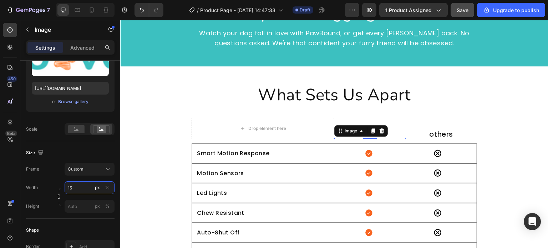
type input "150"
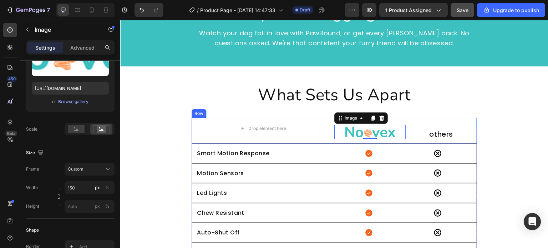
click at [462, 101] on h2 "What Sets Us Apart" at bounding box center [334, 95] width 428 height 23
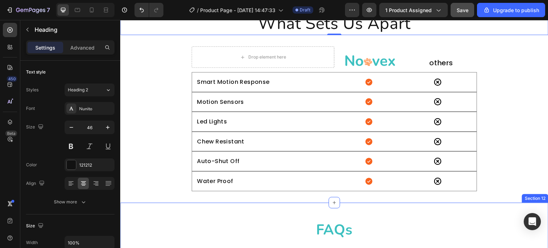
scroll to position [2356, 0]
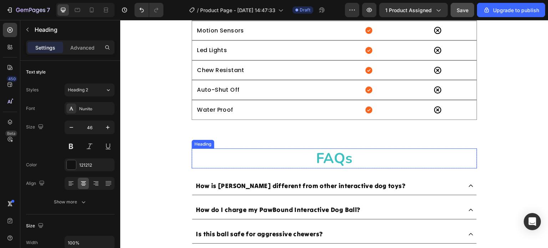
click at [342, 158] on h2 "FAQs" at bounding box center [335, 158] width 286 height 20
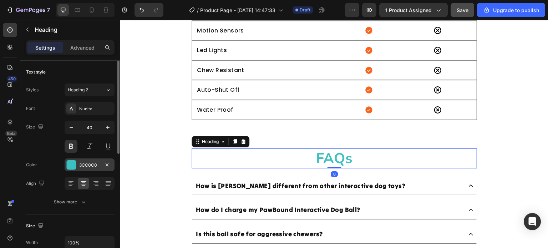
click at [72, 166] on div at bounding box center [71, 164] width 9 height 9
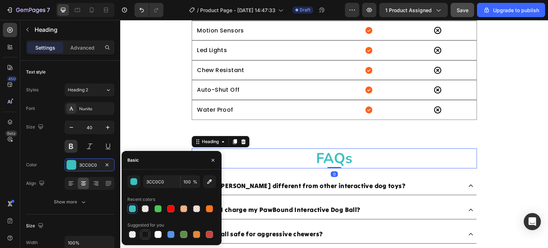
click at [146, 233] on div at bounding box center [145, 234] width 7 height 7
type input "151515"
click at [364, 158] on h2 "FAQs" at bounding box center [335, 158] width 286 height 20
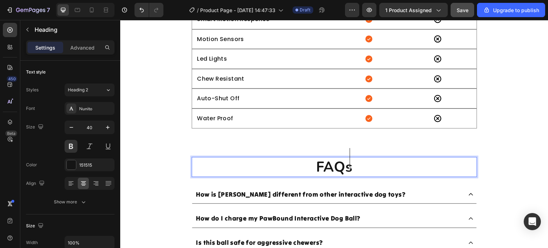
scroll to position [2320, 0]
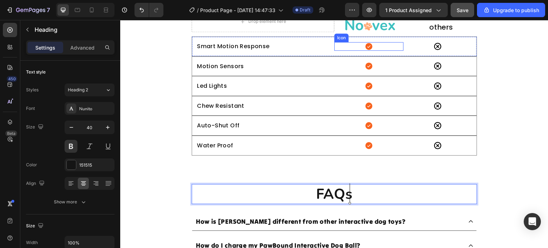
click at [369, 43] on icon at bounding box center [369, 46] width 9 height 9
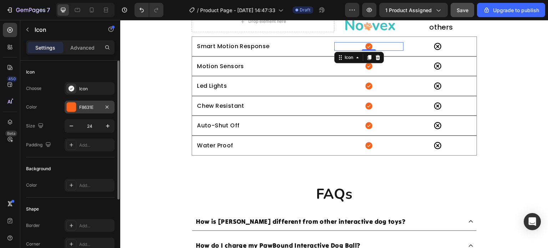
click at [77, 112] on div "F8631E" at bounding box center [90, 107] width 50 height 13
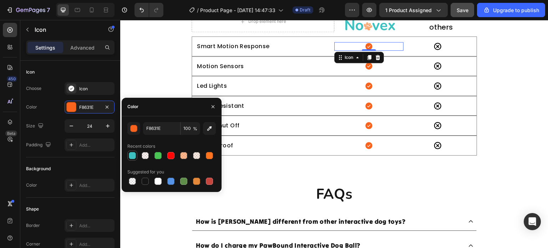
click at [134, 158] on div at bounding box center [132, 155] width 7 height 7
type input "3CC0C0"
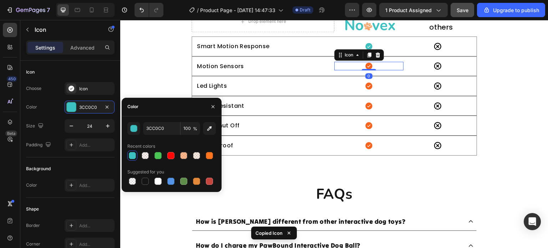
click at [375, 67] on div "Icon 0" at bounding box center [368, 66] width 69 height 9
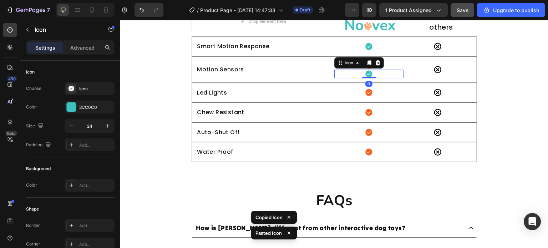
click at [375, 87] on div "Icon" at bounding box center [368, 92] width 69 height 11
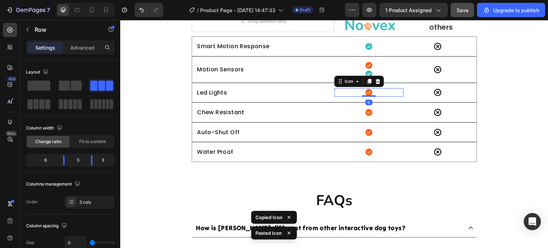
click at [371, 91] on div "Icon 0" at bounding box center [368, 92] width 69 height 9
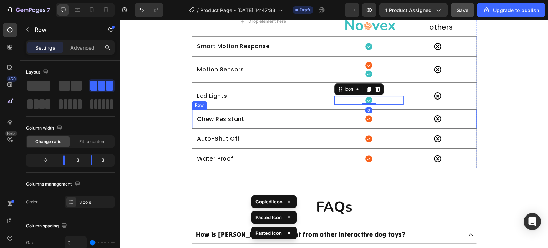
click at [380, 123] on div "Icon" at bounding box center [368, 119] width 69 height 11
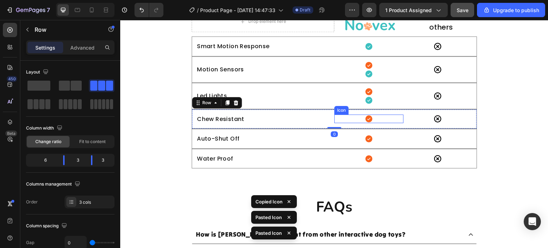
click at [379, 119] on div "Icon" at bounding box center [368, 119] width 69 height 9
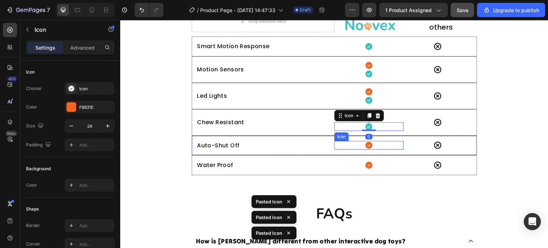
click at [381, 147] on div "Icon" at bounding box center [368, 145] width 69 height 9
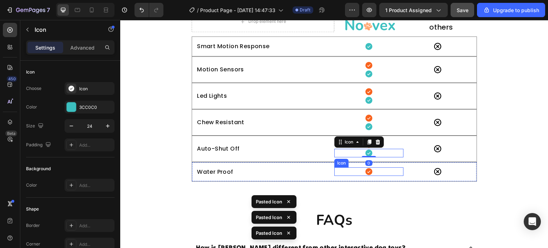
click at [375, 171] on div "Icon" at bounding box center [368, 171] width 69 height 9
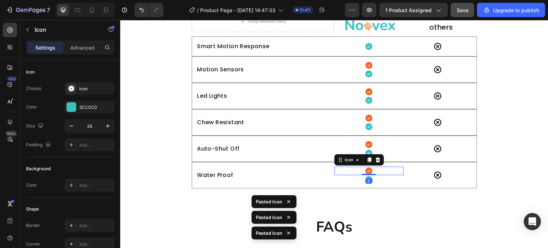
click at [394, 168] on div "Icon 0" at bounding box center [368, 171] width 69 height 9
click at [379, 157] on div at bounding box center [378, 160] width 9 height 9
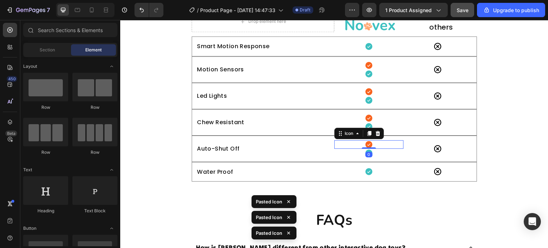
click at [381, 142] on div "Icon 0" at bounding box center [368, 144] width 69 height 9
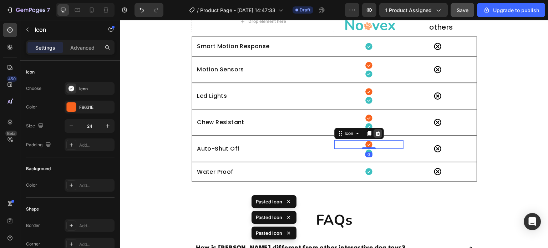
click at [376, 131] on icon at bounding box center [378, 134] width 6 height 6
drag, startPoint x: 376, startPoint y: 131, endPoint x: 379, endPoint y: 116, distance: 15.2
click at [376, 131] on div "Chew Resistant Text Block Icon Icon Icon Row" at bounding box center [335, 122] width 286 height 26
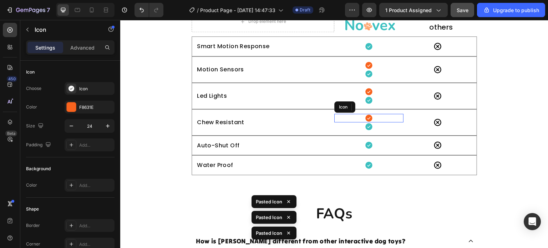
click at [379, 116] on div "Icon" at bounding box center [368, 118] width 69 height 9
click at [376, 104] on icon at bounding box center [378, 107] width 6 height 6
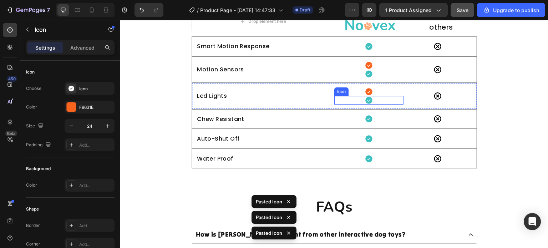
click at [377, 92] on div "Icon" at bounding box center [368, 91] width 69 height 9
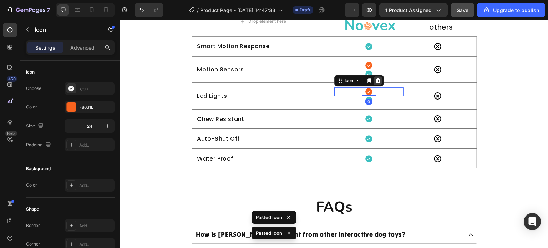
click at [376, 78] on icon at bounding box center [378, 80] width 5 height 5
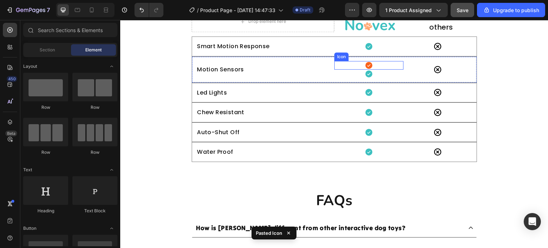
click at [375, 67] on div "Icon" at bounding box center [368, 65] width 69 height 9
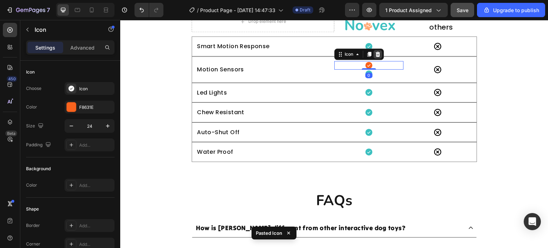
click at [375, 55] on icon at bounding box center [378, 54] width 6 height 6
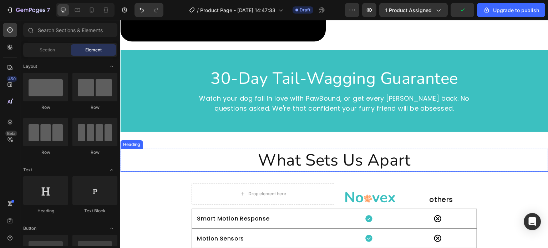
scroll to position [2106, 0]
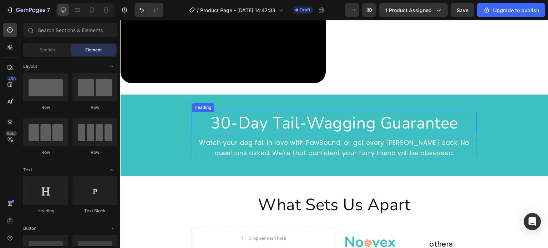
click at [291, 128] on h2 "30-Day Tail-Wagging Guarantee" at bounding box center [335, 123] width 286 height 23
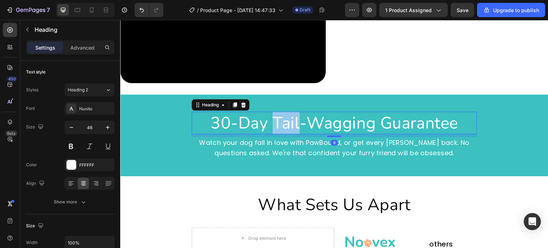
click at [291, 128] on h2 "30-Day Tail-Wagging Guarantee" at bounding box center [335, 123] width 286 height 23
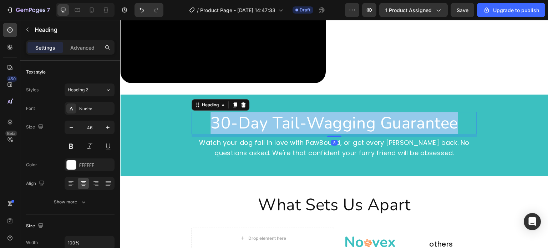
click at [291, 128] on p "30-Day Tail-Wagging Guarantee" at bounding box center [334, 122] width 284 height 21
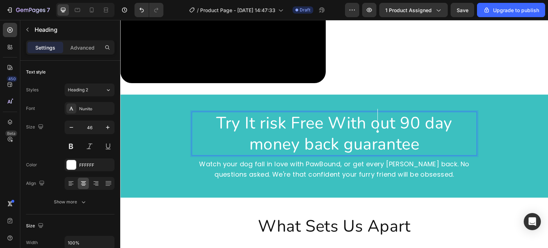
click at [375, 122] on p "Try It risk Free With out 90 day money back guarantee" at bounding box center [334, 133] width 284 height 43
click at [391, 121] on p "Try It risk Free With out 90 day money back guarantee" at bounding box center [334, 133] width 284 height 43
click at [84, 209] on div "Text style Styles Heading 2 Font Nunito Size 46 Color FFFFFF Align Show more" at bounding box center [70, 138] width 89 height 154
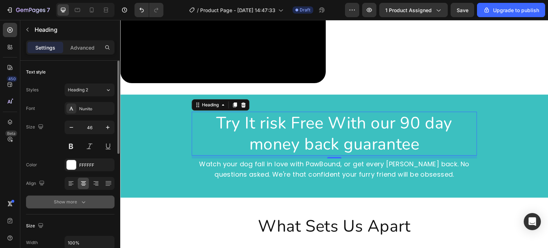
click at [87, 203] on button "Show more" at bounding box center [70, 202] width 89 height 13
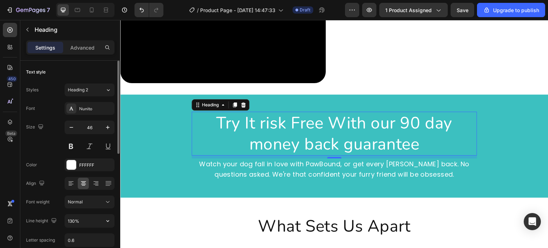
scroll to position [71, 0]
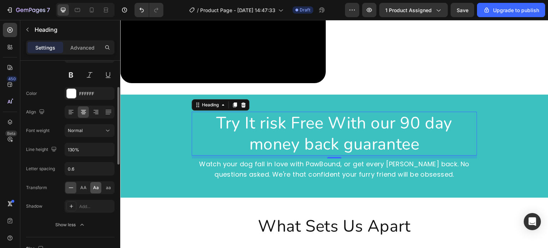
click at [98, 190] on div "Aa" at bounding box center [95, 187] width 11 height 11
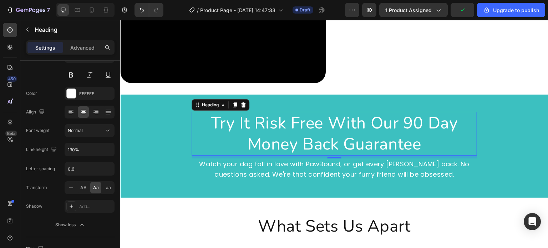
click at [326, 115] on h2 "try it risk free with our 90 day money back guarantee" at bounding box center [335, 134] width 286 height 44
click at [318, 118] on p "try it risk free with our 90 day money back guarantee" at bounding box center [334, 133] width 284 height 43
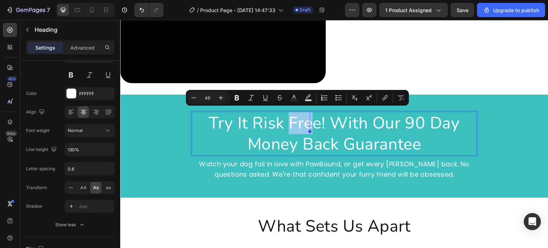
drag, startPoint x: 287, startPoint y: 123, endPoint x: 311, endPoint y: 123, distance: 23.9
click at [311, 123] on p "try it risk free! with our 90 day money back guarantee" at bounding box center [334, 133] width 284 height 43
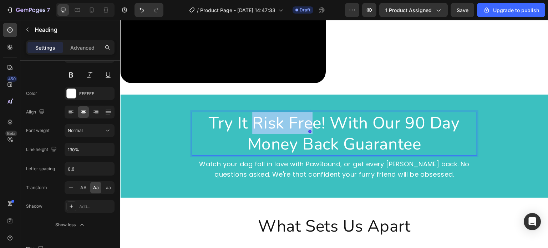
drag, startPoint x: 252, startPoint y: 123, endPoint x: 296, endPoint y: 126, distance: 44.4
click at [312, 125] on p "try it risk free! with our 90 day money back guarantee" at bounding box center [334, 133] width 284 height 43
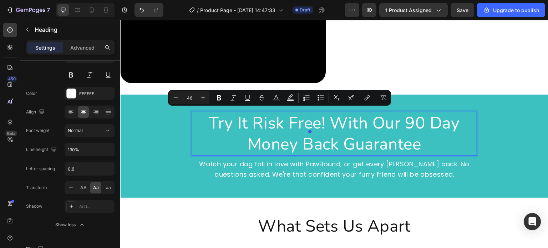
click at [252, 142] on p "try it risk free! with our 90 day money back guarantee" at bounding box center [334, 133] width 284 height 43
drag, startPoint x: 252, startPoint y: 142, endPoint x: 203, endPoint y: 155, distance: 50.2
click at [252, 142] on p "try it risk free! with our 90 day money back guarantee" at bounding box center [334, 133] width 284 height 43
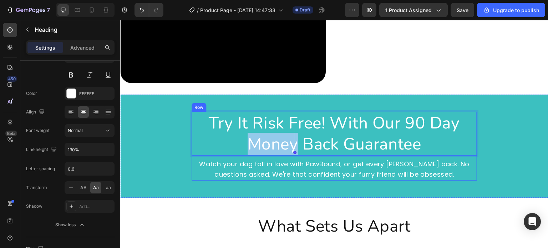
click at [161, 150] on div "try it risk free! with our 90 day money back guarantee Heading 8 Watch your dog…" at bounding box center [334, 146] width 428 height 69
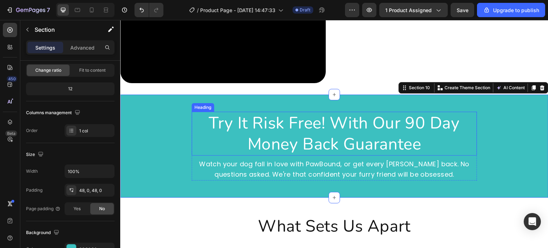
click at [235, 136] on p "try it risk free! with our 90 day money back guarantee" at bounding box center [334, 133] width 284 height 43
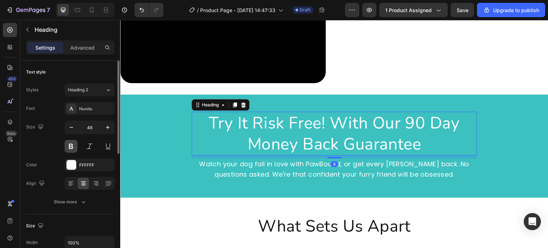
click at [69, 148] on button at bounding box center [71, 146] width 13 height 13
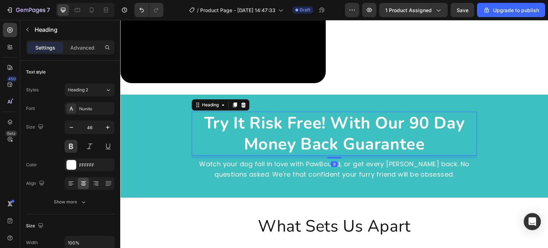
click at [137, 147] on div "try it risk free! with our 90 day money back guarantee Heading 8 Watch your dog…" at bounding box center [334, 146] width 428 height 69
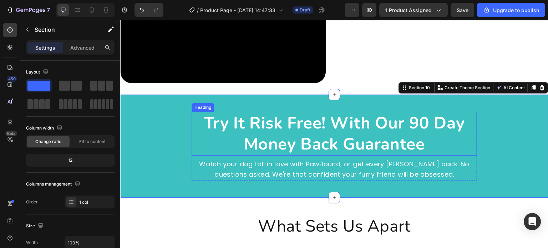
click at [402, 114] on p "try it risk free! with our 90 day money back guarantee" at bounding box center [334, 133] width 284 height 43
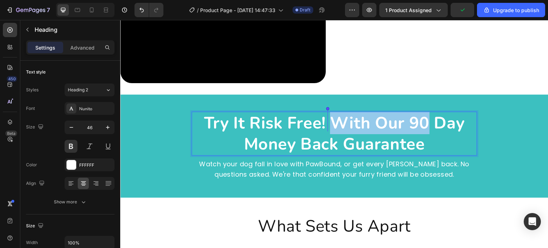
drag, startPoint x: 406, startPoint y: 122, endPoint x: 340, endPoint y: 125, distance: 65.7
click at [340, 125] on p "try it risk free! with our 90 day money back guarantee" at bounding box center [334, 133] width 284 height 43
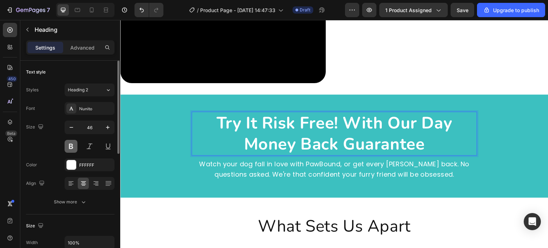
click at [74, 147] on button at bounding box center [71, 146] width 13 height 13
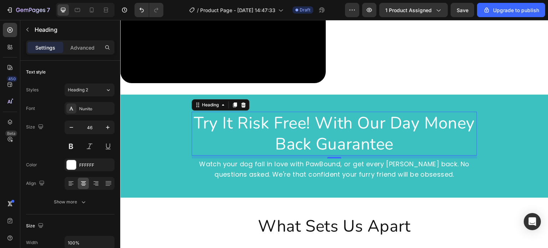
click at [259, 129] on p "try it risk free! With our day money back guarantee" at bounding box center [334, 133] width 284 height 43
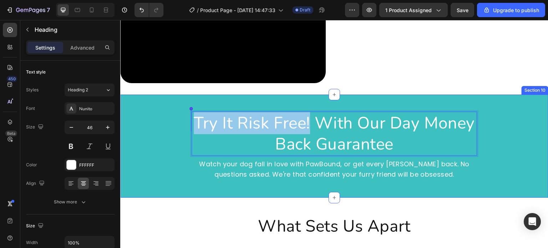
drag, startPoint x: 307, startPoint y: 123, endPoint x: 181, endPoint y: 121, distance: 125.6
click at [181, 121] on div "try it risk free! With our day money back guarantee Heading 8 Watch your dog fa…" at bounding box center [334, 146] width 428 height 69
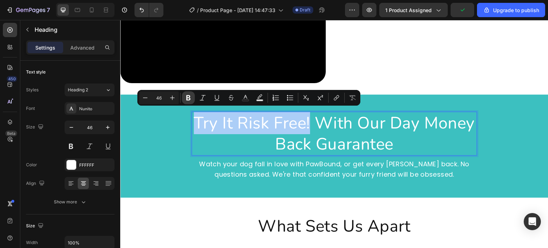
click at [188, 99] on icon "Editor contextual toolbar" at bounding box center [188, 97] width 7 height 7
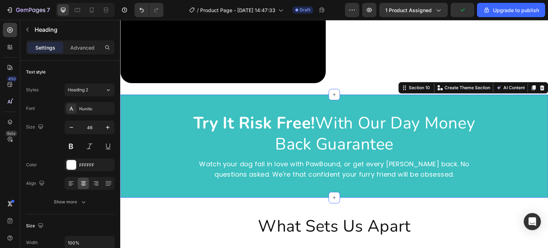
click at [171, 140] on div "⁠⁠⁠⁠⁠⁠⁠ try it risk free! With our day money back guarantee Heading Watch your …" at bounding box center [334, 146] width 428 height 69
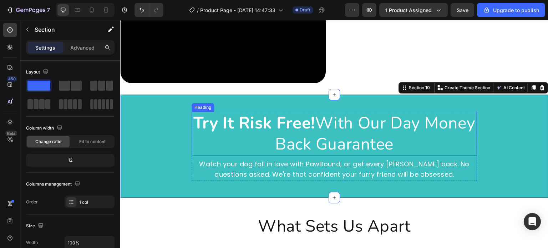
click at [423, 127] on p "⁠⁠⁠⁠⁠⁠⁠ try it risk free! With our day money back guarantee" at bounding box center [334, 133] width 284 height 43
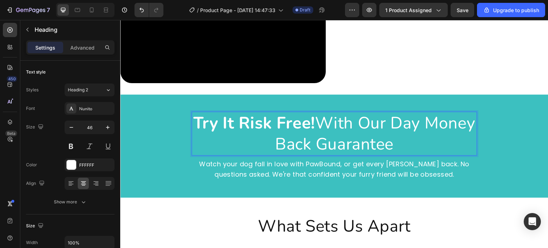
click at [417, 121] on p "try it risk free! With our day money back guarantee" at bounding box center [334, 133] width 284 height 43
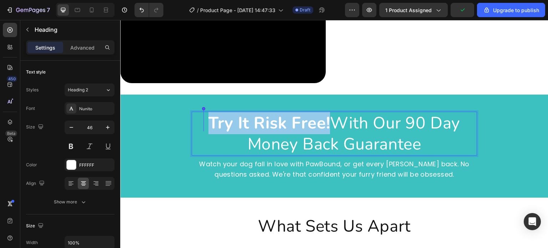
drag, startPoint x: 325, startPoint y: 120, endPoint x: 201, endPoint y: 121, distance: 123.9
click at [198, 122] on p "try it risk free! With our 90 day money back guarantee" at bounding box center [334, 133] width 284 height 43
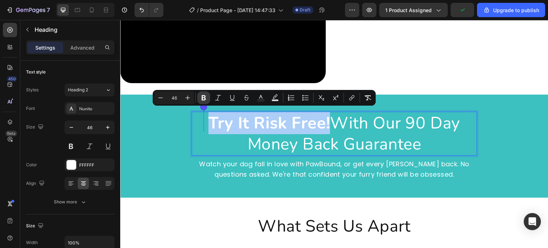
click at [200, 100] on button "Bold" at bounding box center [203, 97] width 13 height 13
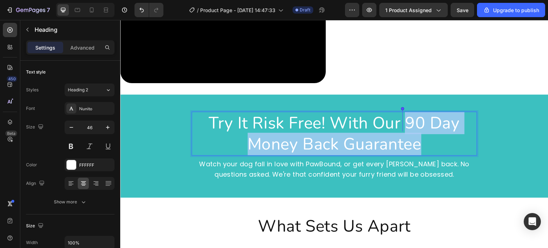
drag, startPoint x: 432, startPoint y: 148, endPoint x: 404, endPoint y: 118, distance: 40.4
click at [404, 118] on p "try it risk free! With our 90 day money back guarantee" at bounding box center [334, 133] width 284 height 43
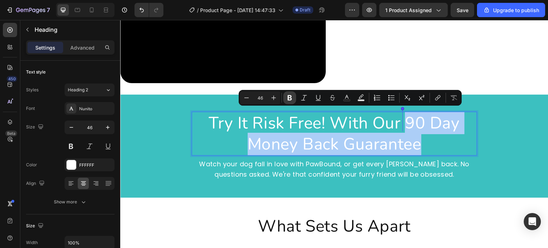
click at [290, 94] on button "Bold" at bounding box center [289, 97] width 13 height 13
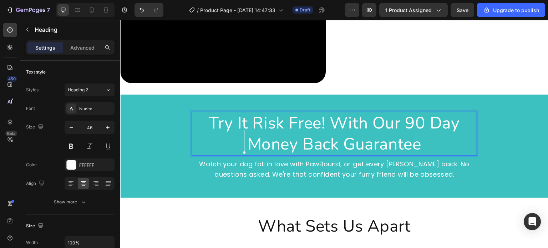
click at [200, 145] on p "try it risk free! With our 90 day money back guarantee" at bounding box center [334, 133] width 284 height 43
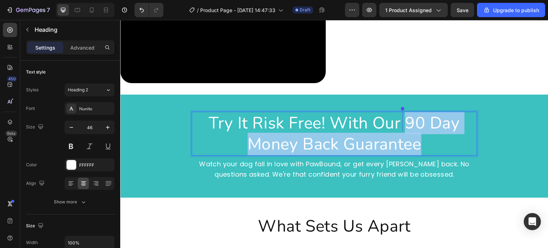
drag, startPoint x: 421, startPoint y: 143, endPoint x: 403, endPoint y: 120, distance: 29.8
click at [403, 120] on p "try it risk free! With our 90 day money back guarantee" at bounding box center [334, 133] width 284 height 43
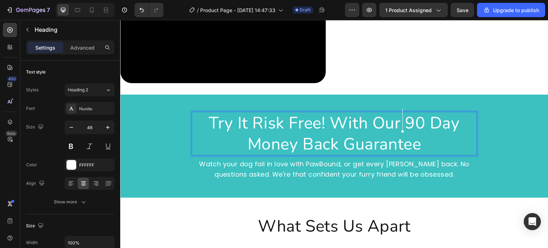
click at [418, 132] on p "try it risk free! With our 90 day money back guarantee" at bounding box center [334, 133] width 284 height 43
click at [404, 118] on p "try it risk free! With our 90 day money back guarantee" at bounding box center [334, 133] width 284 height 43
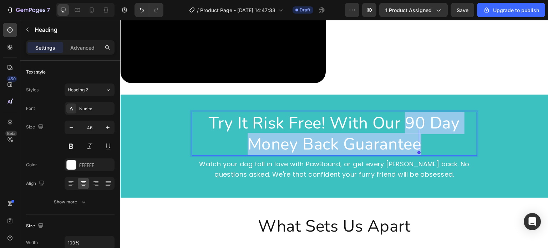
drag, startPoint x: 404, startPoint y: 118, endPoint x: 421, endPoint y: 140, distance: 28.3
click at [421, 140] on p "try it risk free! With our 90 day money back guarantee" at bounding box center [334, 133] width 284 height 43
click at [434, 100] on div "try it risk free! With our 90 day money back guarantee Heading 8 Watch your dog…" at bounding box center [334, 146] width 428 height 103
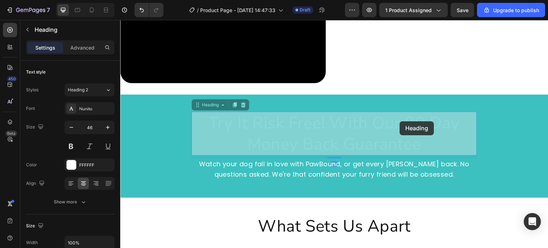
drag, startPoint x: 407, startPoint y: 132, endPoint x: 413, endPoint y: 140, distance: 10.4
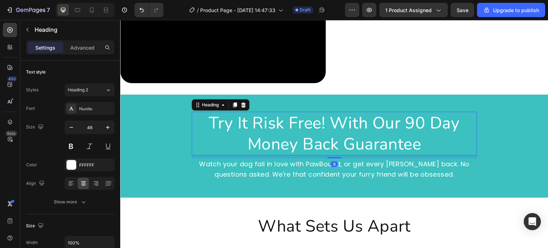
click at [417, 139] on p "try it risk free! With our 90 day money back guarantee" at bounding box center [334, 133] width 284 height 43
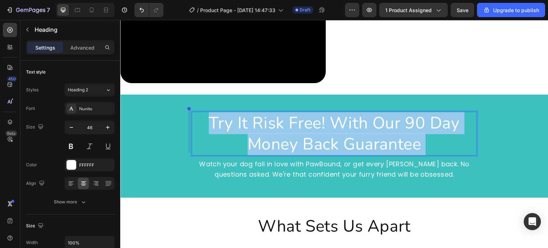
drag, startPoint x: 390, startPoint y: 125, endPoint x: 409, endPoint y: 120, distance: 19.0
click at [409, 120] on p "try it risk free! With our 90 day money back guarantee" at bounding box center [334, 133] width 284 height 43
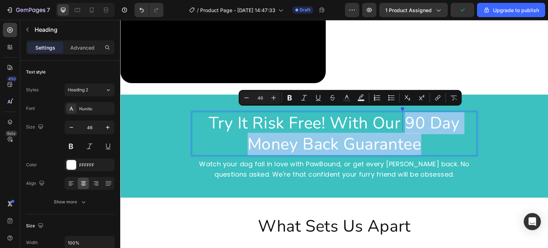
drag, startPoint x: 421, startPoint y: 141, endPoint x: 403, endPoint y: 122, distance: 25.5
click at [403, 122] on p "try it risk free! With our 90 day money back guarantee" at bounding box center [334, 133] width 284 height 43
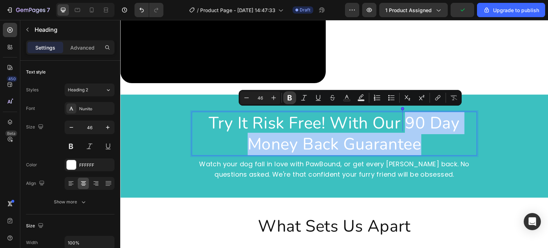
click at [293, 97] on icon "Editor contextual toolbar" at bounding box center [289, 97] width 7 height 7
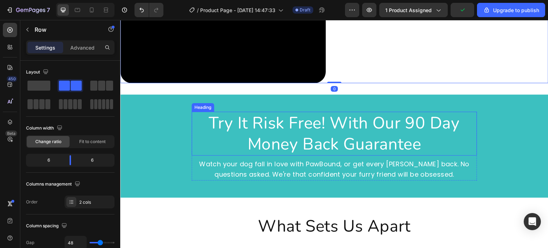
click at [421, 136] on p "try it risk free! With our 90 day money back guarantee" at bounding box center [334, 133] width 284 height 43
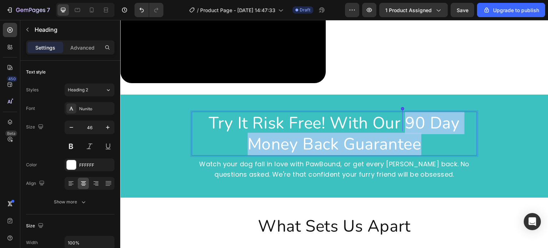
drag, startPoint x: 419, startPoint y: 142, endPoint x: 402, endPoint y: 123, distance: 25.8
click at [402, 123] on p "try it risk free! With our 90 day money back guarantee" at bounding box center [334, 133] width 284 height 43
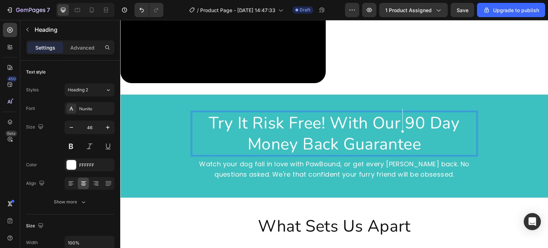
click at [479, 131] on div "try it risk free! With our 90 day money back guarantee Heading 8 Watch your dog…" at bounding box center [334, 146] width 428 height 69
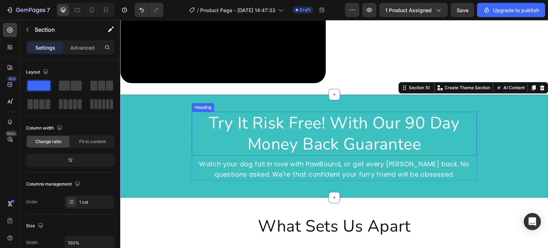
click at [419, 138] on p "try it risk free! With our 90 day money back guarantee" at bounding box center [334, 133] width 284 height 43
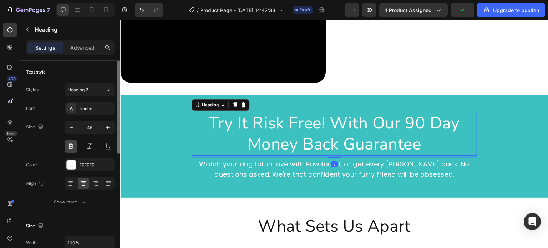
drag, startPoint x: 73, startPoint y: 145, endPoint x: 89, endPoint y: 135, distance: 18.5
click at [73, 145] on button at bounding box center [71, 146] width 13 height 13
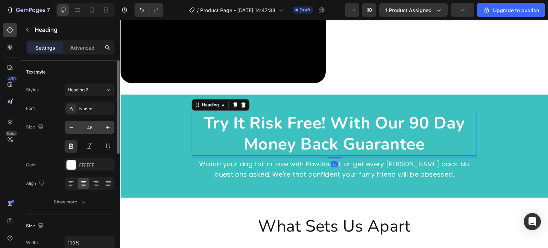
click at [95, 130] on input "46" at bounding box center [90, 127] width 24 height 13
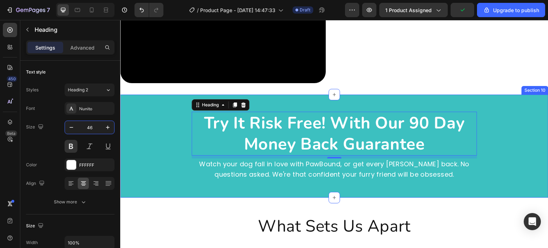
click at [188, 195] on div "try it risk free! With our 90 day money back guarantee Heading 8 Watch your dog…" at bounding box center [334, 146] width 428 height 103
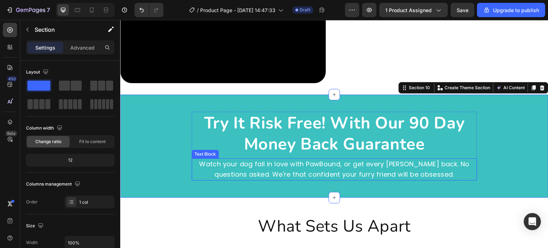
click at [247, 166] on p "Watch your dog fall in love with PawBound, or get every penny back. No question…" at bounding box center [334, 169] width 284 height 21
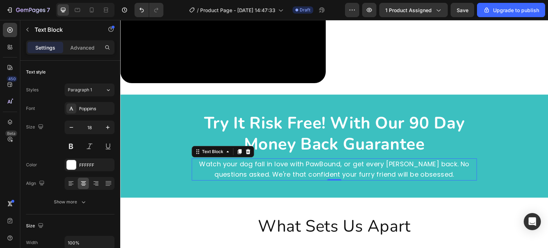
click at [260, 169] on p "Watch your dog fall in love with PawBound, or get every penny back. No question…" at bounding box center [334, 169] width 284 height 21
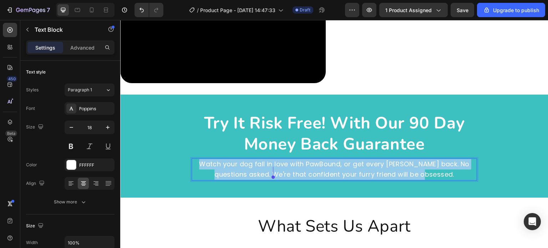
click at [260, 169] on p "Watch your dog fall in love with PawBound, or get every penny back. No question…" at bounding box center [334, 169] width 284 height 21
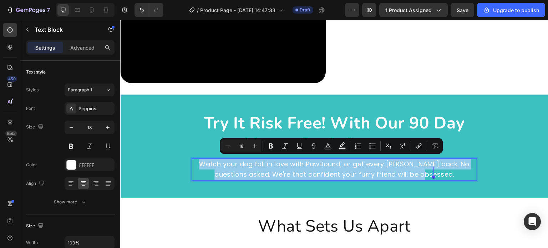
click at [324, 171] on p "Watch your dog fall in love with PawBound, or get every penny back. No question…" at bounding box center [334, 169] width 284 height 21
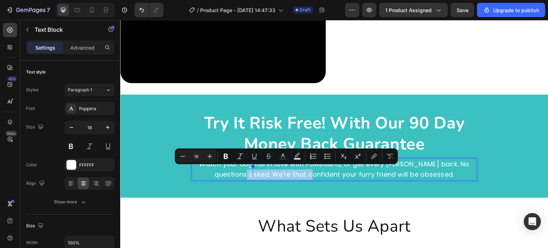
drag, startPoint x: 320, startPoint y: 171, endPoint x: 255, endPoint y: 173, distance: 64.6
click at [255, 173] on p "Watch your dog fall in love with PawBound, or get every penny back. No question…" at bounding box center [334, 169] width 284 height 21
